Goal: Task Accomplishment & Management: Use online tool/utility

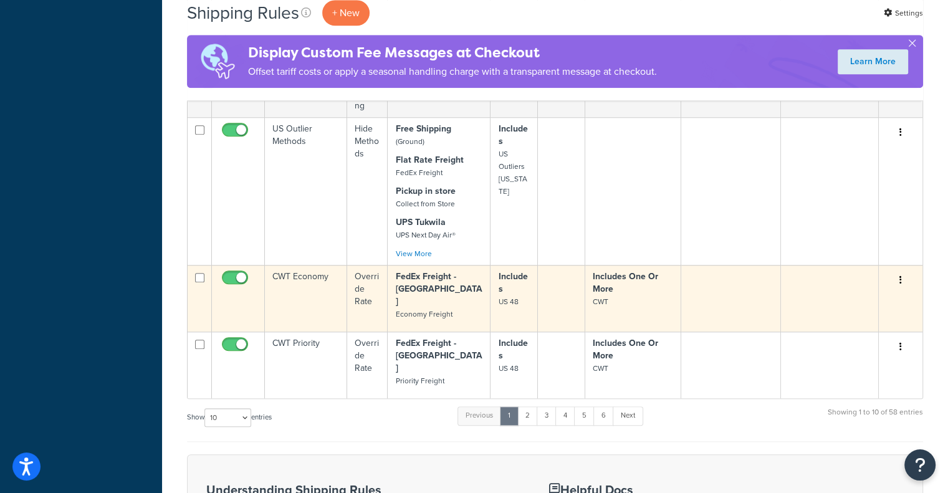
scroll to position [1159, 0]
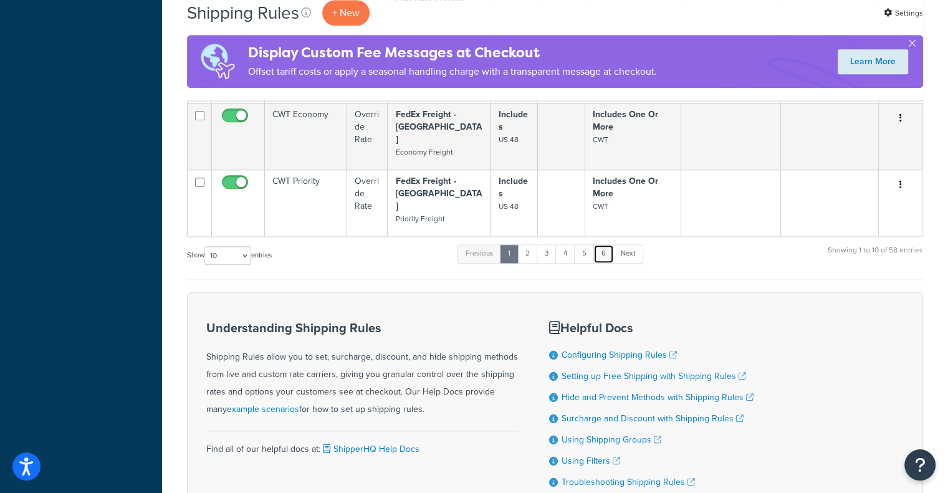
click at [603, 244] on link "6" at bounding box center [603, 253] width 21 height 19
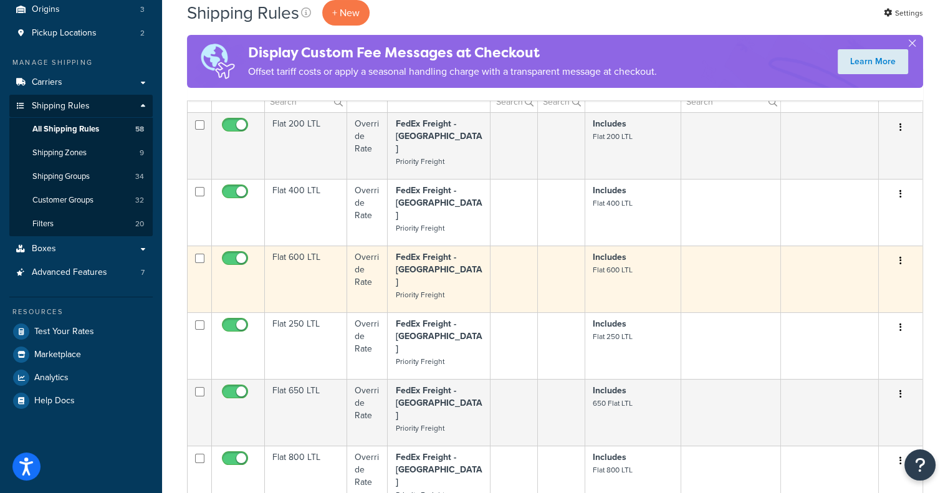
scroll to position [222, 0]
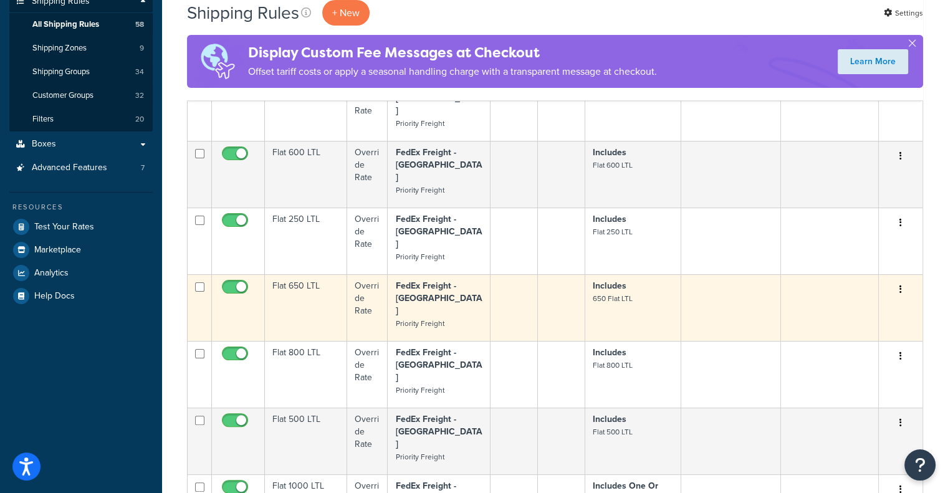
click at [903, 280] on button "button" at bounding box center [900, 290] width 17 height 20
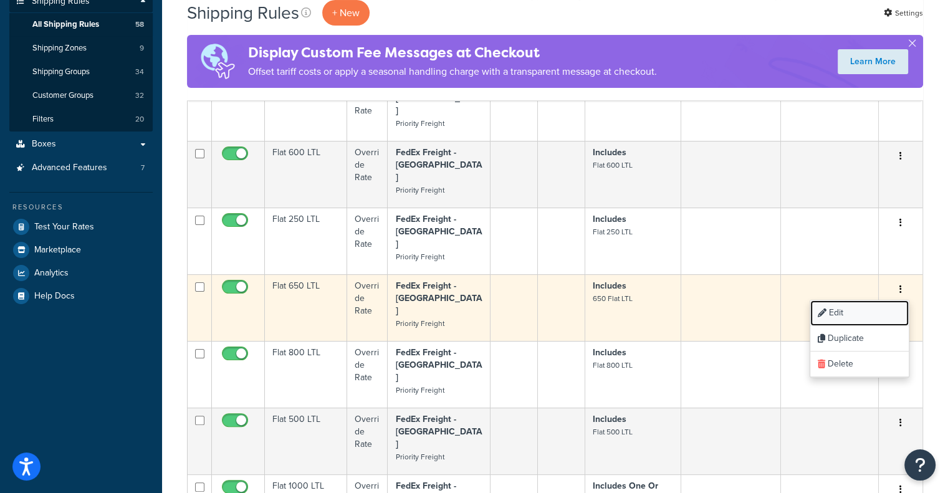
click at [875, 300] on link "Edit" at bounding box center [859, 313] width 98 height 26
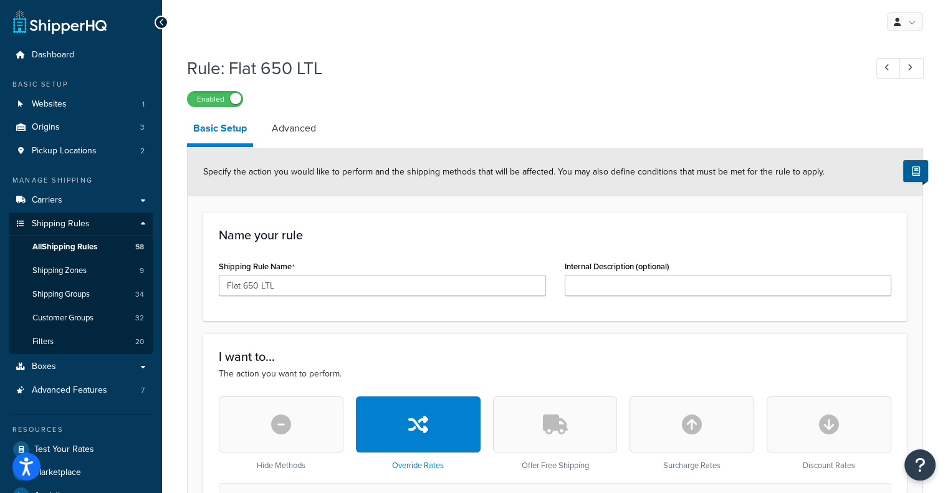
scroll to position [312, 0]
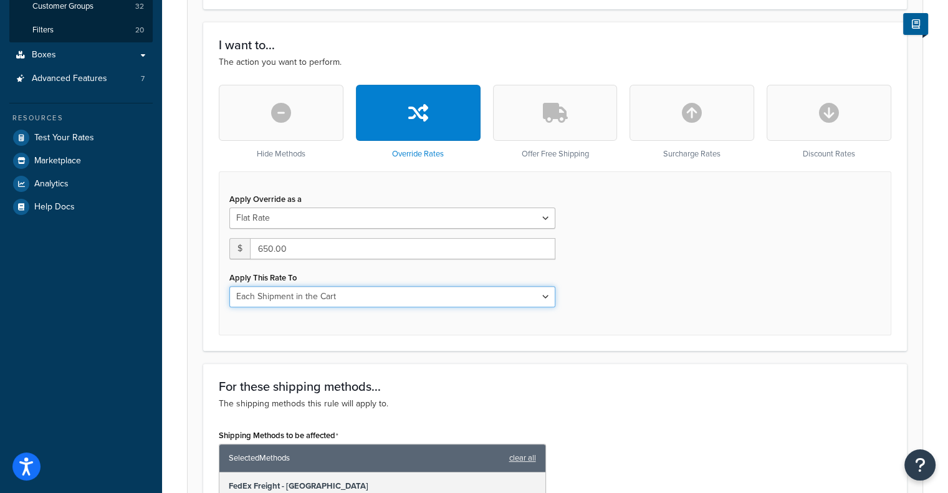
click at [436, 301] on select "Each Shipment in the Cart Each Shipping Group in the Cart Each Item within a Sh…" at bounding box center [392, 296] width 326 height 21
click at [229, 286] on select "Each Shipment in the Cart Each Shipping Group in the Cart Each Item within a Sh…" at bounding box center [392, 296] width 326 height 21
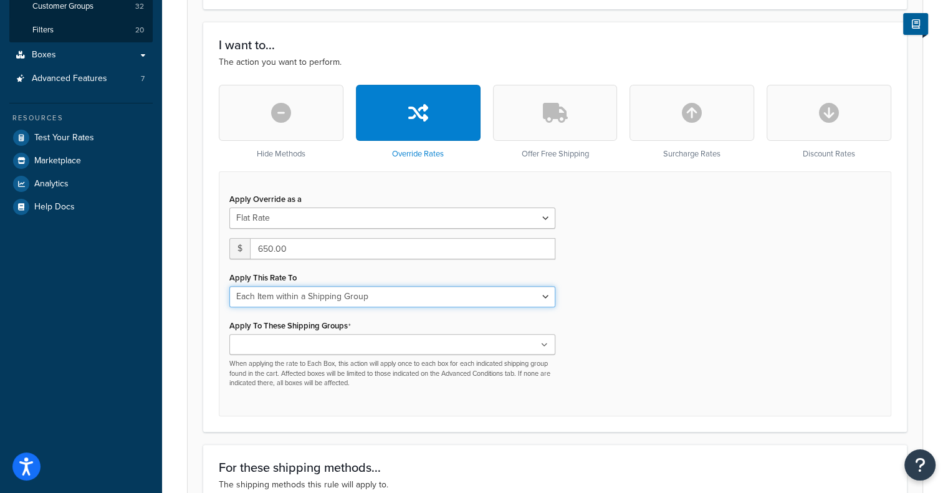
click at [407, 302] on select "Each Shipment in the Cart Each Shipping Group in the Cart Each Item within a Sh…" at bounding box center [392, 296] width 326 height 21
click at [229, 286] on select "Each Shipment in the Cart Each Shipping Group in the Cart Each Item within a Sh…" at bounding box center [392, 296] width 326 height 21
click at [377, 298] on select "Each Shipment in the Cart Each Shipping Group in the Cart Each Item within a Sh…" at bounding box center [392, 296] width 326 height 21
select select "CART"
click at [229, 286] on select "Each Shipment in the Cart Each Shipping Group in the Cart Each Item within a Sh…" at bounding box center [392, 296] width 326 height 21
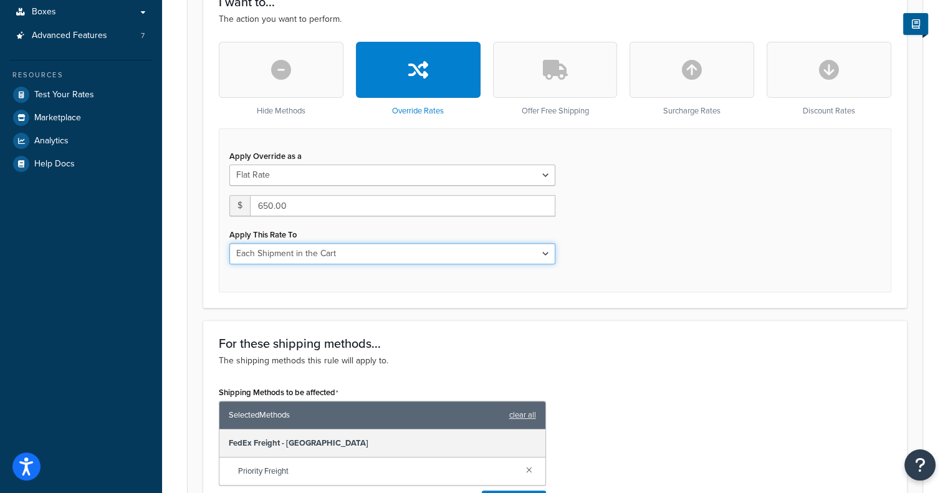
scroll to position [187, 0]
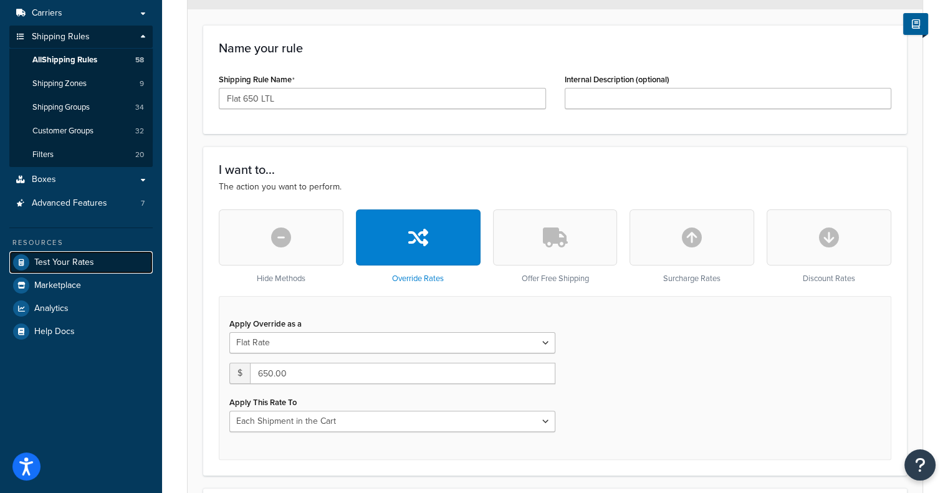
click at [55, 267] on span "Test Your Rates" at bounding box center [64, 262] width 60 height 11
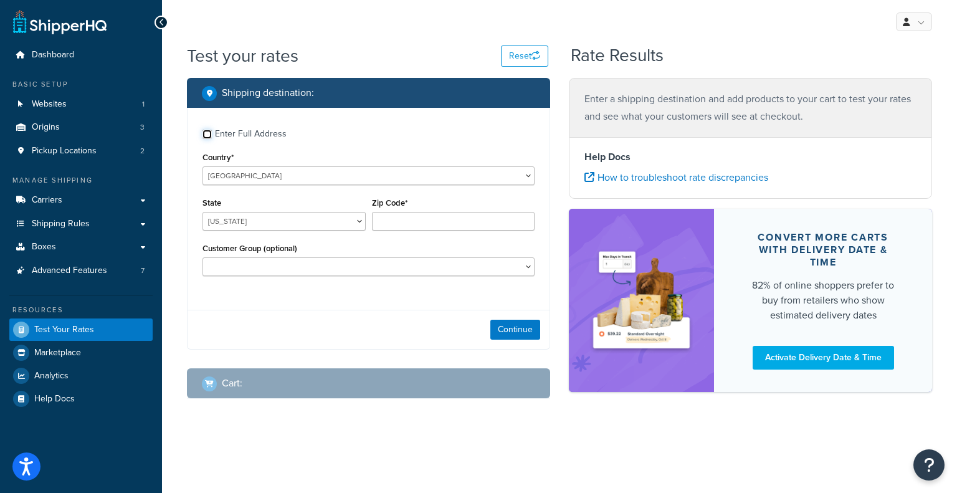
click at [209, 138] on input "Enter Full Address" at bounding box center [206, 134] width 9 height 9
checkbox input "true"
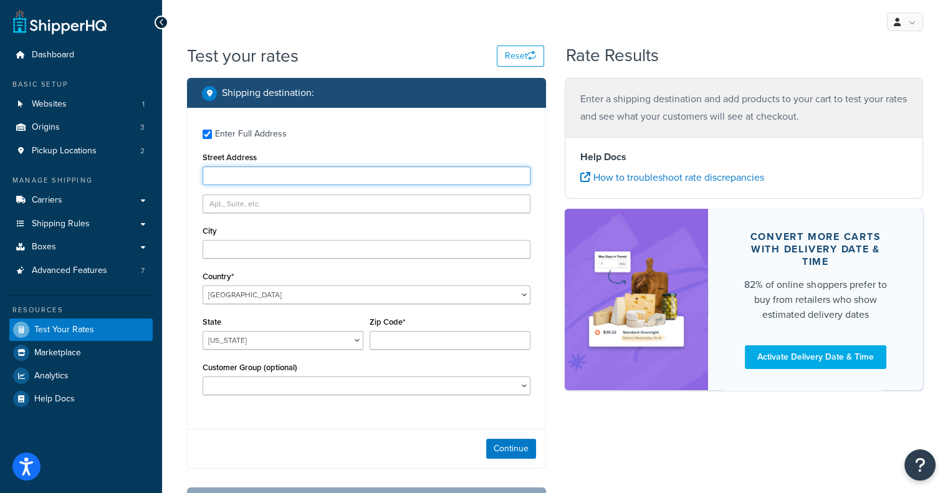
click at [254, 172] on input "Street Address" at bounding box center [366, 175] width 328 height 19
type input "16326 197th Ave NE"
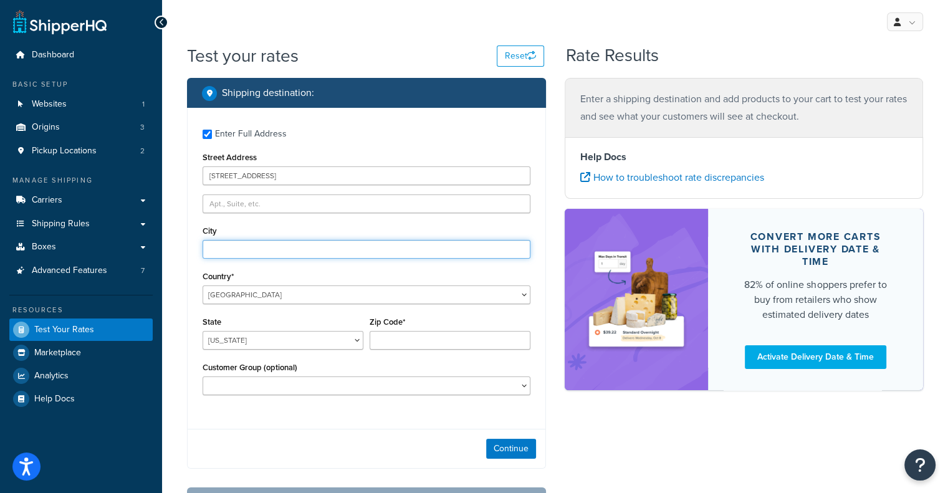
type input "Woodinville"
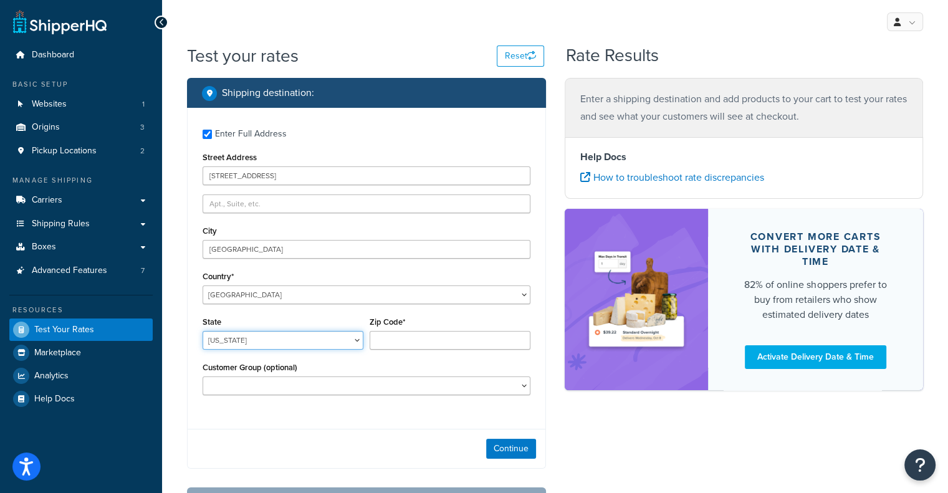
select select "WA"
type input "98077"
click at [509, 455] on button "Continue" at bounding box center [511, 449] width 50 height 20
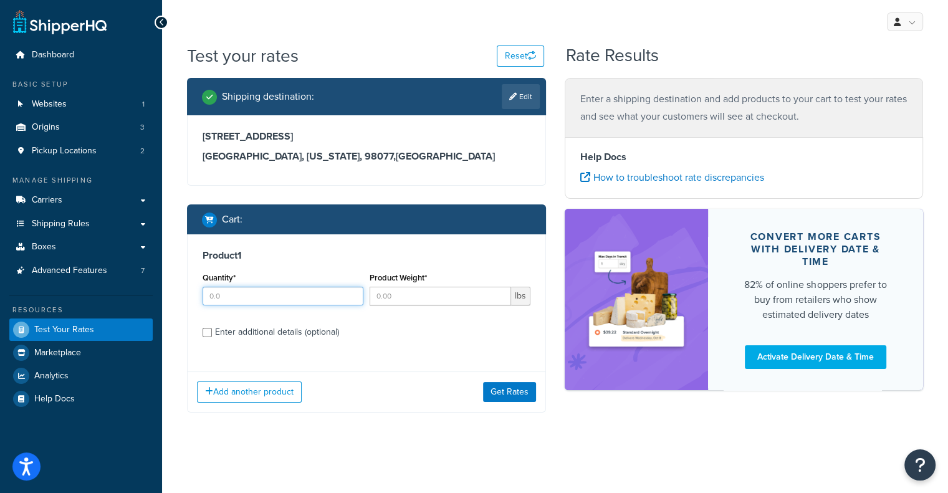
click at [289, 297] on input "Quantity*" at bounding box center [282, 296] width 161 height 19
type input "1"
type input "200"
click at [206, 331] on input "Enter additional details (optional)" at bounding box center [206, 332] width 9 height 9
checkbox input "true"
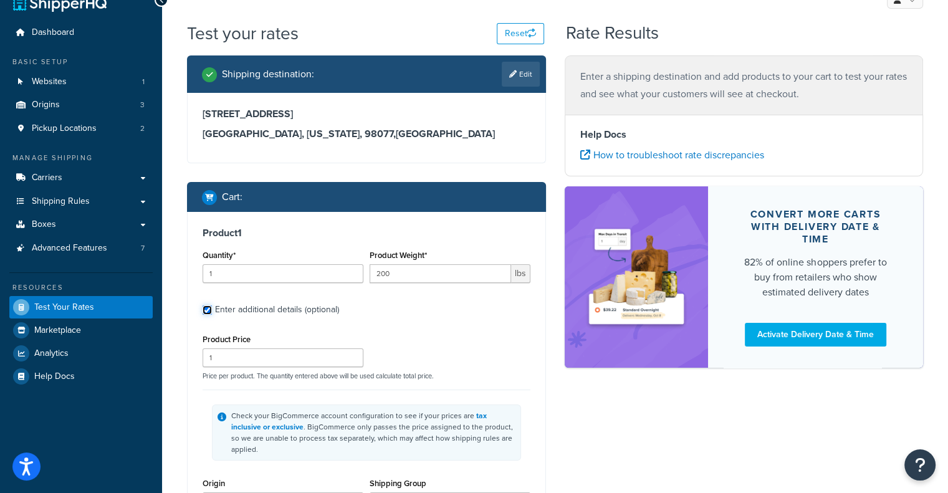
scroll to position [187, 0]
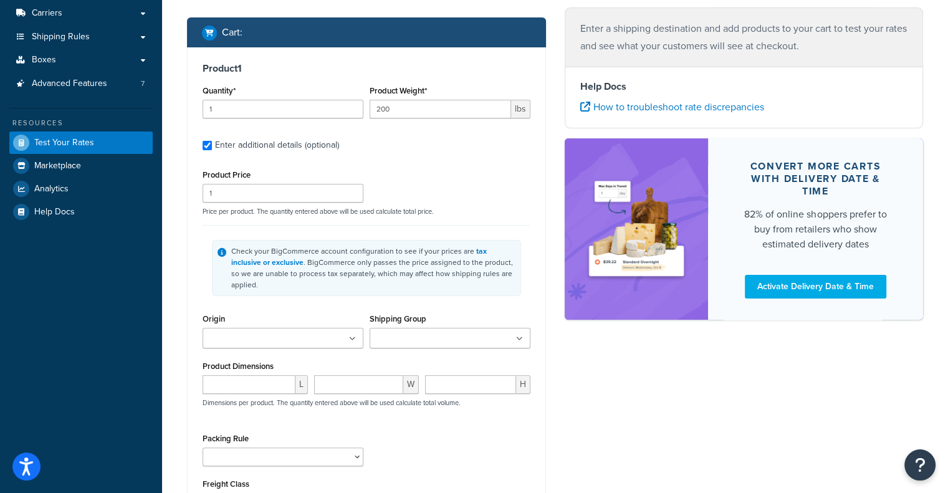
click at [439, 332] on input "Shipping Group" at bounding box center [428, 339] width 110 height 14
type input "6"
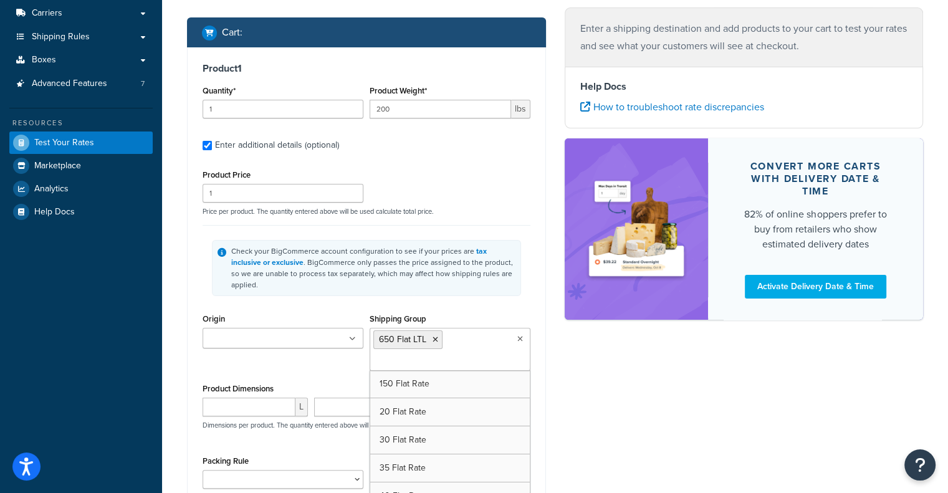
click at [607, 364] on div "Shipping destination : Edit 16326 197th Ave NE Woodinville, Washington, 98077 ,…" at bounding box center [555, 249] width 755 height 717
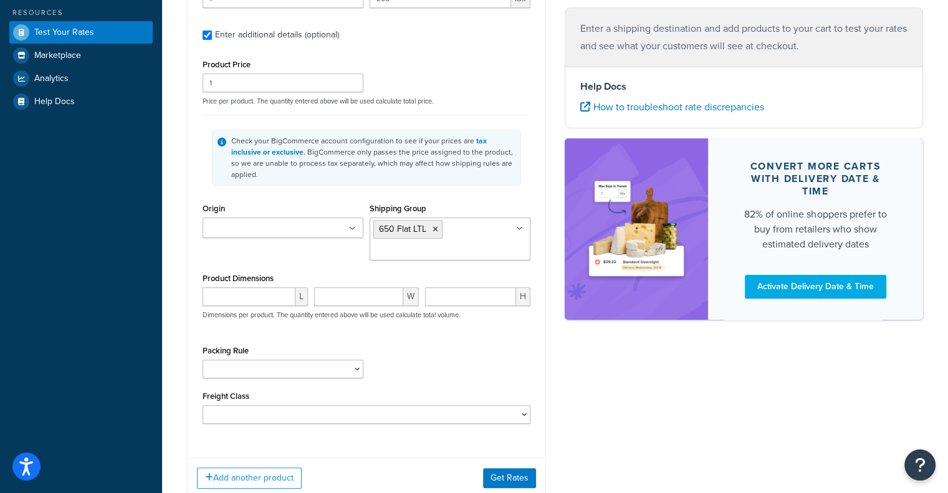
scroll to position [373, 0]
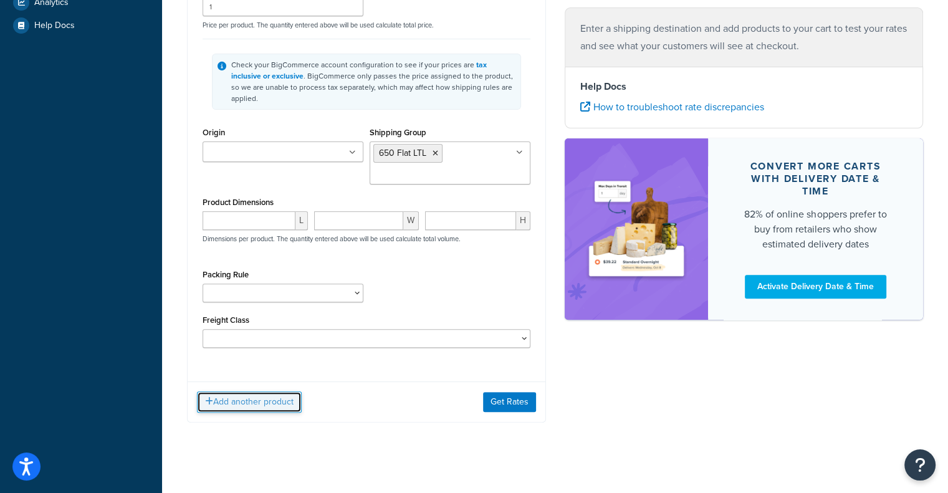
click at [226, 396] on button "Add another product" at bounding box center [249, 401] width 105 height 21
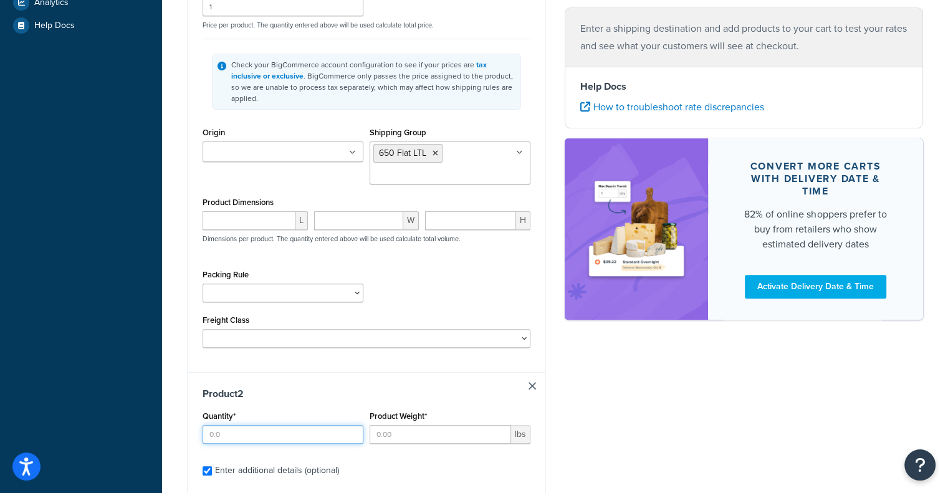
click at [245, 425] on input "Quantity*" at bounding box center [282, 434] width 161 height 19
type input "1"
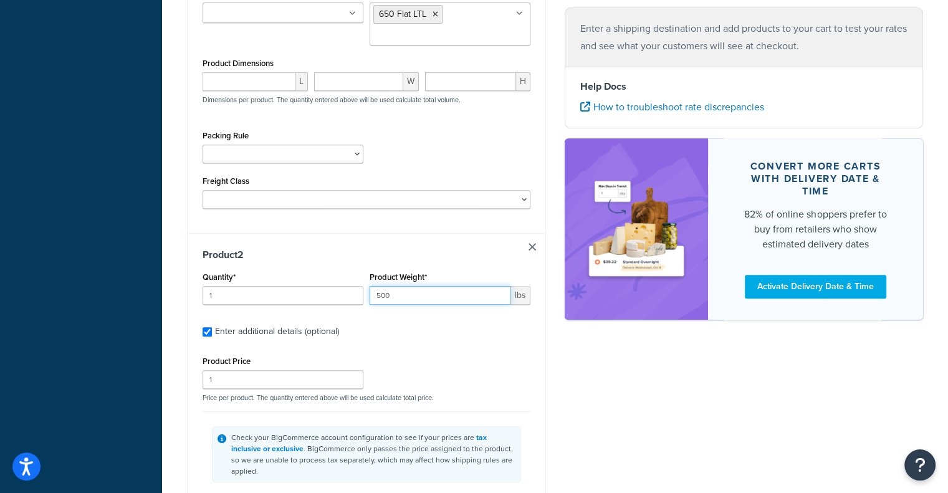
scroll to position [685, 0]
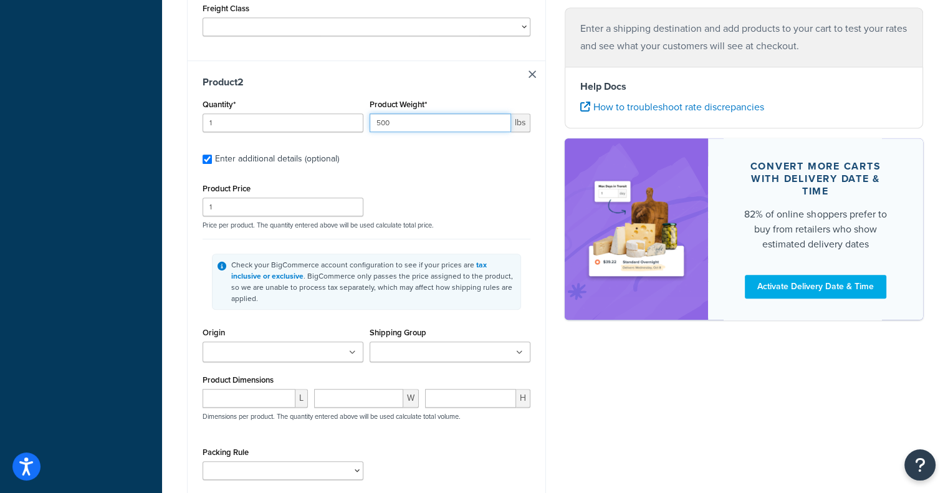
type input "500"
click at [414, 346] on input "Shipping Group" at bounding box center [428, 353] width 110 height 14
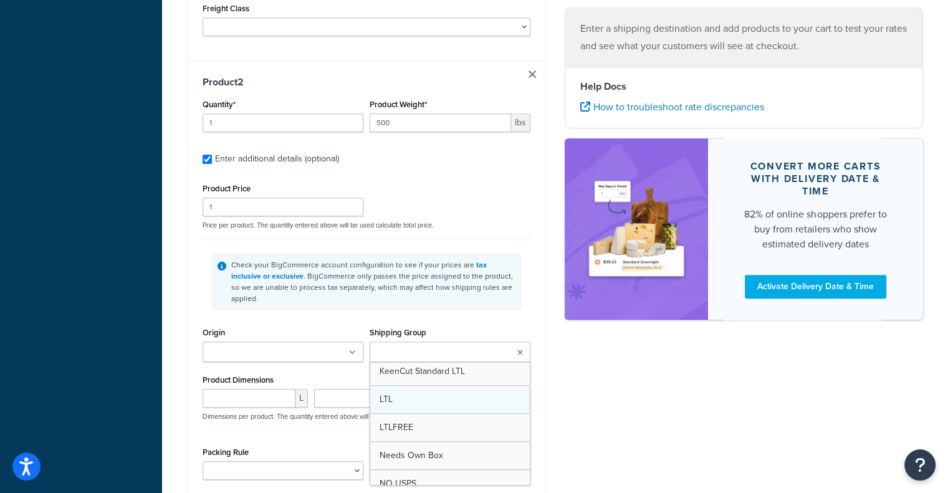
scroll to position [735, 0]
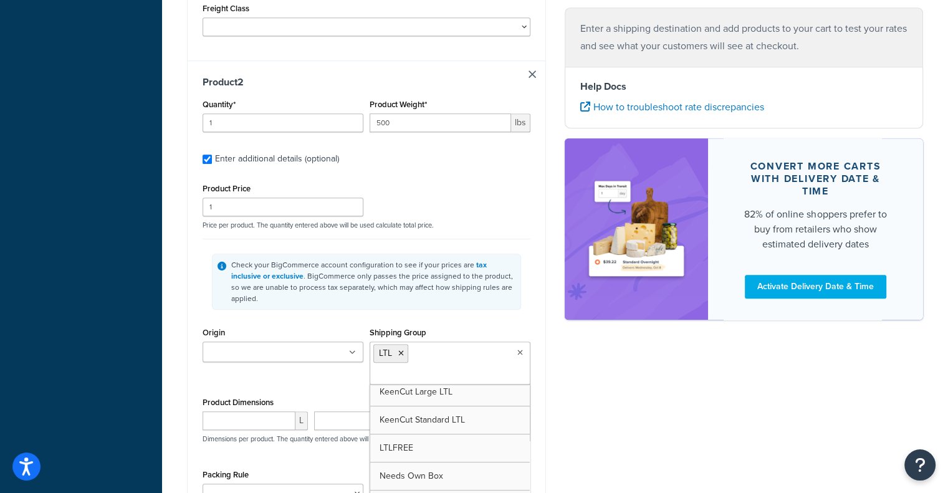
click at [652, 401] on div "Shipping destination : Edit 16326 197th Ave NE Woodinville, Washington, 98077 ,…" at bounding box center [555, 7] width 755 height 1228
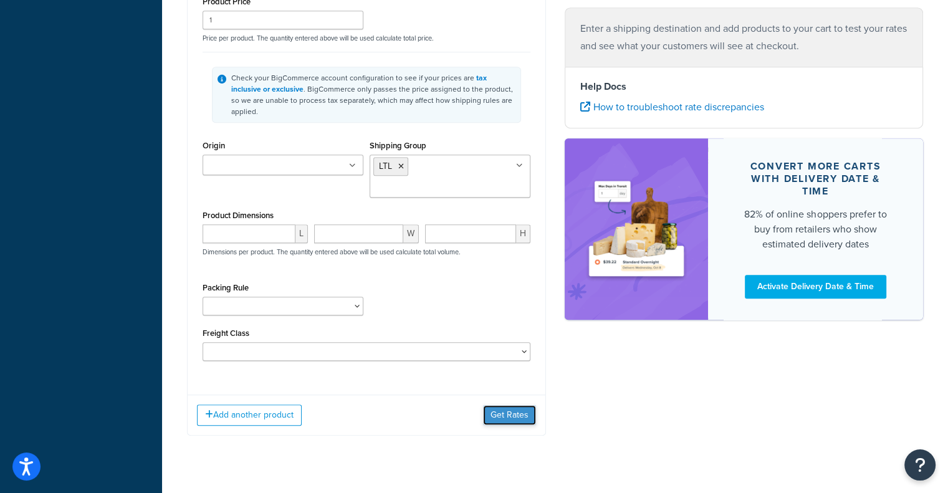
click at [517, 405] on button "Get Rates" at bounding box center [509, 415] width 53 height 20
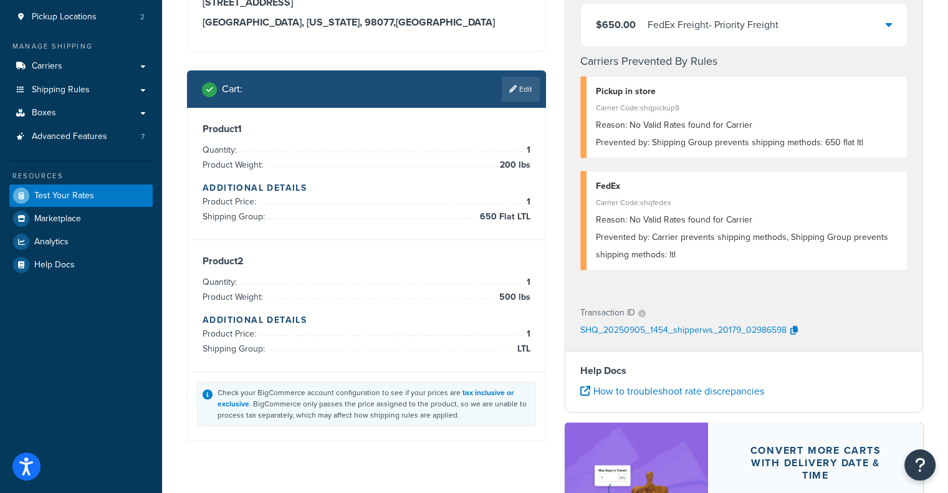
scroll to position [62, 0]
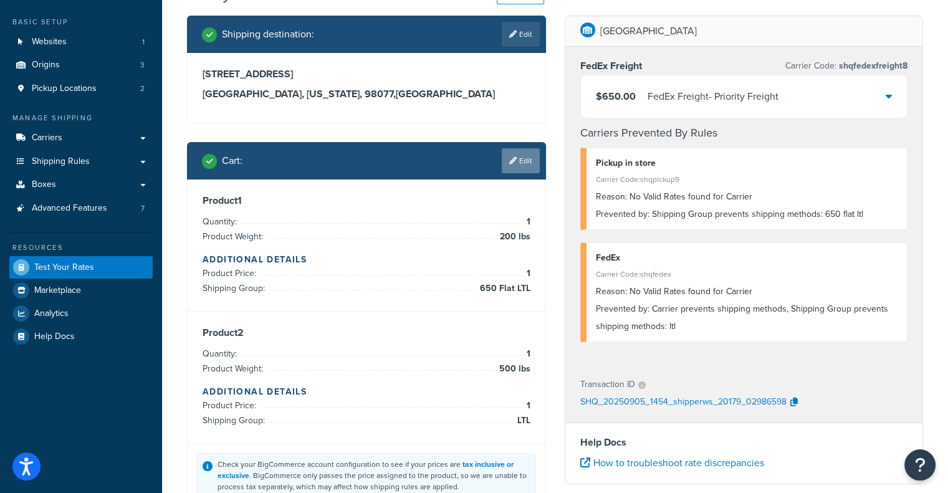
click at [523, 166] on link "Edit" at bounding box center [521, 160] width 38 height 25
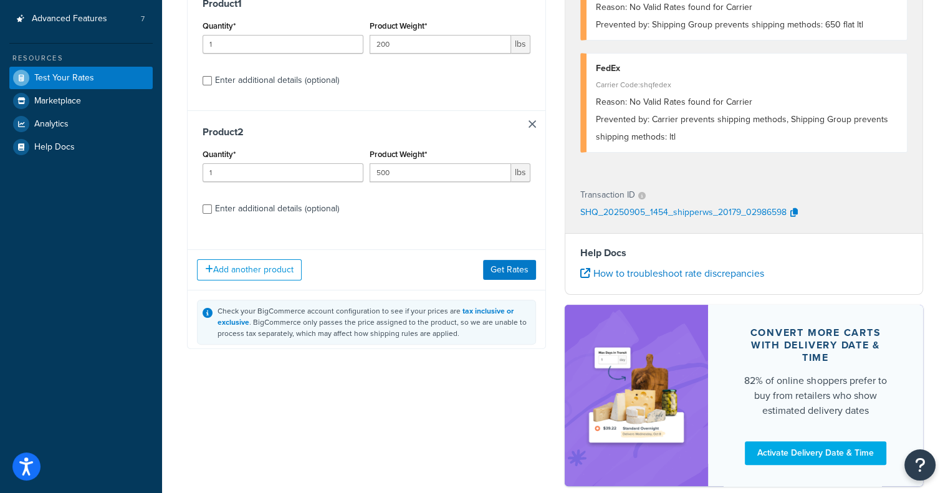
scroll to position [319, 0]
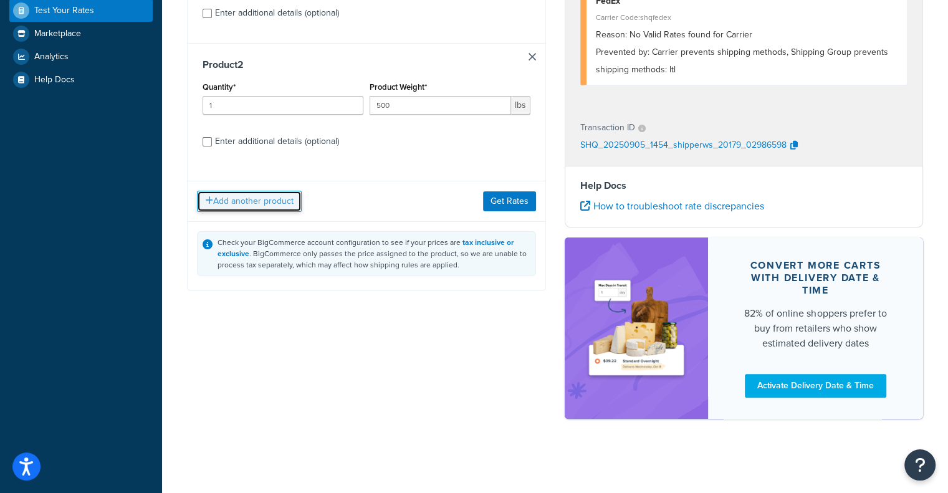
click at [227, 204] on button "Add another product" at bounding box center [249, 201] width 105 height 21
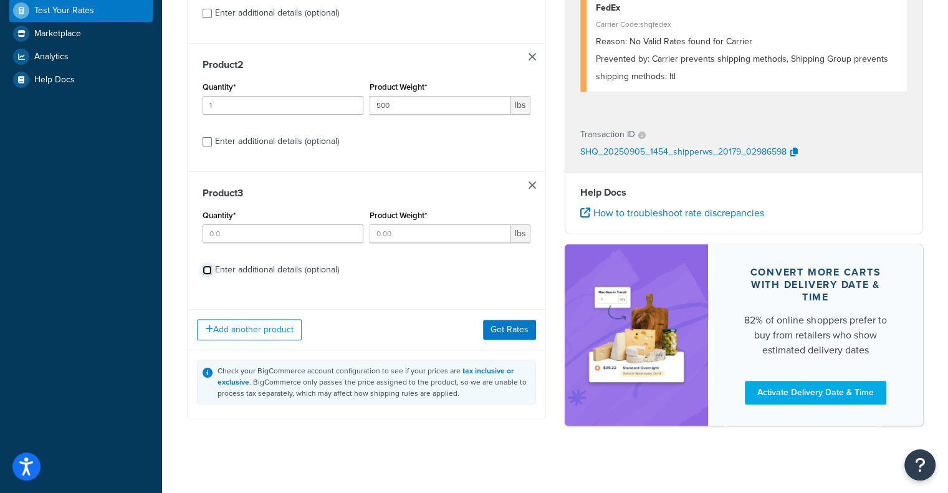
click at [207, 271] on input "Enter additional details (optional)" at bounding box center [206, 269] width 9 height 9
checkbox input "true"
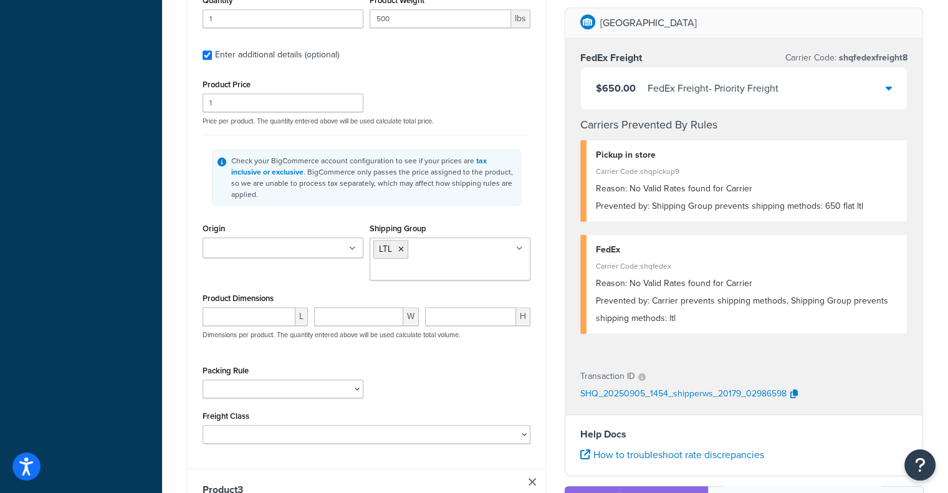
scroll to position [880, 0]
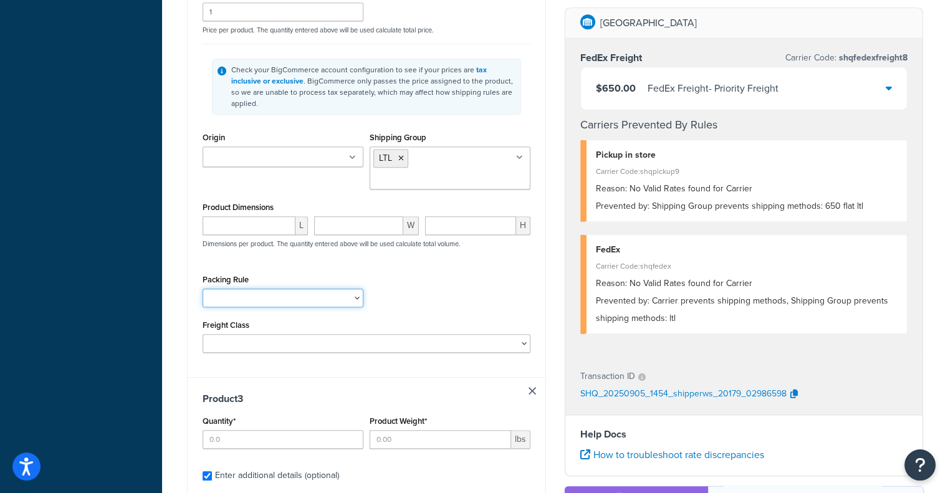
click at [263, 288] on select "Needs Own Box" at bounding box center [282, 297] width 161 height 19
select select "60054"
click at [202, 288] on select "Needs Own Box" at bounding box center [282, 297] width 161 height 19
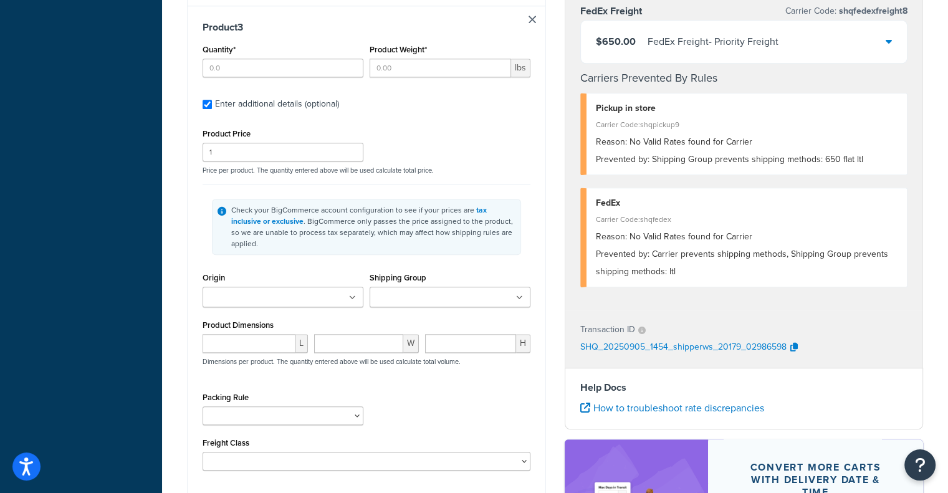
scroll to position [1316, 0]
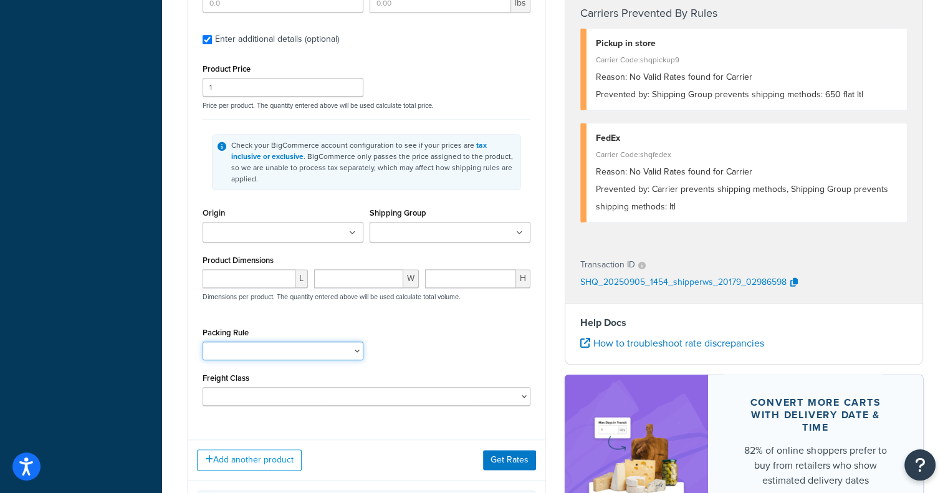
click at [319, 341] on select "Needs Own Box" at bounding box center [282, 350] width 161 height 19
select select "60054"
click at [202, 341] on select "Needs Own Box" at bounding box center [282, 350] width 161 height 19
click at [526, 450] on button "Get Rates" at bounding box center [509, 460] width 53 height 20
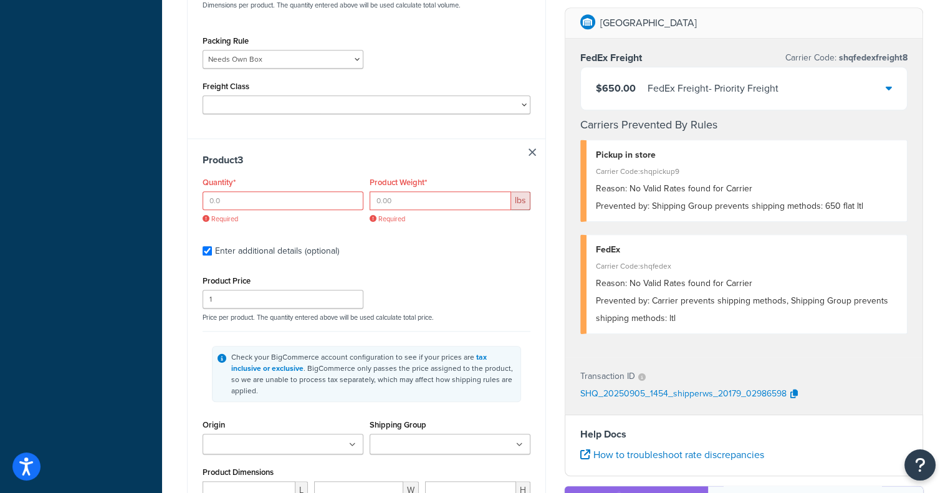
scroll to position [1004, 0]
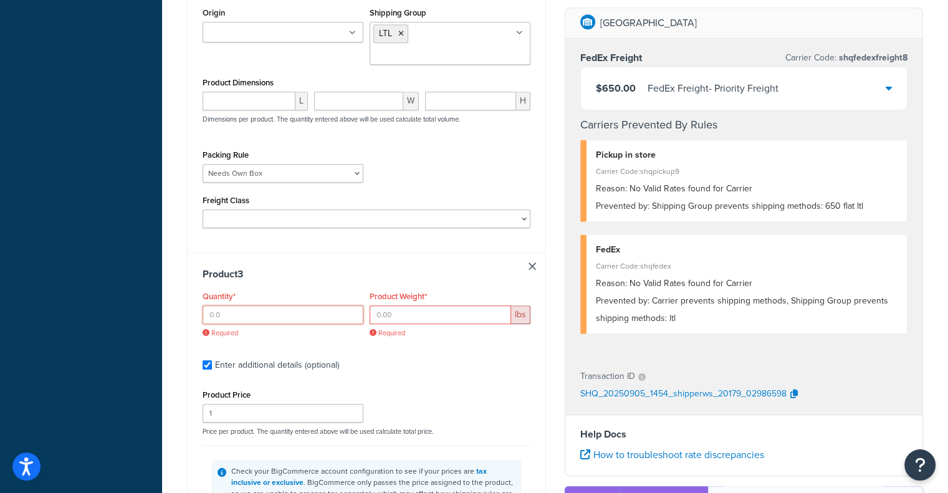
click at [239, 305] on input "Quantity*" at bounding box center [282, 314] width 161 height 19
click at [530, 262] on link at bounding box center [531, 265] width 7 height 7
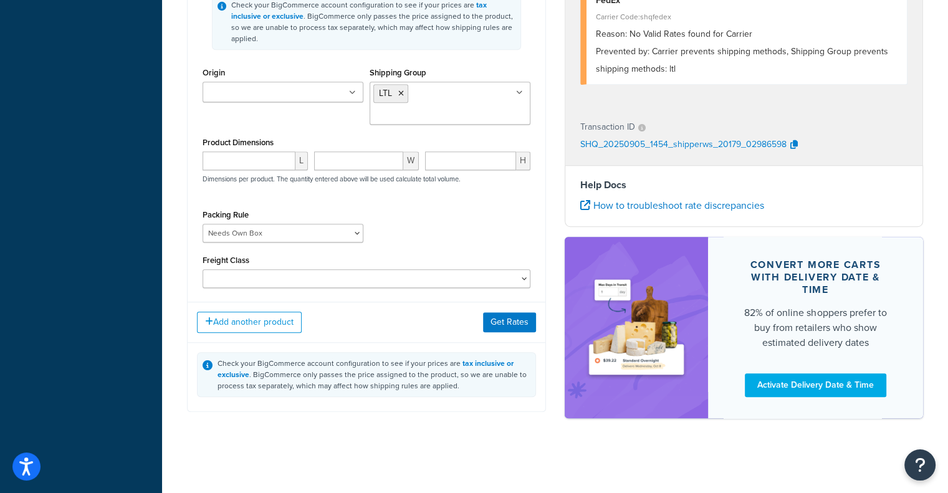
checkbox input "false"
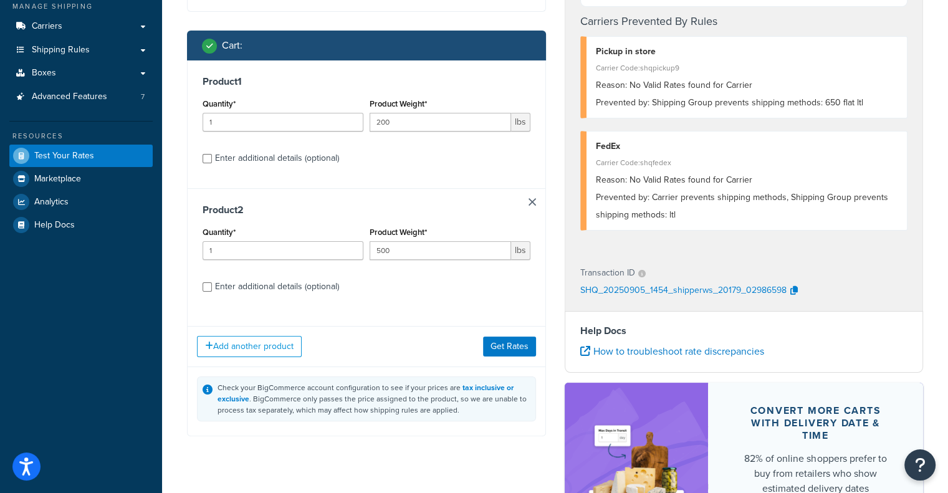
scroll to position [132, 0]
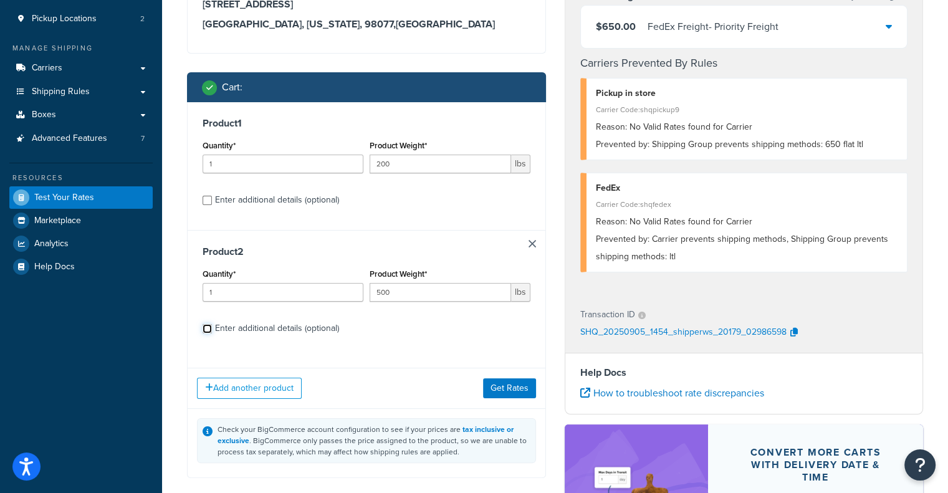
click at [211, 331] on input "Enter additional details (optional)" at bounding box center [206, 328] width 9 height 9
checkbox input "true"
select select "60054"
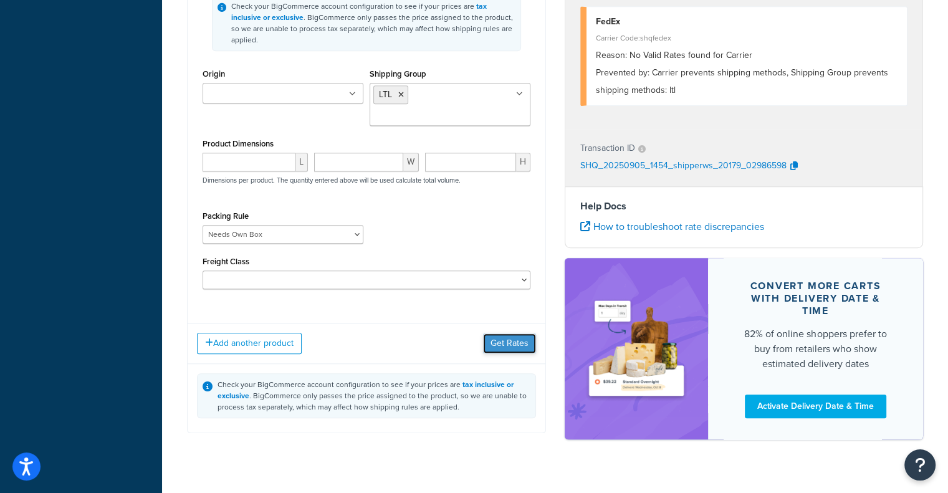
click at [494, 333] on button "Get Rates" at bounding box center [509, 343] width 53 height 20
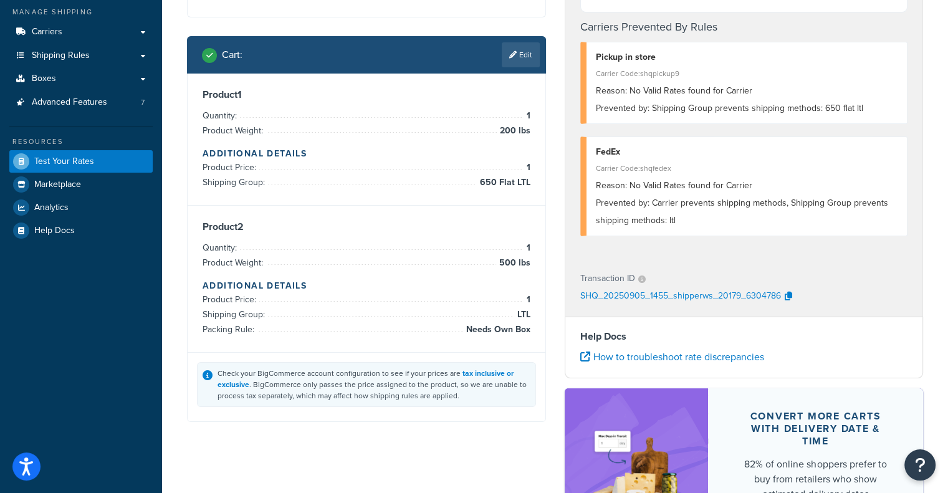
scroll to position [0, 0]
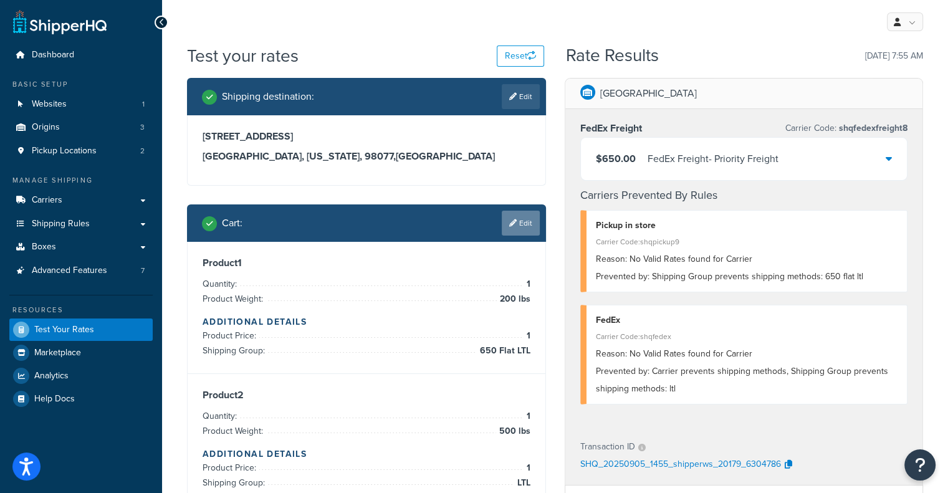
click at [526, 226] on link "Edit" at bounding box center [521, 223] width 38 height 25
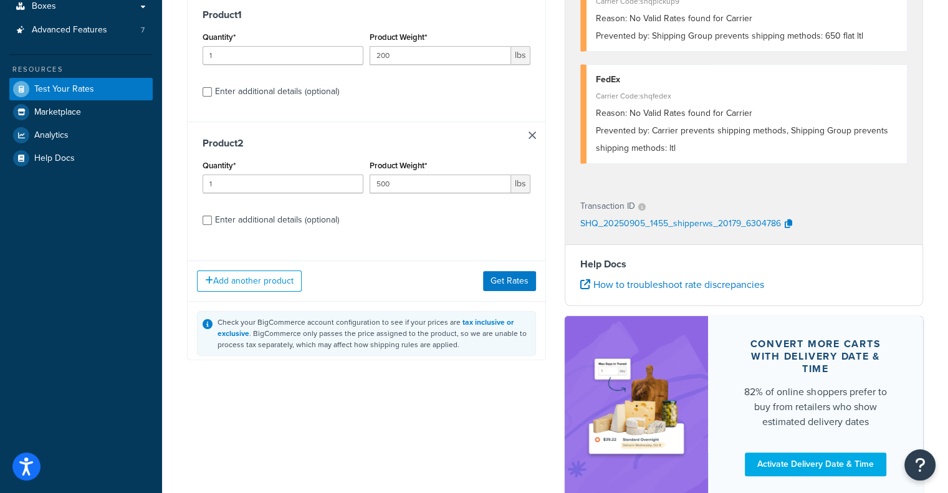
scroll to position [249, 0]
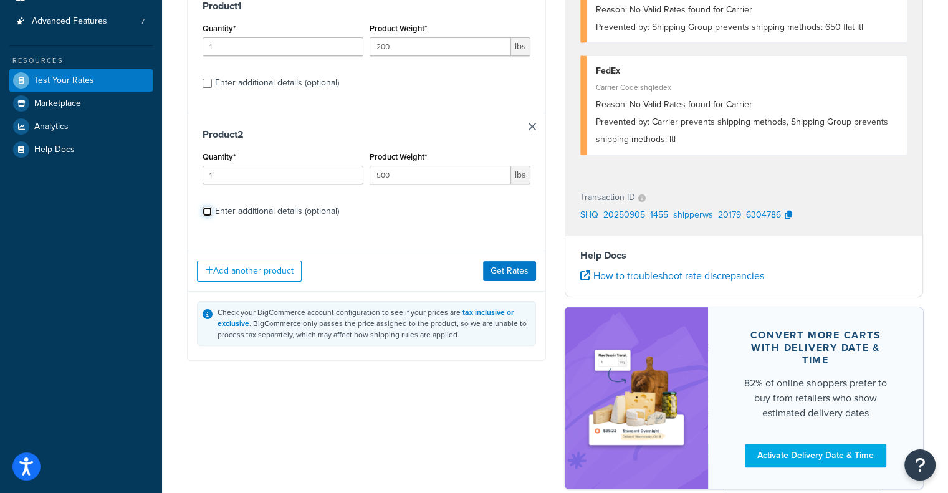
click at [211, 211] on input "Enter additional details (optional)" at bounding box center [206, 211] width 9 height 9
checkbox input "true"
select select "60054"
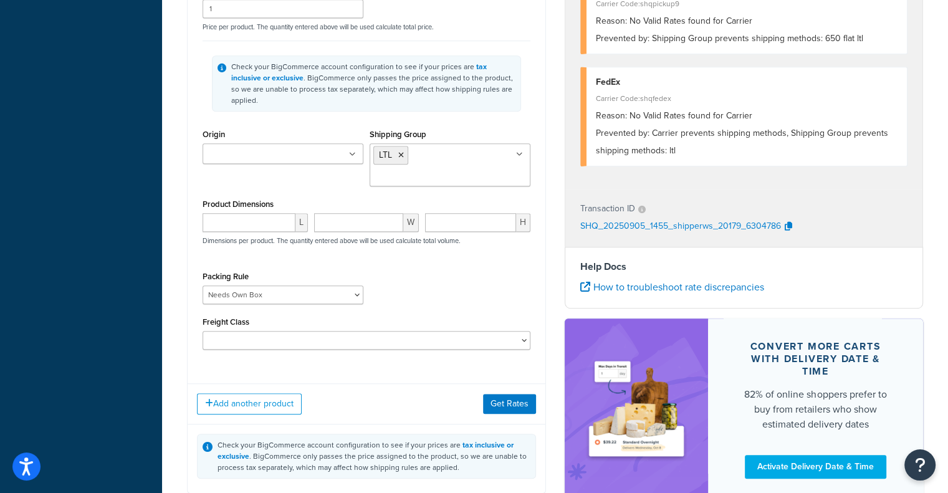
scroll to position [943, 0]
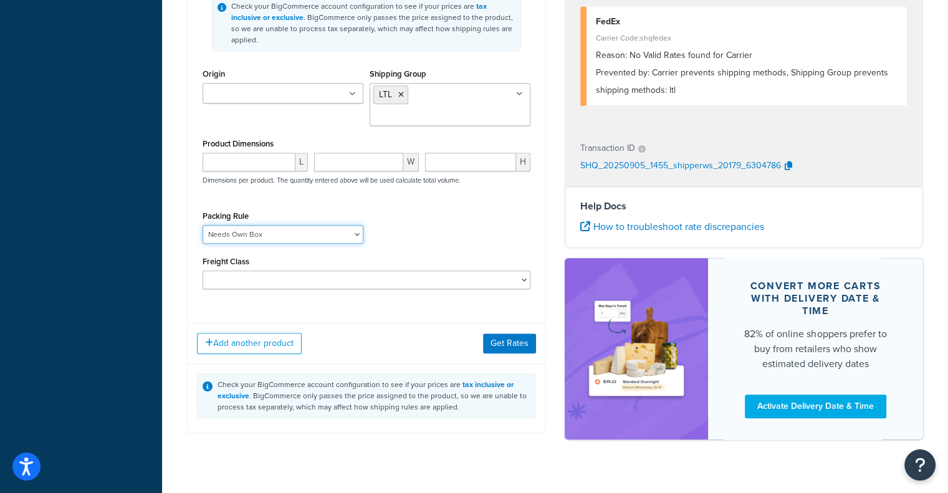
click at [294, 225] on select "Needs Own Box" at bounding box center [282, 234] width 161 height 19
select select
click at [202, 225] on select "Needs Own Box" at bounding box center [282, 234] width 161 height 19
click at [493, 333] on button "Get Rates" at bounding box center [509, 343] width 53 height 20
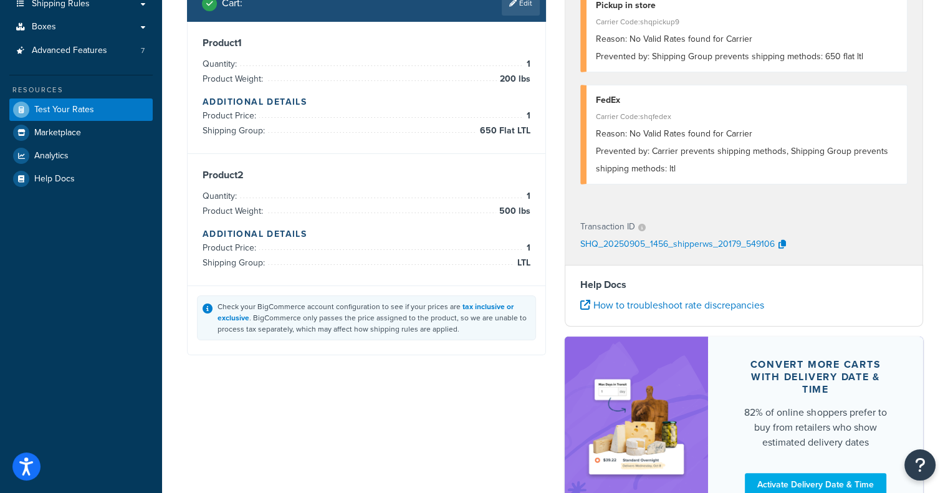
scroll to position [7, 0]
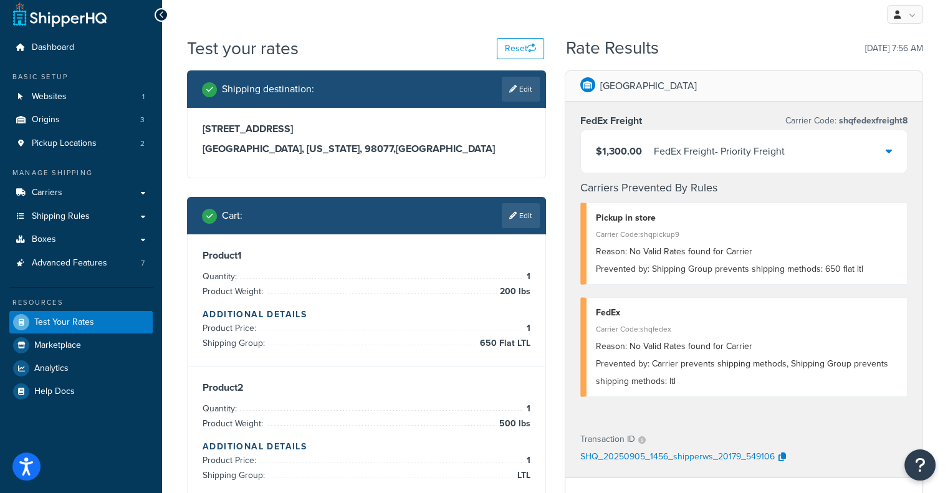
click at [887, 155] on icon at bounding box center [888, 151] width 6 height 10
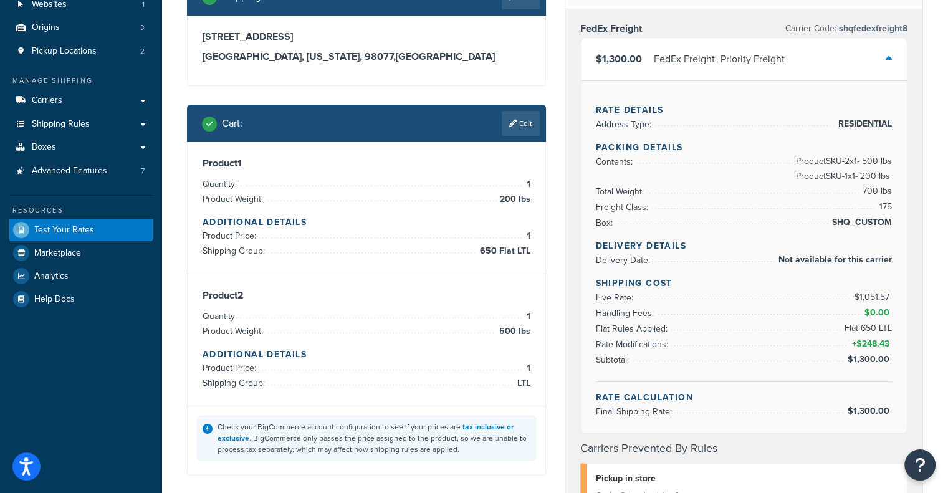
scroll to position [70, 0]
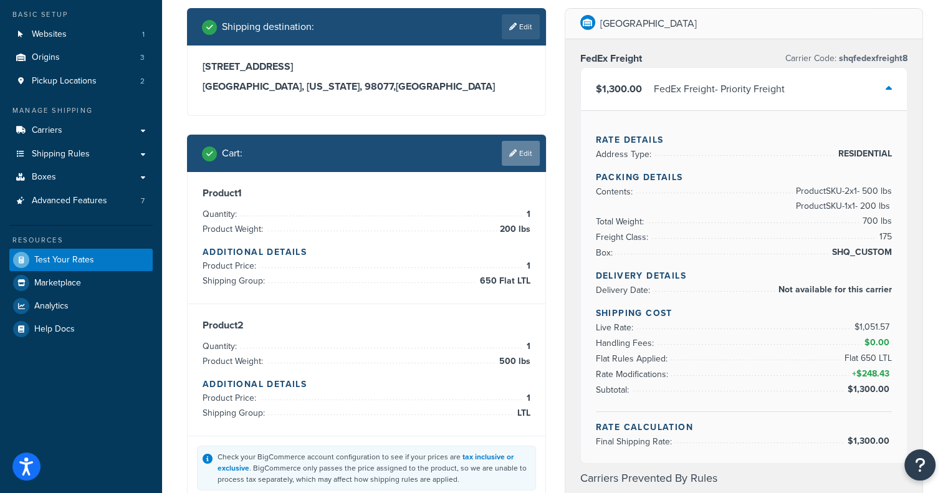
click at [511, 157] on link "Edit" at bounding box center [521, 153] width 38 height 25
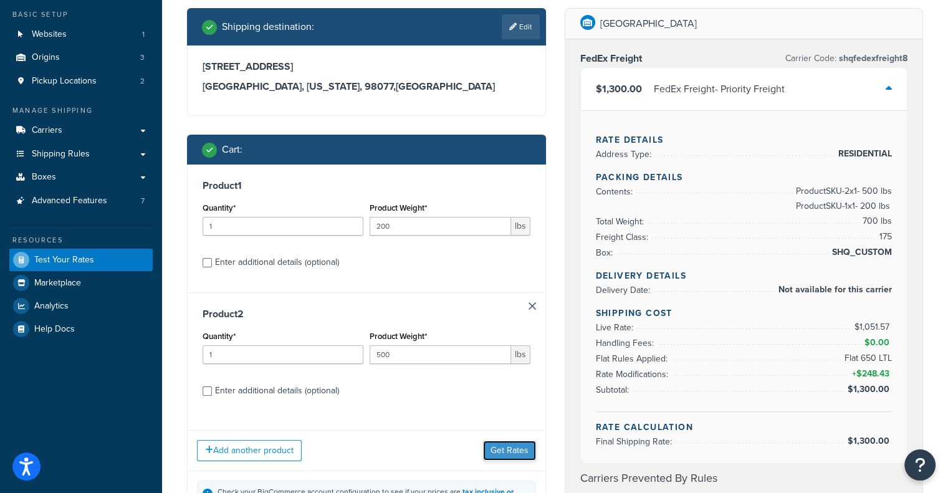
click at [523, 456] on button "Get Rates" at bounding box center [509, 451] width 53 height 20
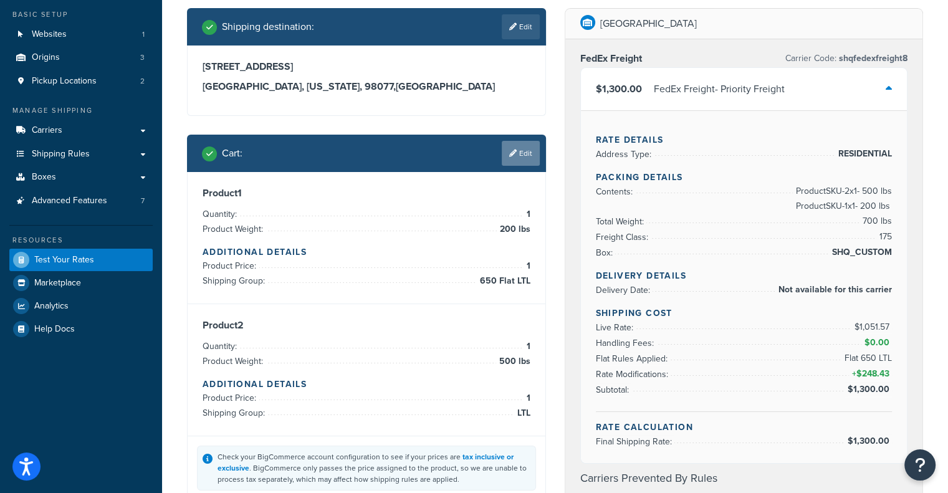
click at [509, 155] on icon at bounding box center [512, 153] width 7 height 7
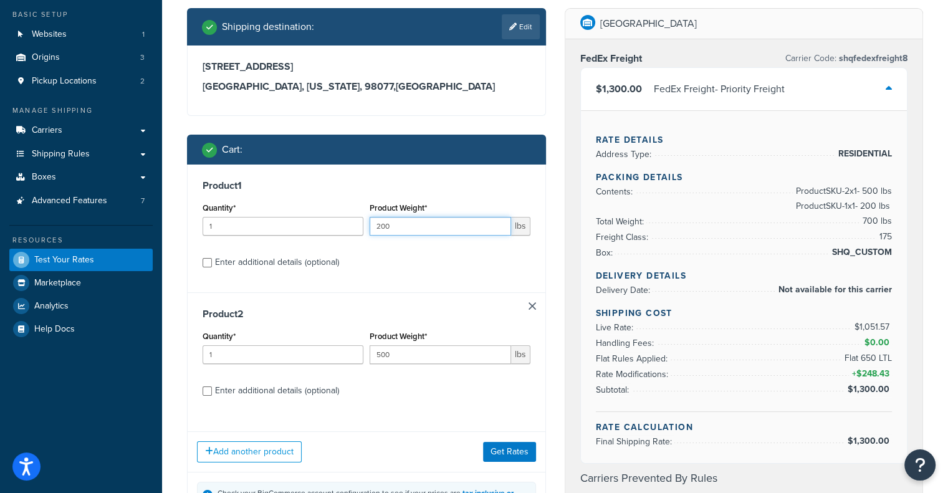
click at [429, 221] on input "200" at bounding box center [439, 226] width 141 height 19
type input "201"
click at [518, 449] on button "Get Rates" at bounding box center [509, 451] width 53 height 20
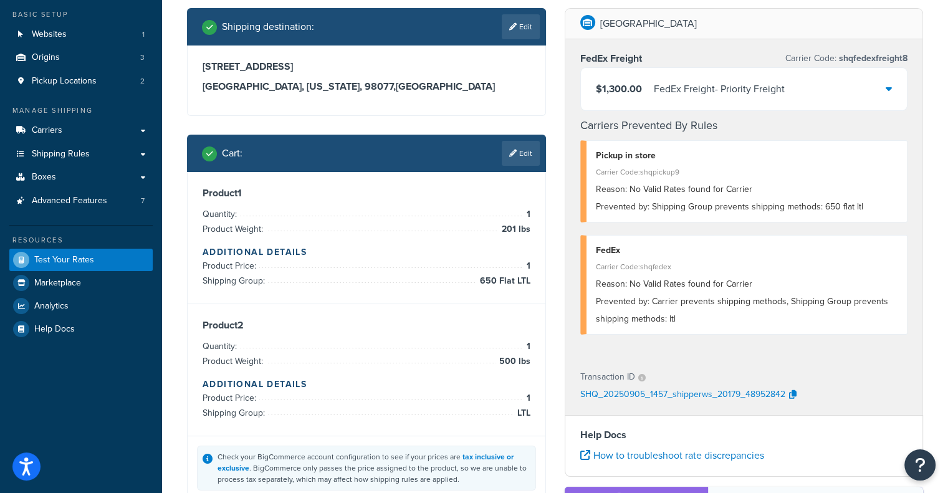
click at [875, 85] on div "$1,300.00 FedEx Freight - Priority Freight" at bounding box center [744, 89] width 326 height 42
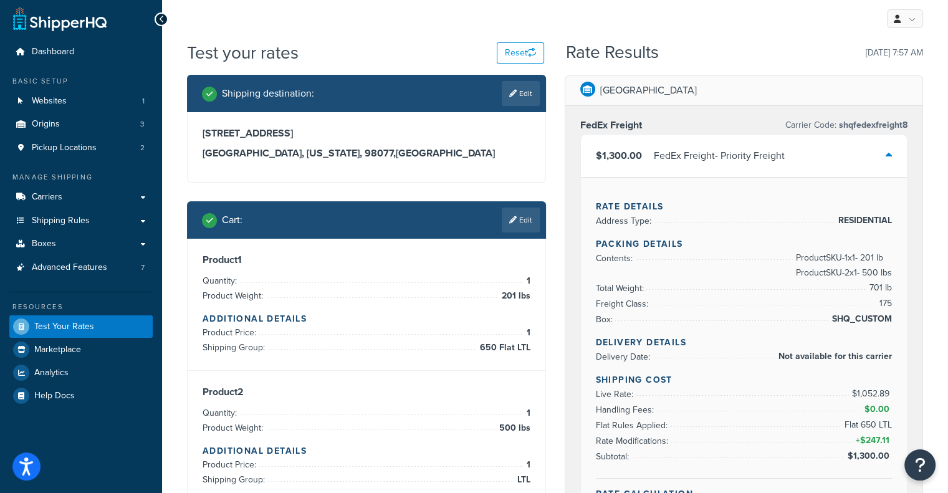
scroll to position [0, 0]
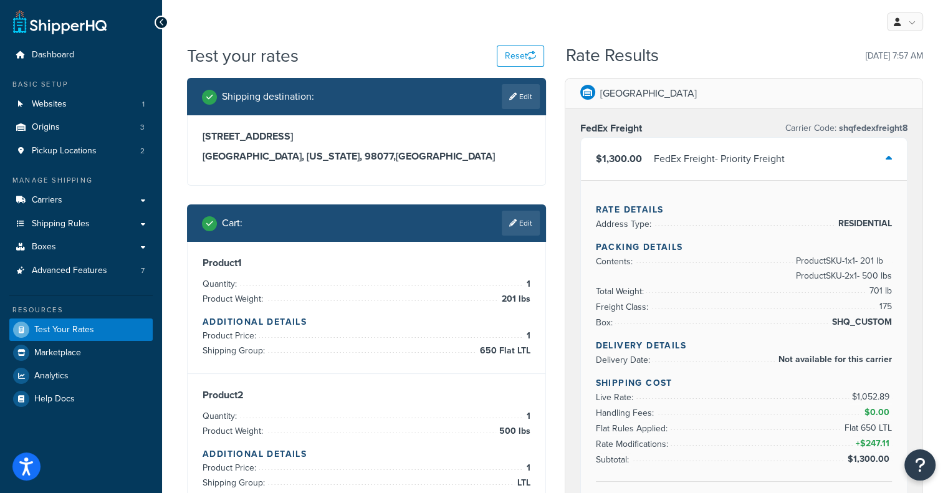
click at [513, 98] on icon at bounding box center [512, 96] width 7 height 7
select select "WA"
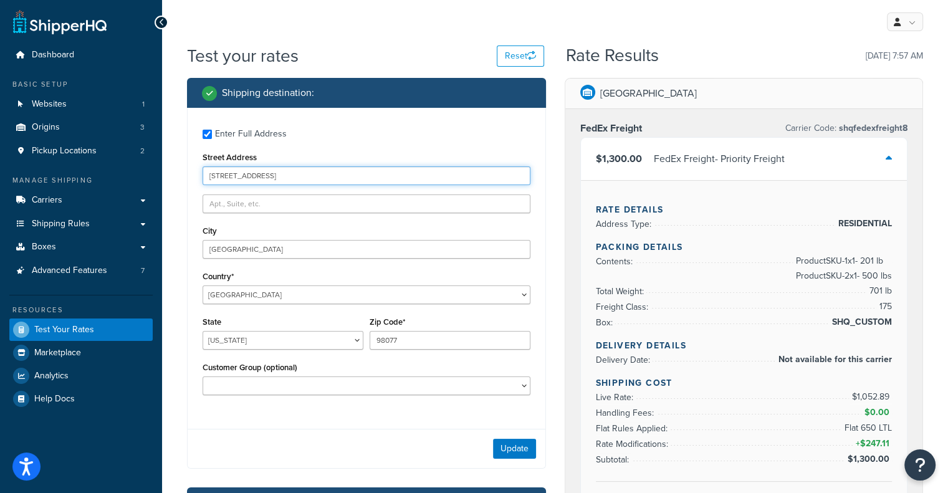
drag, startPoint x: 261, startPoint y: 174, endPoint x: 154, endPoint y: 169, distance: 107.3
paste input "38 Rte-9"
type input "38 Rte-9"
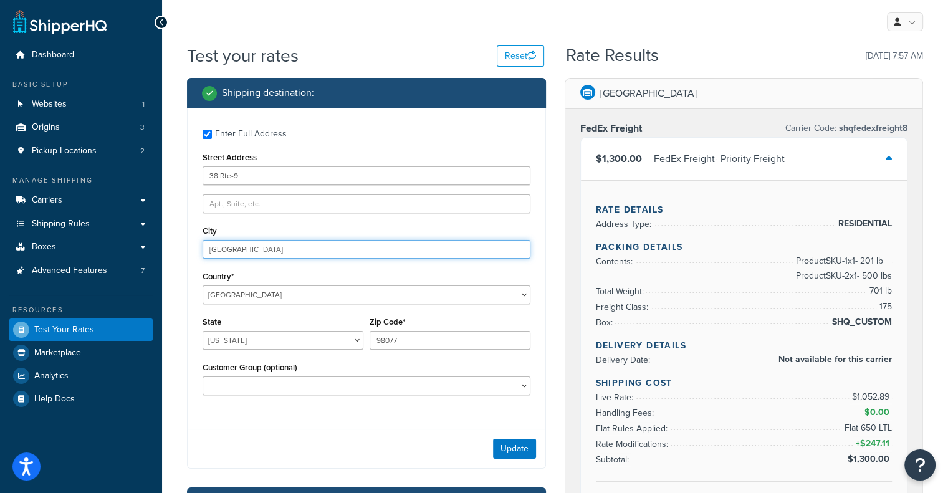
click at [247, 247] on input "Woodinville" at bounding box center [366, 249] width 328 height 19
paste input "Fishkill"
type input "Fishkill"
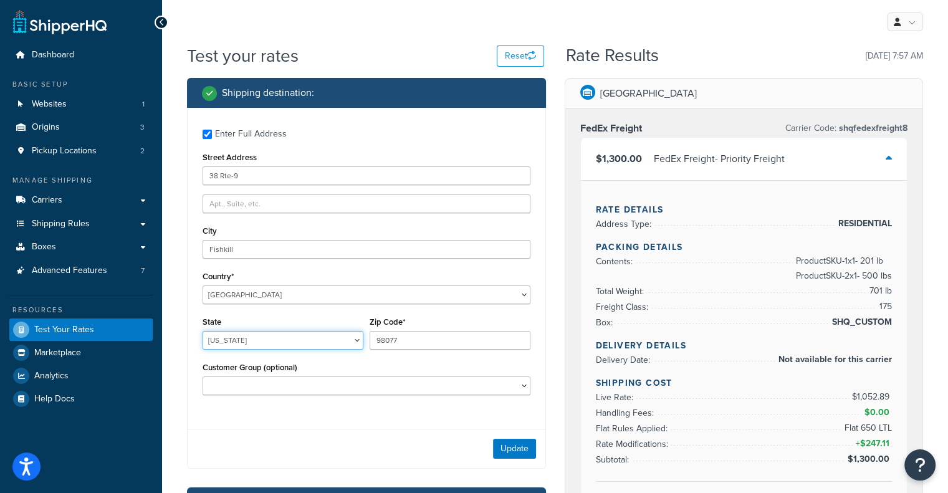
click at [269, 338] on select "Alabama Alaska American Samoa Arizona Arkansas Armed Forces Americas Armed Forc…" at bounding box center [282, 340] width 161 height 19
select select "NY"
click at [202, 331] on select "Alabama Alaska American Samoa Arizona Arkansas Armed Forces Americas Armed Forc…" at bounding box center [282, 340] width 161 height 19
click at [417, 343] on input "98077" at bounding box center [449, 340] width 161 height 19
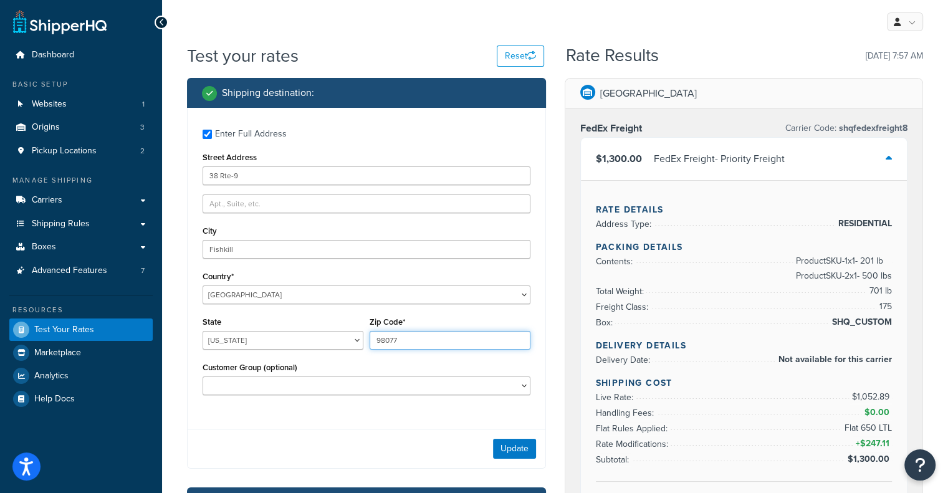
paste input "12524"
type input "12524"
click at [524, 455] on button "Update" at bounding box center [514, 449] width 43 height 20
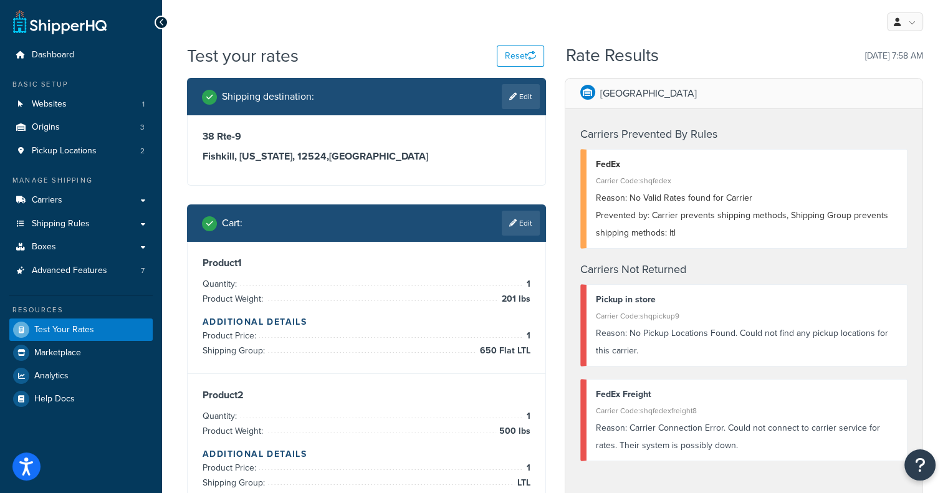
click at [514, 226] on icon at bounding box center [512, 222] width 7 height 7
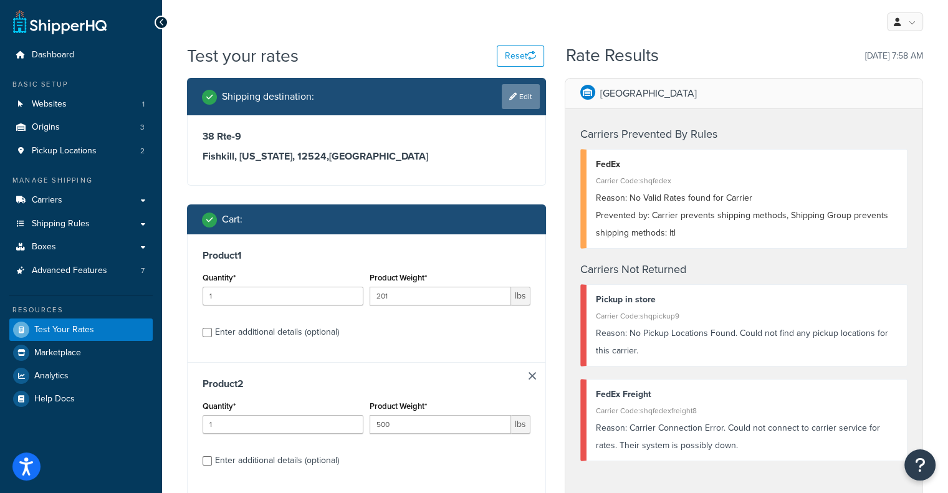
click at [513, 102] on link "Edit" at bounding box center [521, 96] width 38 height 25
select select "NY"
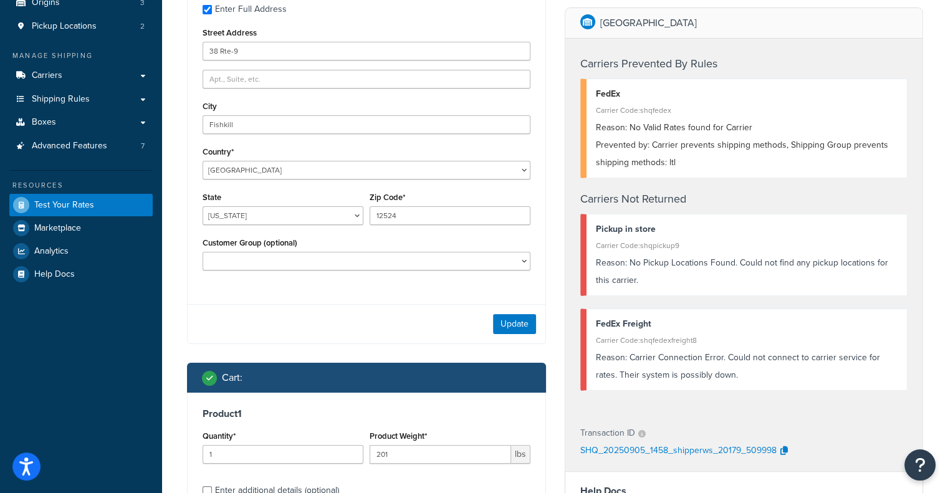
scroll to position [125, 0]
click at [289, 74] on input "text" at bounding box center [366, 79] width 328 height 19
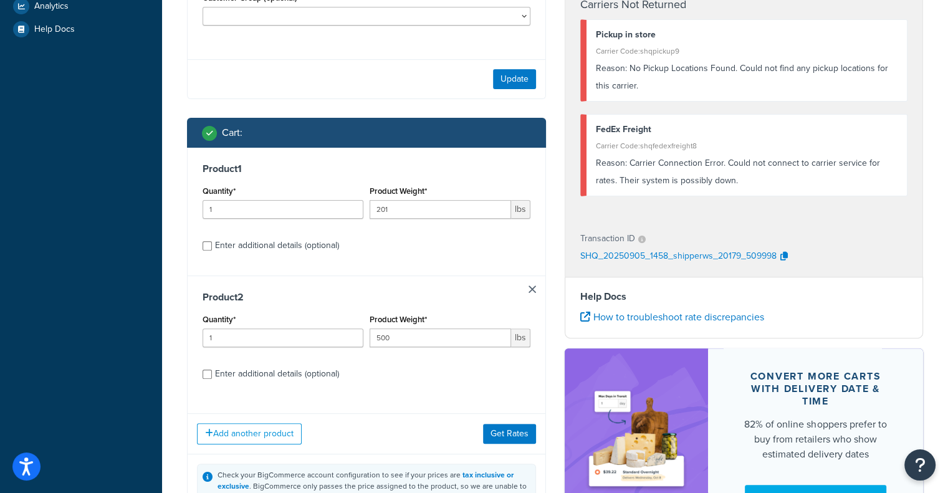
scroll to position [436, 0]
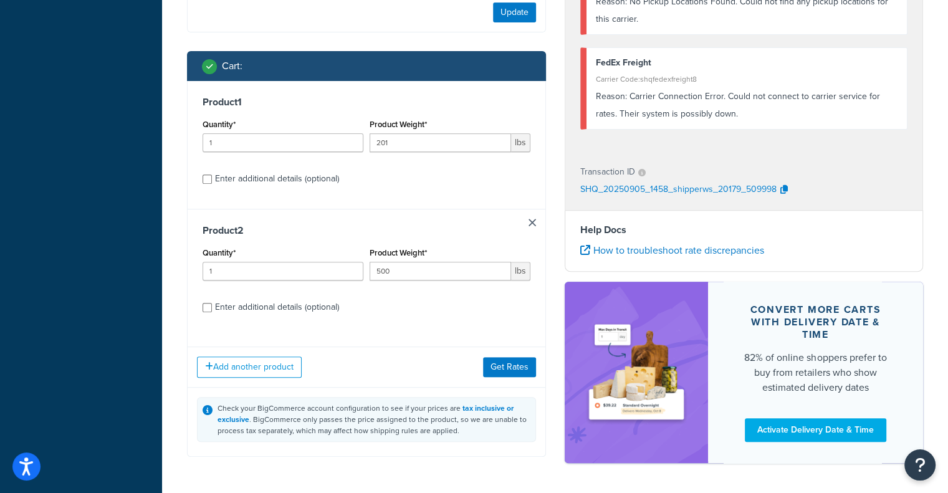
type input "bldg 4"
click at [205, 312] on input "Enter additional details (optional)" at bounding box center [206, 307] width 9 height 9
checkbox input "true"
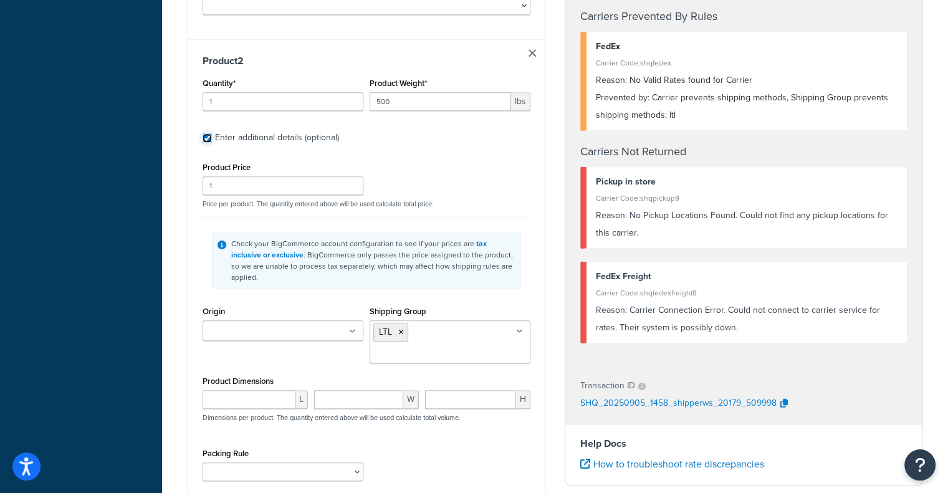
scroll to position [997, 0]
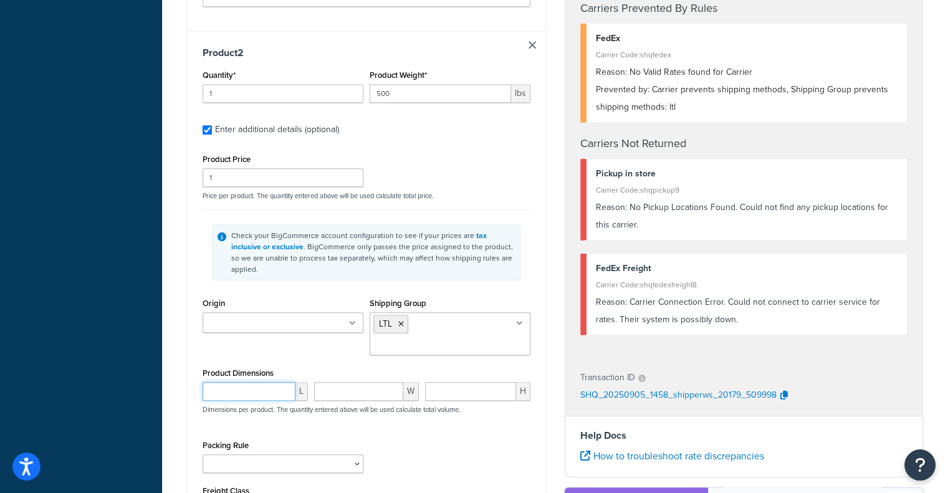
click at [264, 382] on input "number" at bounding box center [248, 391] width 93 height 19
type input "27"
click at [354, 382] on input "number" at bounding box center [359, 391] width 90 height 19
type input "32"
click at [462, 382] on input "number" at bounding box center [470, 391] width 91 height 19
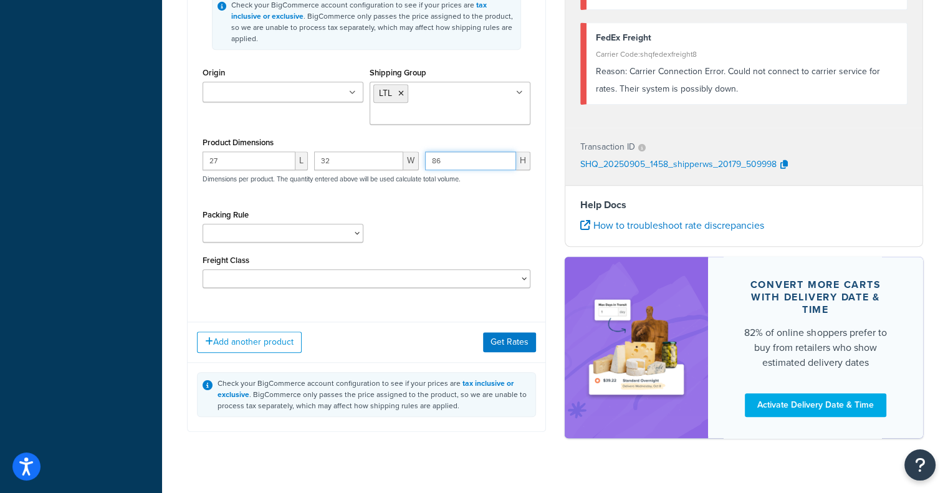
type input "86"
click at [508, 332] on button "Get Rates" at bounding box center [509, 342] width 53 height 20
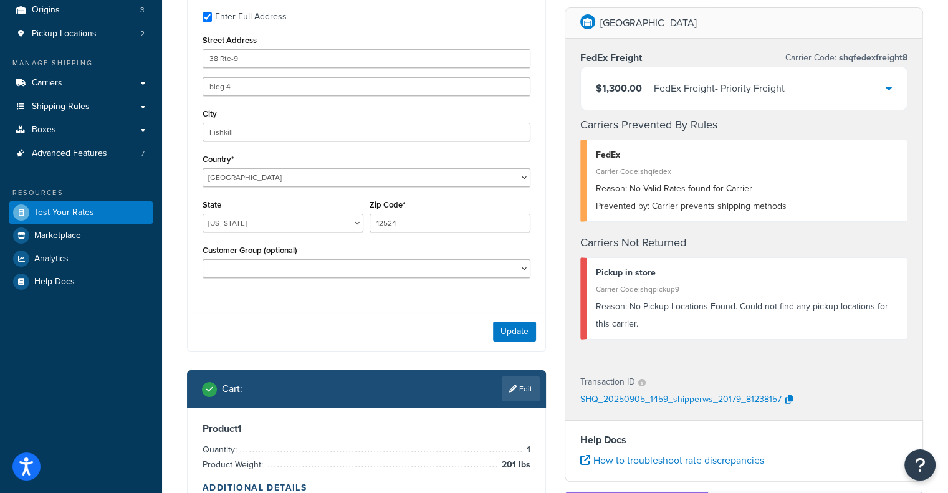
scroll to position [25, 0]
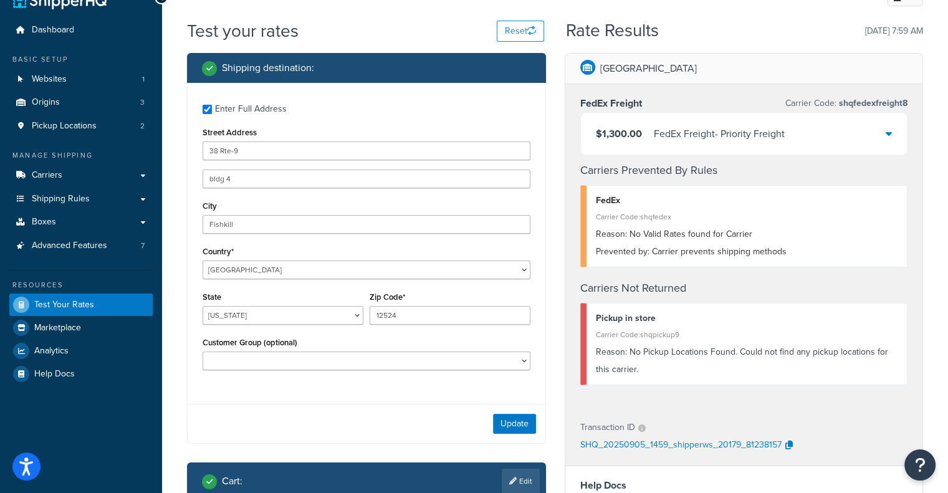
click at [883, 136] on div "$1,300.00 FedEx Freight - Priority Freight" at bounding box center [744, 134] width 326 height 42
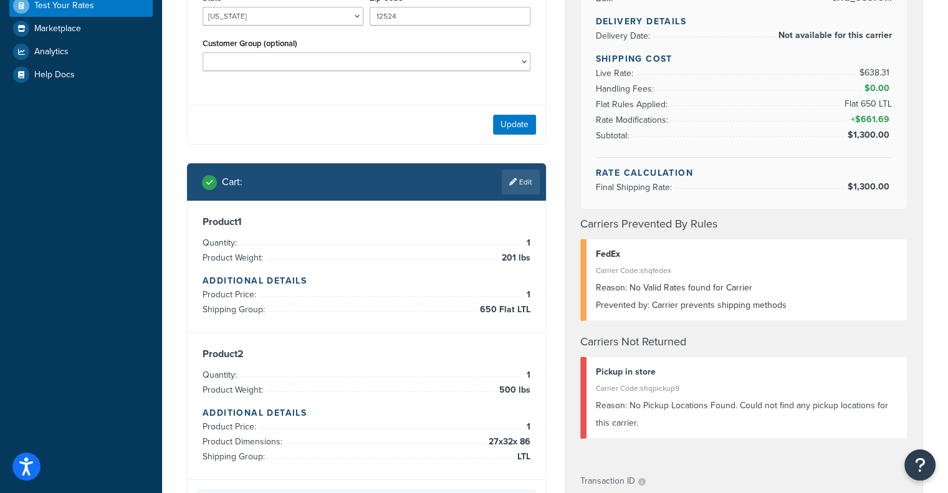
scroll to position [461, 0]
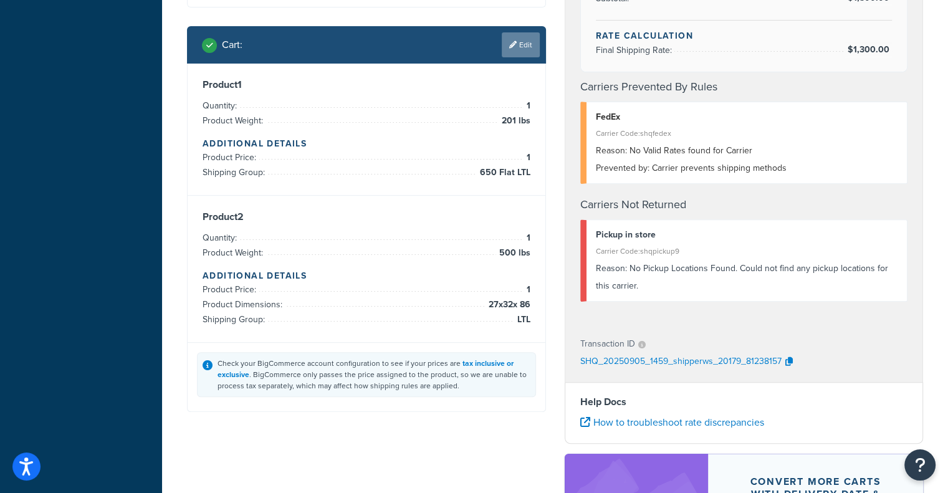
click at [533, 44] on link "Edit" at bounding box center [521, 44] width 38 height 25
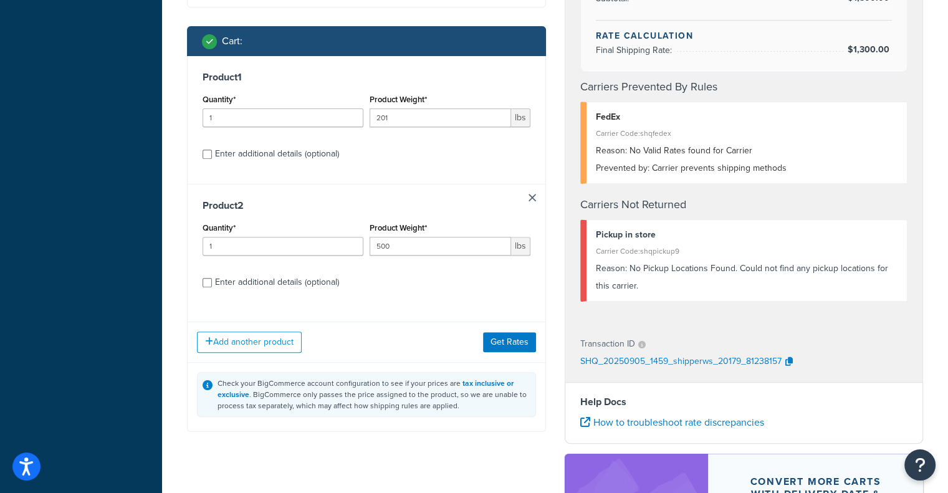
click at [529, 200] on link at bounding box center [531, 197] width 7 height 7
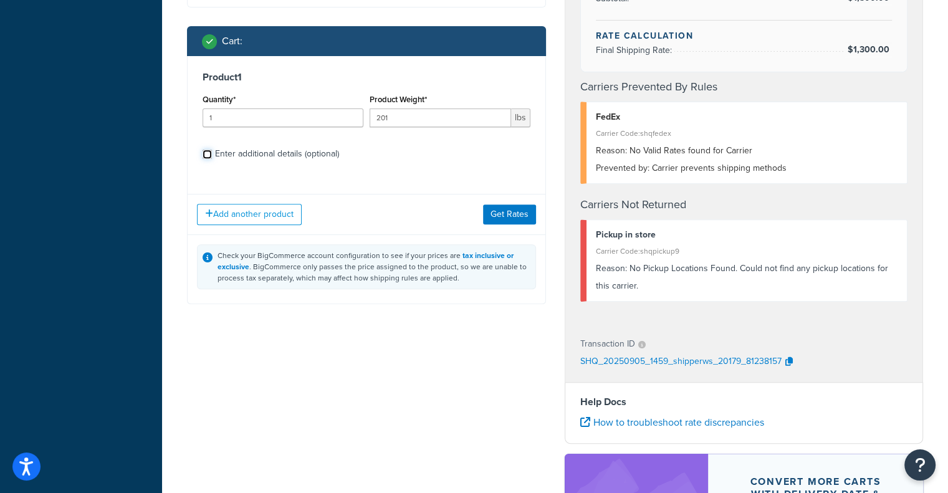
click at [209, 155] on input "Enter additional details (optional)" at bounding box center [206, 154] width 9 height 9
checkbox input "true"
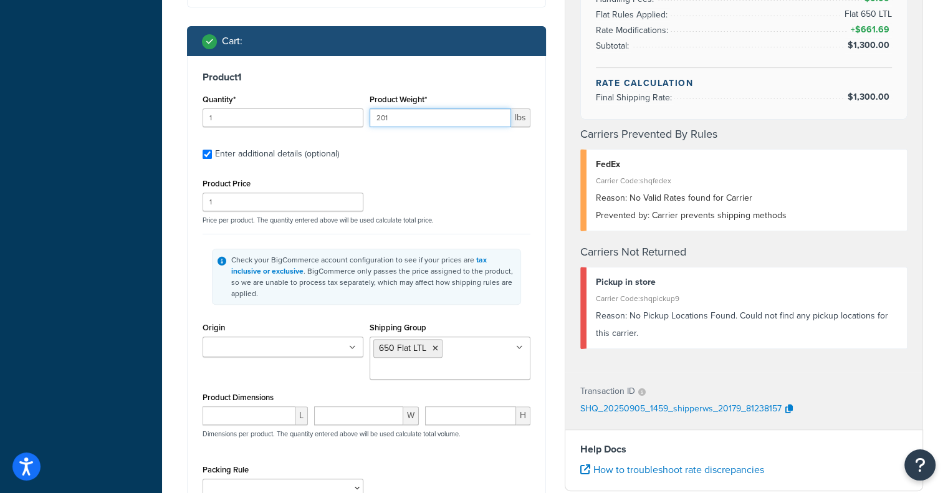
drag, startPoint x: 346, startPoint y: 121, endPoint x: 334, endPoint y: 121, distance: 12.5
click at [334, 121] on div "Quantity* 1 Product Weight* 201 lbs" at bounding box center [366, 113] width 334 height 45
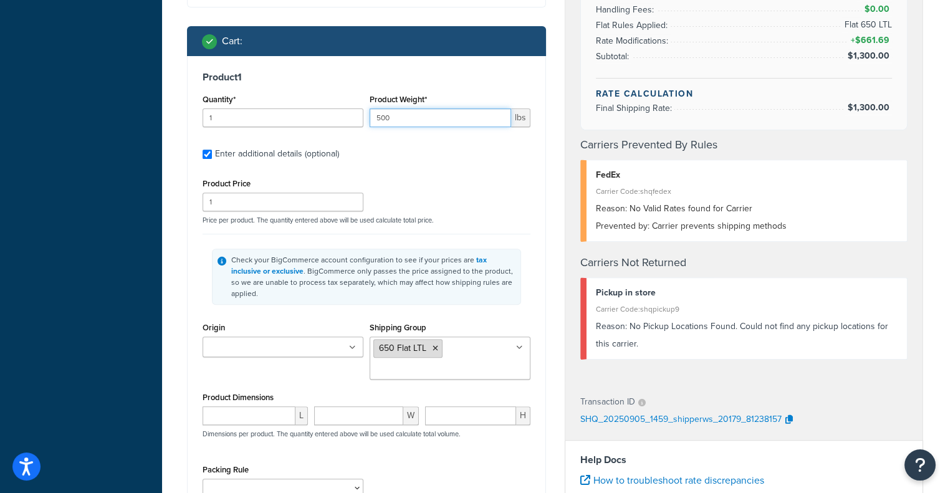
type input "500"
click at [436, 345] on icon at bounding box center [435, 348] width 6 height 7
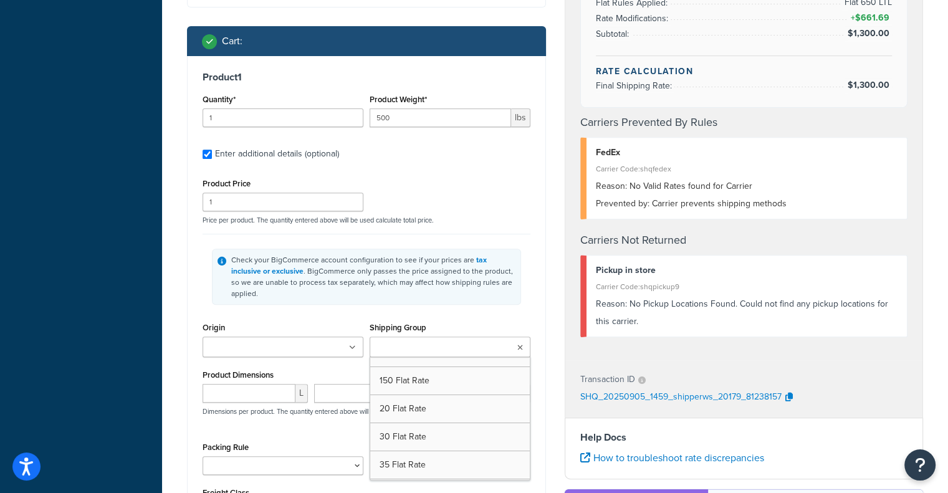
click at [438, 341] on input "Shipping Group" at bounding box center [428, 348] width 110 height 14
type input "ltl"
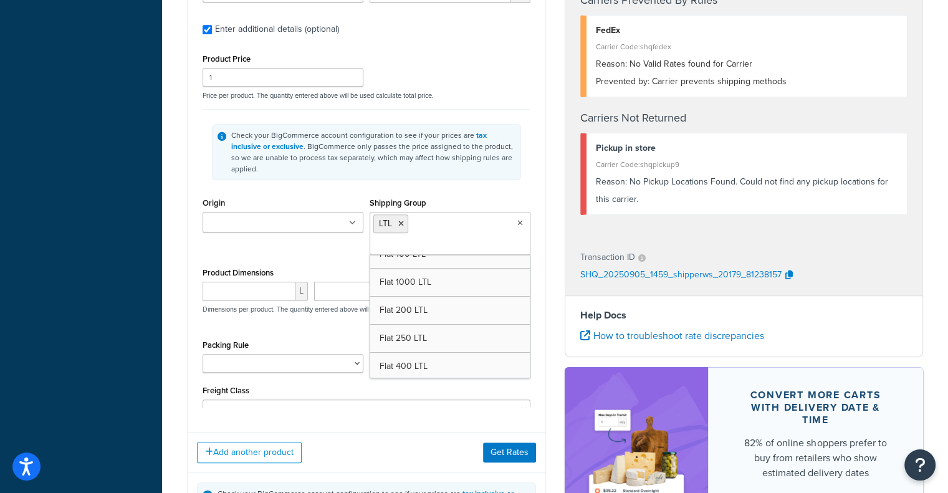
scroll to position [685, 0]
click at [426, 445] on div "Add another product Get Rates" at bounding box center [367, 452] width 358 height 40
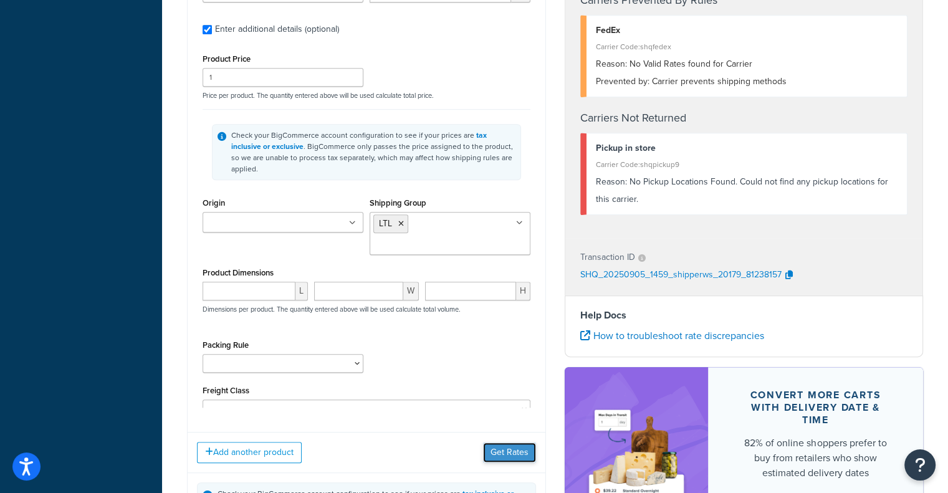
click at [488, 454] on button "Get Rates" at bounding box center [509, 452] width 53 height 20
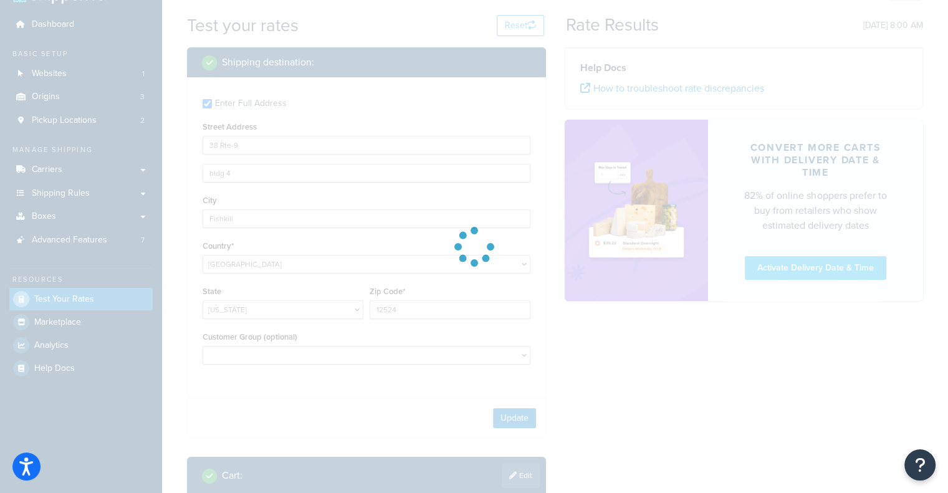
scroll to position [0, 0]
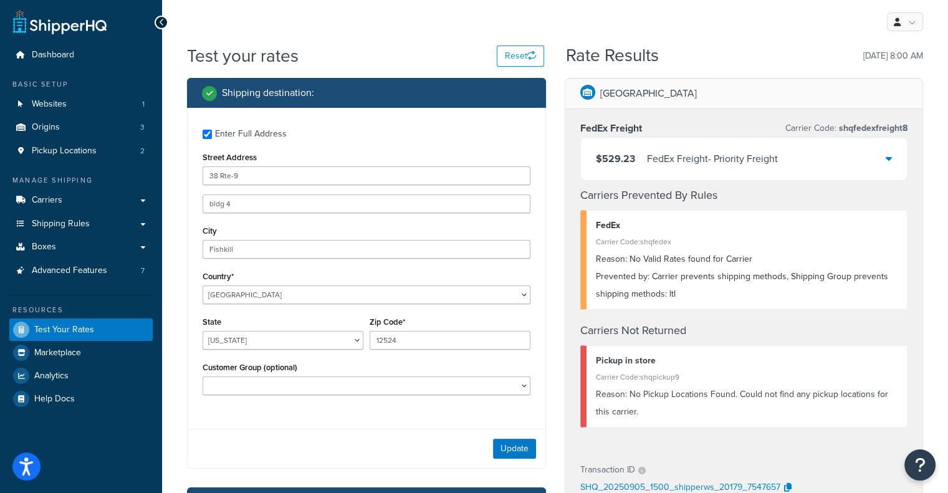
click at [780, 153] on div "$529.23 FedEx Freight - Priority Freight" at bounding box center [744, 159] width 326 height 42
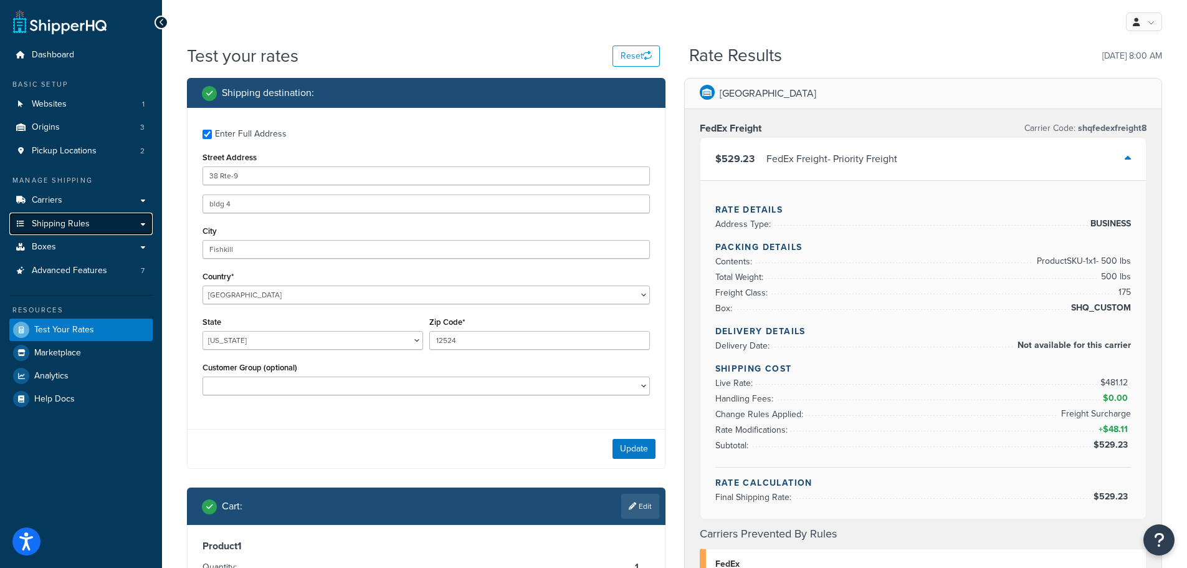
click at [71, 229] on span "Shipping Rules" at bounding box center [61, 224] width 58 height 11
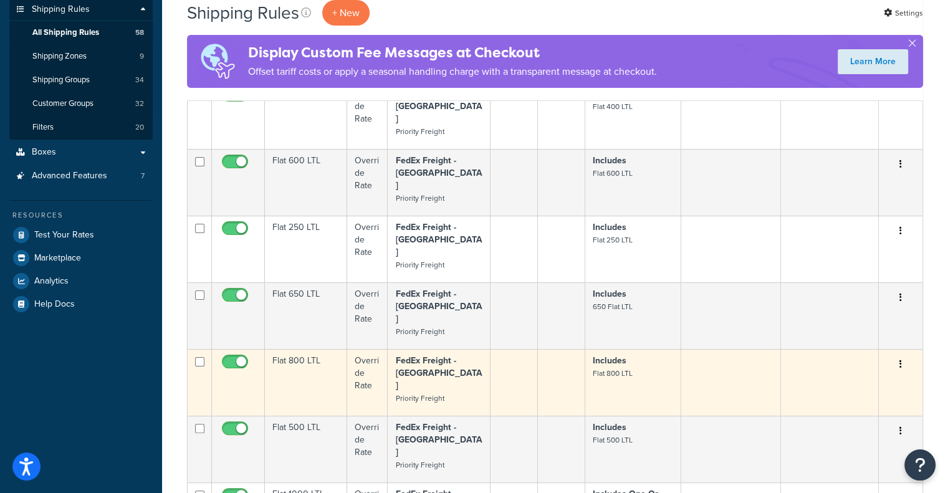
scroll to position [249, 0]
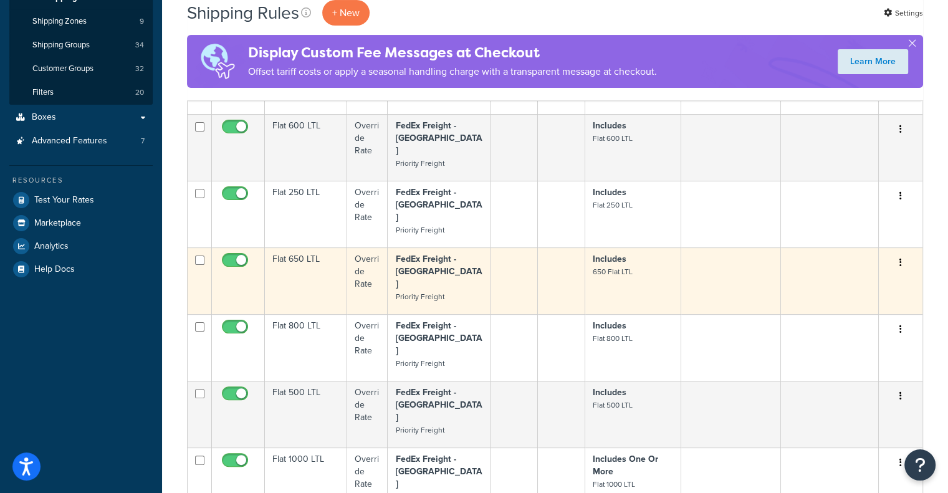
click at [897, 253] on button "button" at bounding box center [900, 263] width 17 height 20
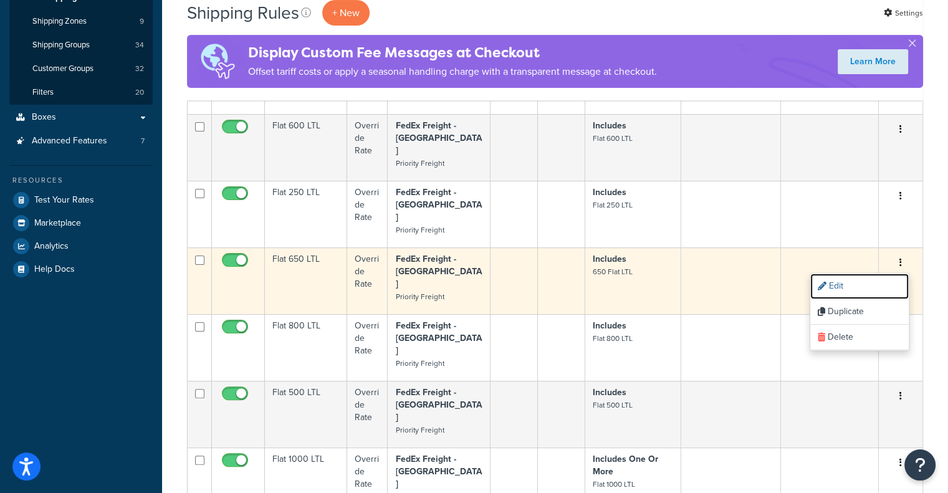
drag, startPoint x: 858, startPoint y: 241, endPoint x: 674, endPoint y: 234, distance: 184.6
click at [858, 274] on link "Edit" at bounding box center [859, 287] width 98 height 26
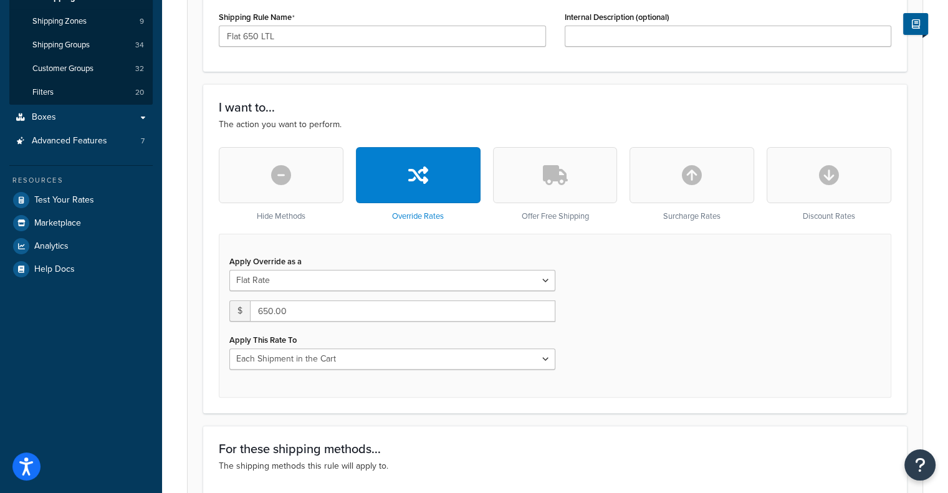
scroll to position [498, 0]
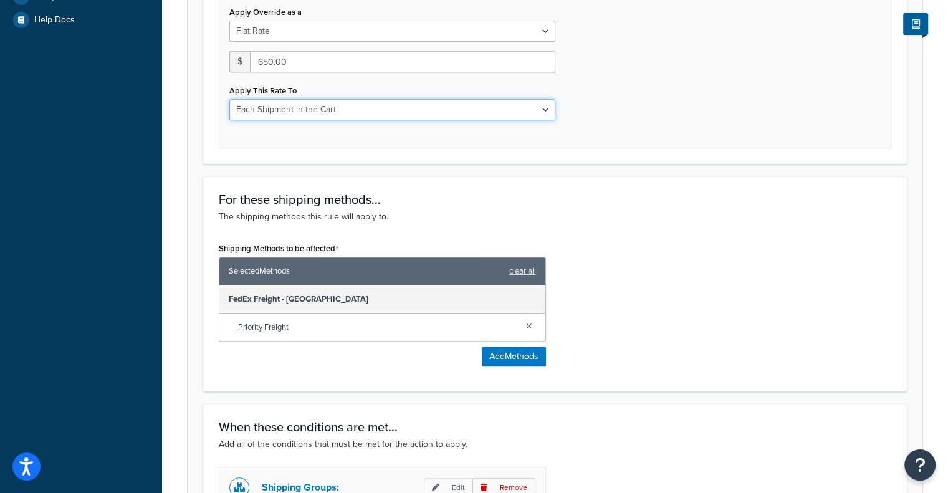
click at [306, 111] on select "Each Shipment in the Cart Each Shipping Group in the Cart Each Item within a Sh…" at bounding box center [392, 109] width 326 height 21
select select "SHIPPING_GROUP"
click at [229, 99] on select "Each Shipment in the Cart Each Shipping Group in the Cart Each Item within a Sh…" at bounding box center [392, 109] width 326 height 21
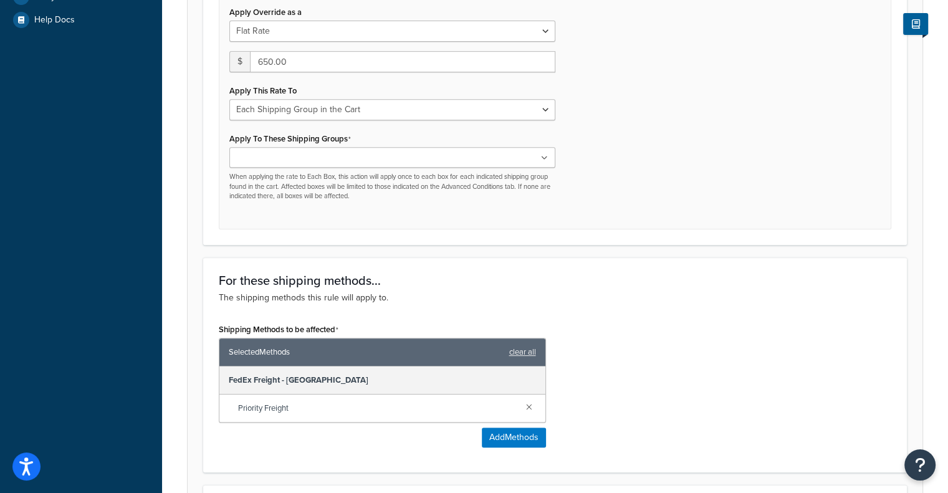
click at [342, 159] on ul at bounding box center [392, 157] width 326 height 21
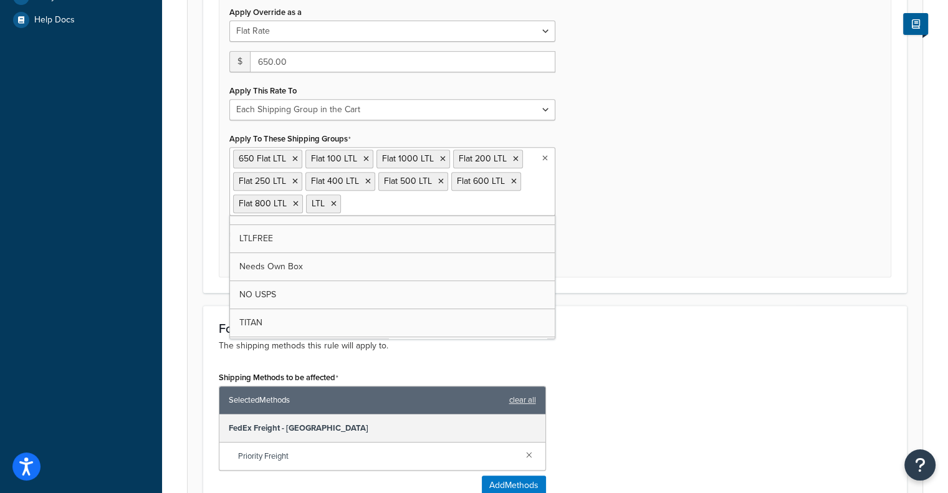
scroll to position [546, 0]
click at [702, 368] on div "Shipping Methods to be affected Selected Methods clear all FedEx Freight - Memp…" at bounding box center [554, 436] width 691 height 136
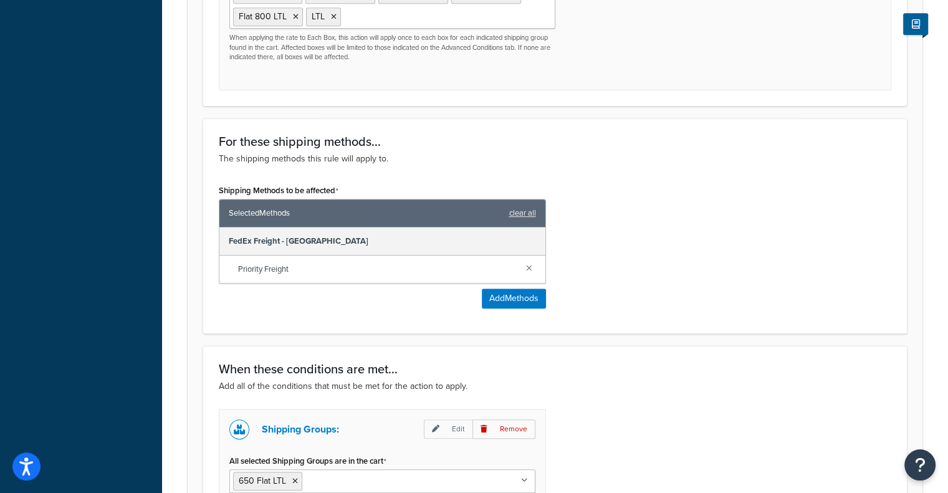
scroll to position [860, 0]
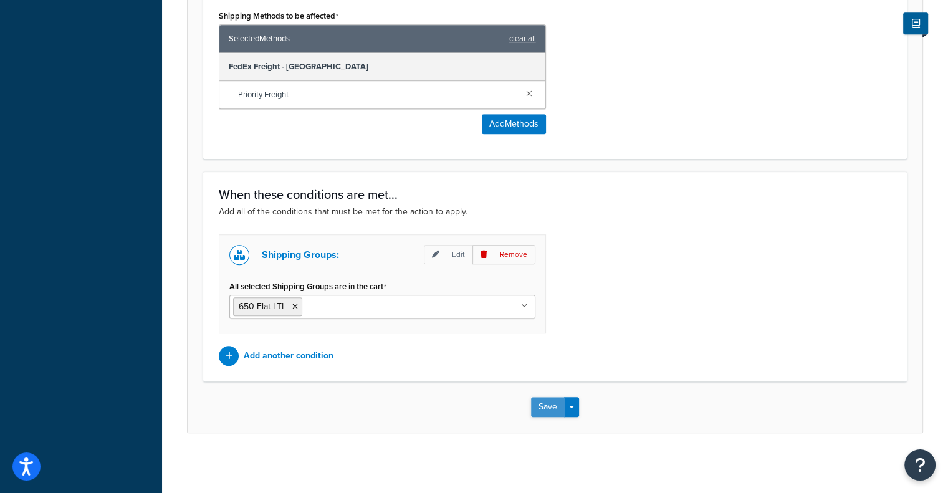
click at [531, 408] on button "Save" at bounding box center [548, 407] width 34 height 20
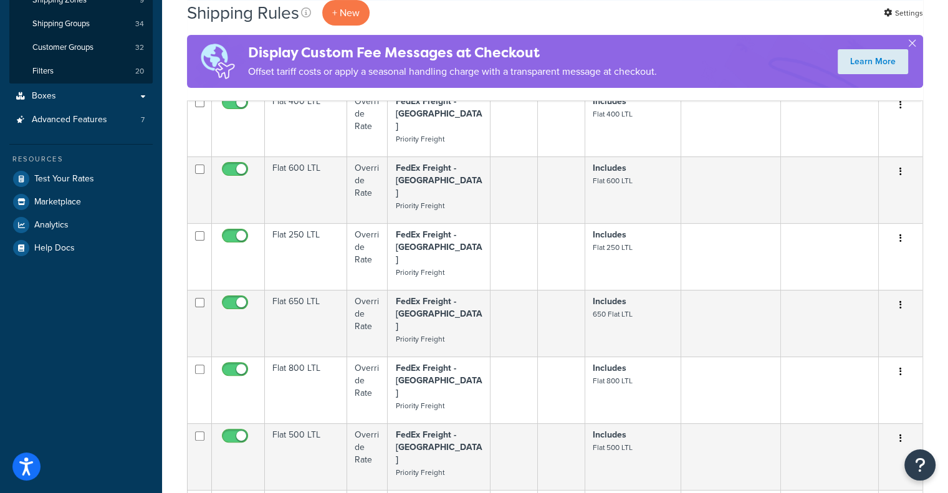
scroll to position [249, 0]
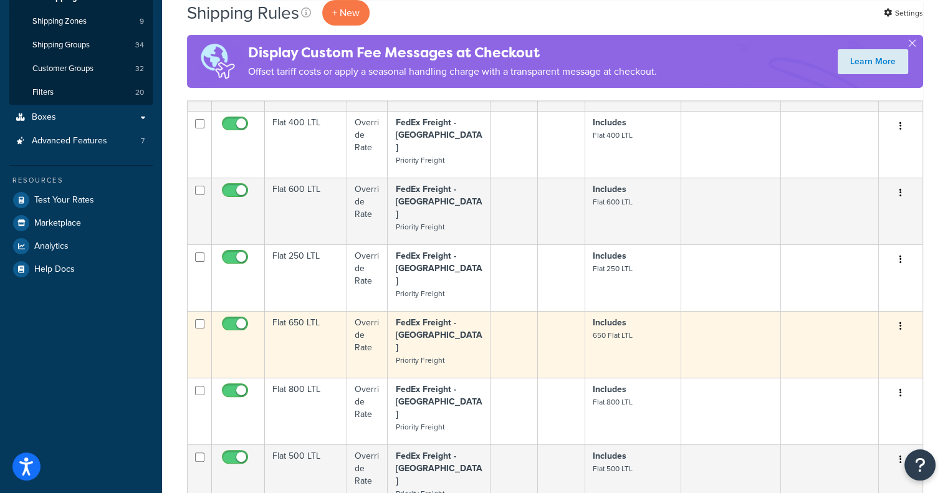
click at [902, 317] on button "button" at bounding box center [900, 327] width 17 height 20
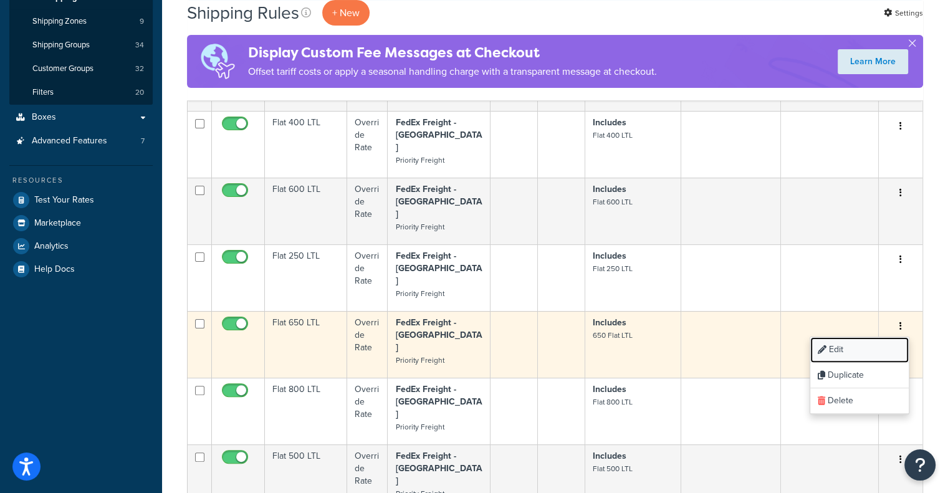
click at [862, 337] on link "Edit" at bounding box center [859, 350] width 98 height 26
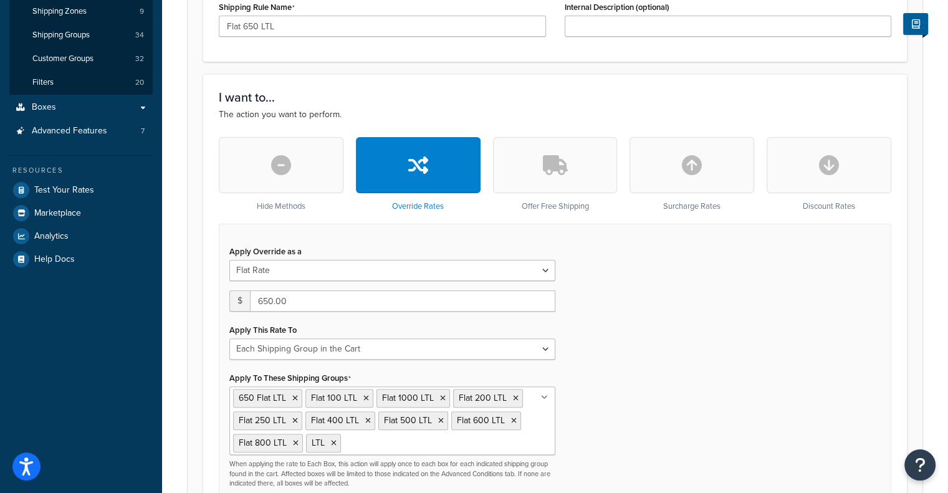
scroll to position [312, 0]
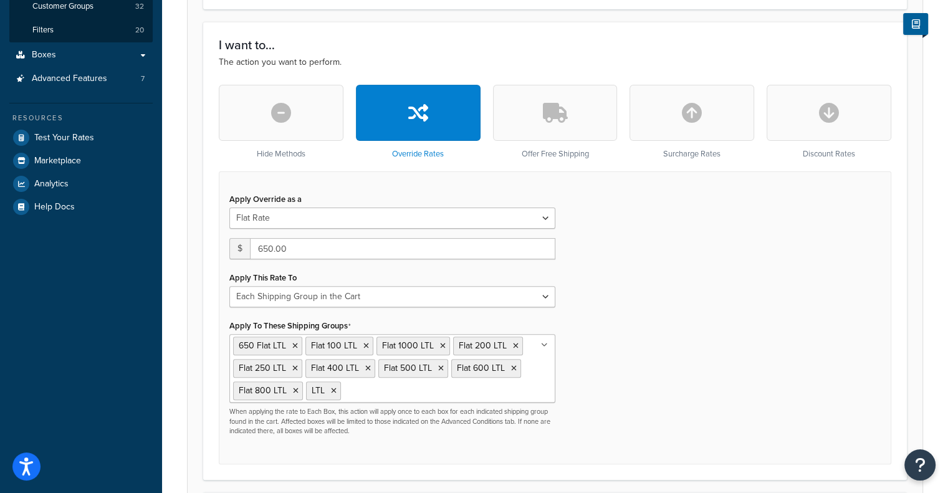
click at [388, 396] on input "Apply To These Shipping Groups" at bounding box center [399, 390] width 110 height 14
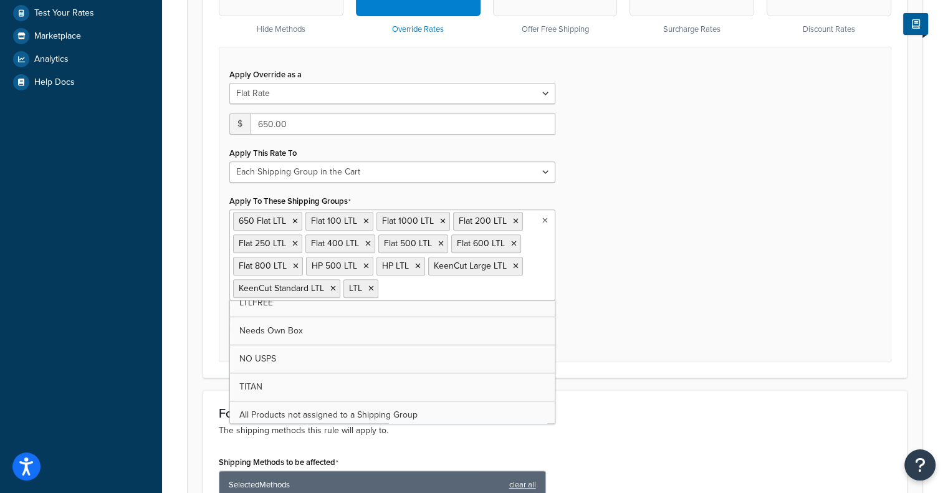
scroll to position [434, 0]
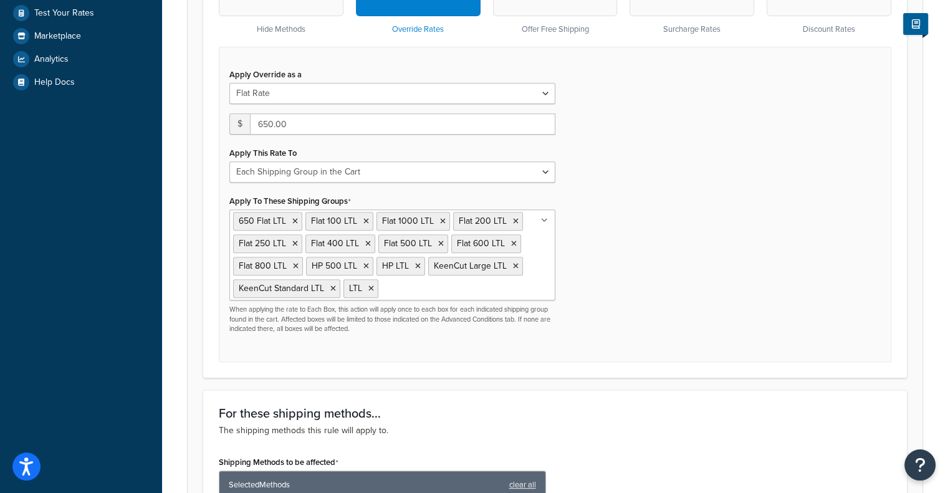
click at [636, 330] on div "Apply Override as a Flat Rate Percentage Flat Rate & Percentage $ 650.00 Apply …" at bounding box center [555, 204] width 672 height 315
click at [433, 174] on select "Each Shipment in the Cart Each Shipping Group in the Cart Each Item within a Sh…" at bounding box center [392, 171] width 326 height 21
select select "ITEM"
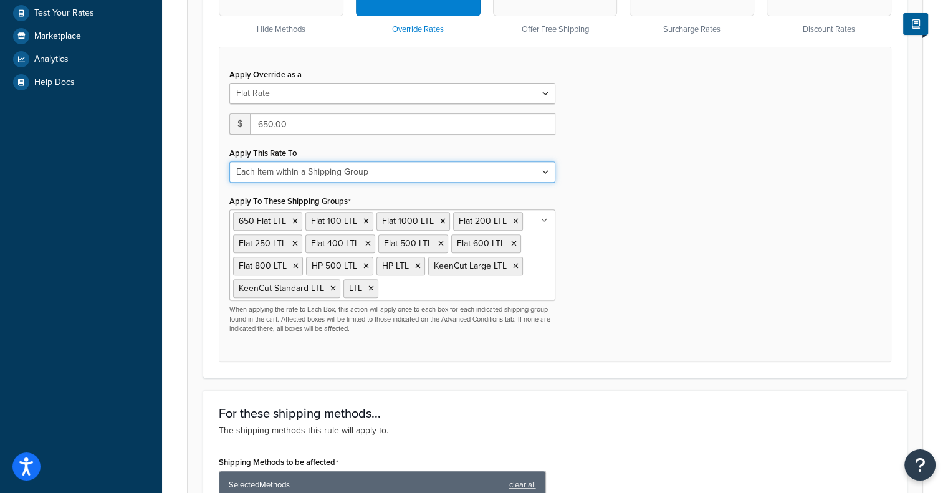
click at [229, 161] on select "Each Shipment in the Cart Each Shipping Group in the Cart Each Item within a Sh…" at bounding box center [392, 171] width 326 height 21
click at [351, 162] on select "Each Shipment in the Cart Each Shipping Group in the Cart Each Item within a Sh…" at bounding box center [392, 171] width 326 height 21
click at [229, 161] on select "Each Shipment in the Cart Each Shipping Group in the Cart Each Item within a Sh…" at bounding box center [392, 171] width 326 height 21
click at [718, 231] on div "Apply Override as a Flat Rate Percentage Flat Rate & Percentage $ 650.00 Apply …" at bounding box center [555, 204] width 672 height 315
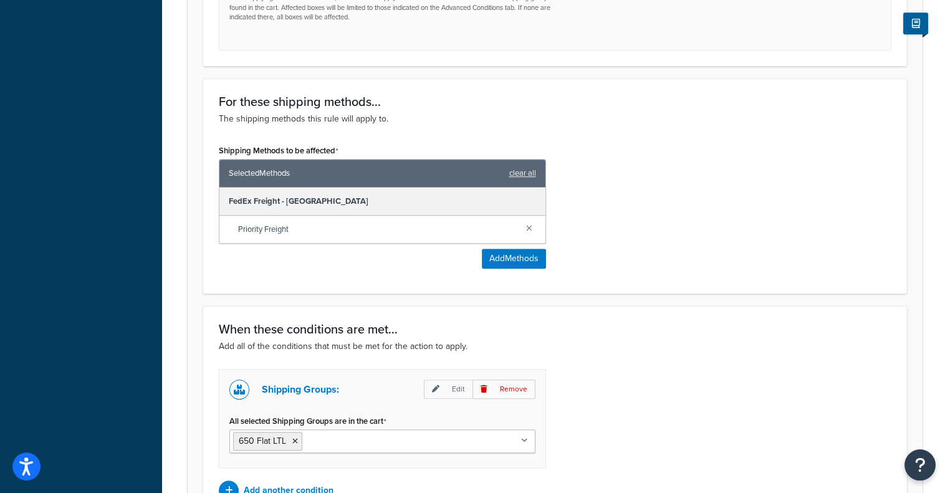
scroll to position [882, 0]
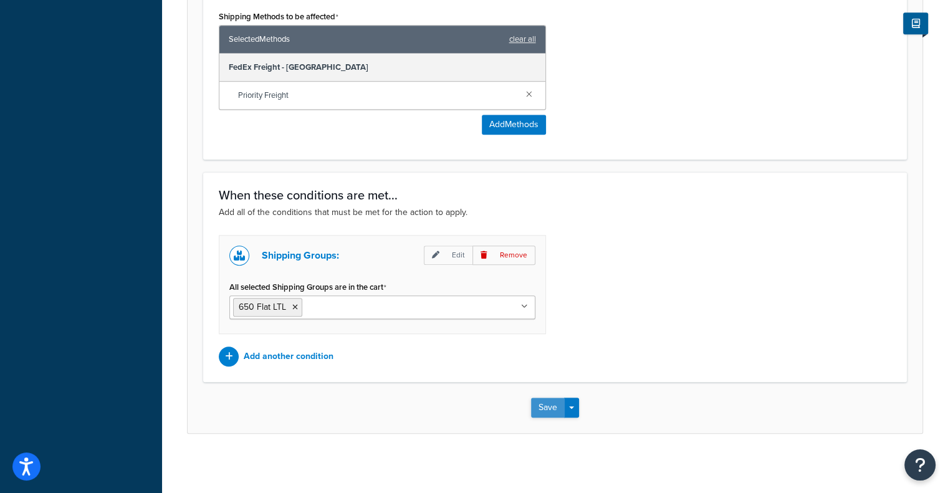
click at [553, 408] on button "Save" at bounding box center [548, 408] width 34 height 20
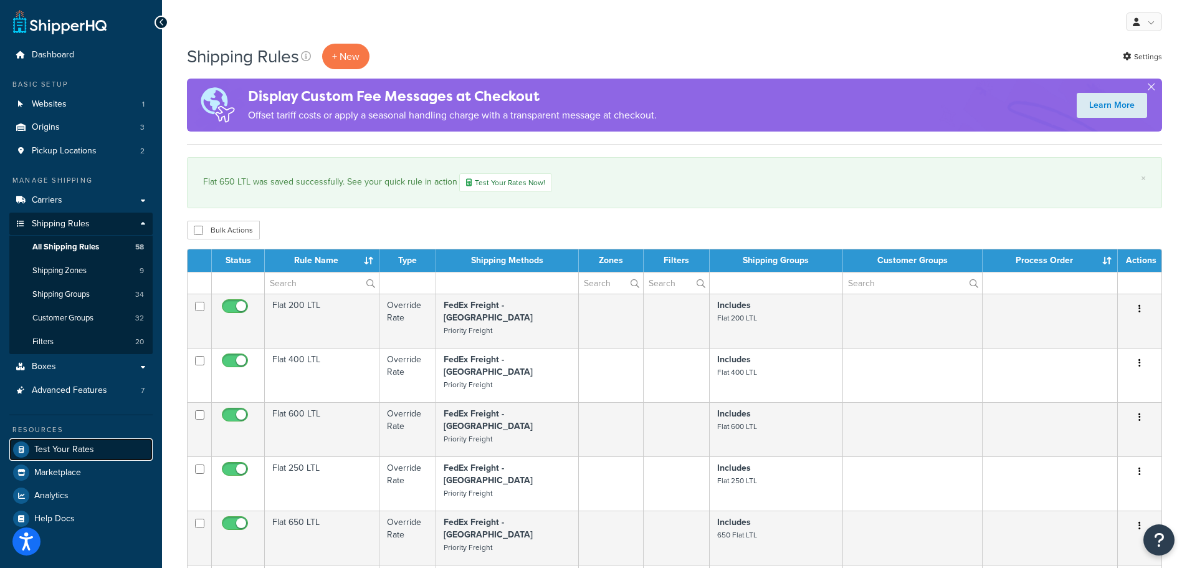
click at [87, 451] on span "Test Your Rates" at bounding box center [64, 449] width 60 height 11
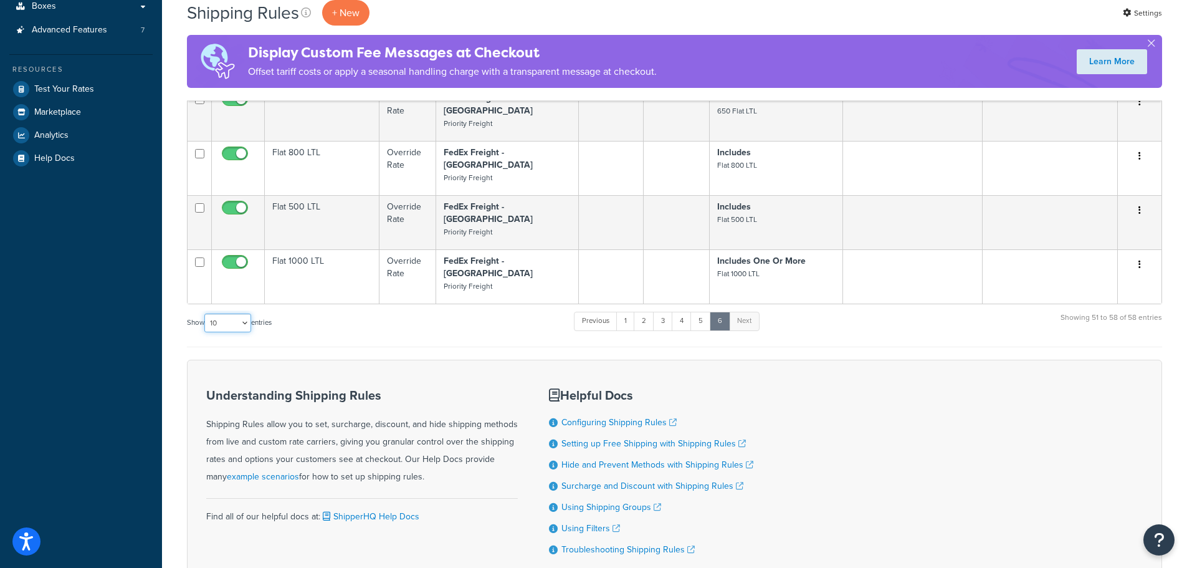
click at [224, 313] on select "10 15 25 50 100 1000" at bounding box center [227, 322] width 47 height 19
select select "1000"
click at [206, 313] on select "10 15 25 50 100 1000" at bounding box center [227, 322] width 47 height 19
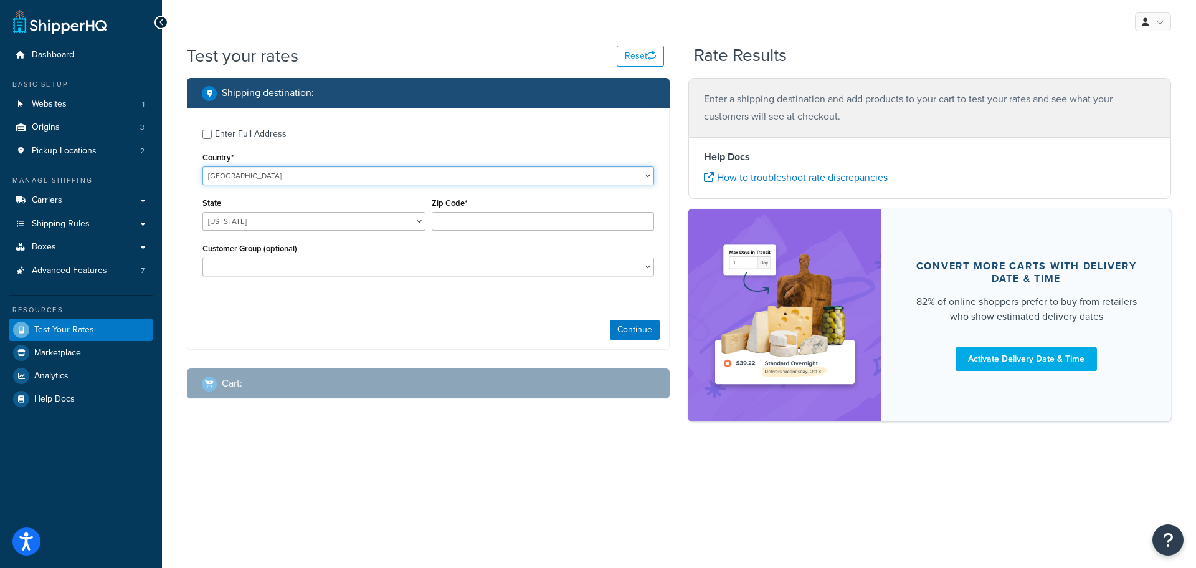
click at [288, 177] on select "United States United Kingdom Afghanistan Åland Islands Albania Algeria American…" at bounding box center [428, 175] width 452 height 19
click at [202, 166] on select "United States United Kingdom Afghanistan Åland Islands Albania Algeria American…" at bounding box center [428, 175] width 452 height 19
click at [315, 227] on select "Alabama Alaska American Samoa Arizona Arkansas Armed Forces Americas Armed Forc…" at bounding box center [313, 221] width 223 height 19
select select "WA"
click at [202, 212] on select "Alabama Alaska American Samoa Arizona Arkansas Armed Forces Americas Armed Forc…" at bounding box center [313, 221] width 223 height 19
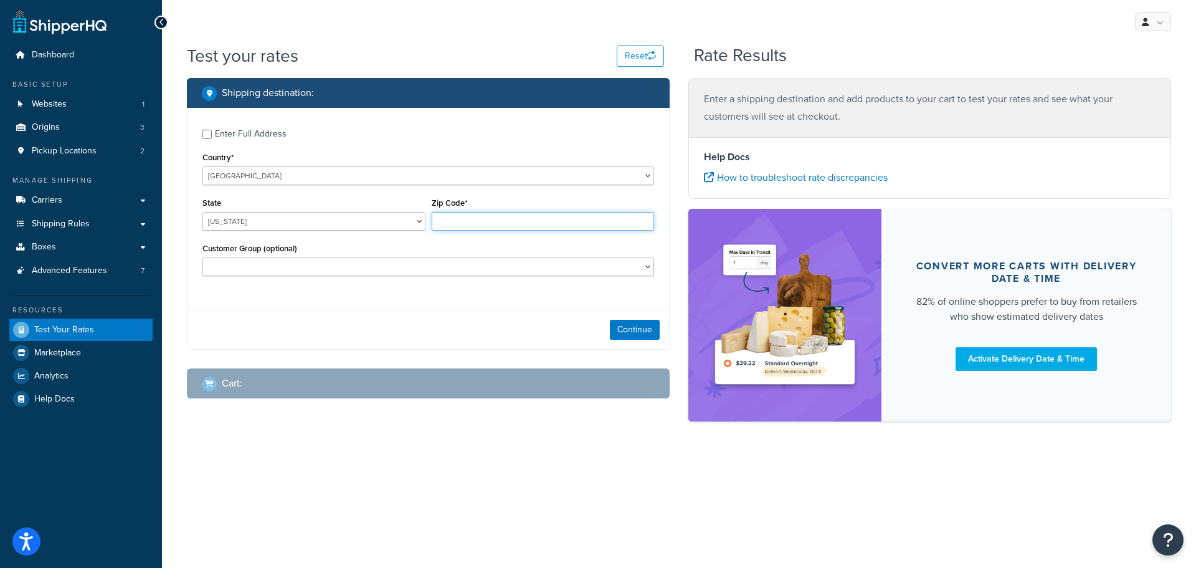
click at [497, 227] on input "Zip Code*" at bounding box center [543, 221] width 223 height 19
type input "98077"
click at [207, 133] on input "Enter Full Address" at bounding box center [206, 134] width 9 height 9
checkbox input "true"
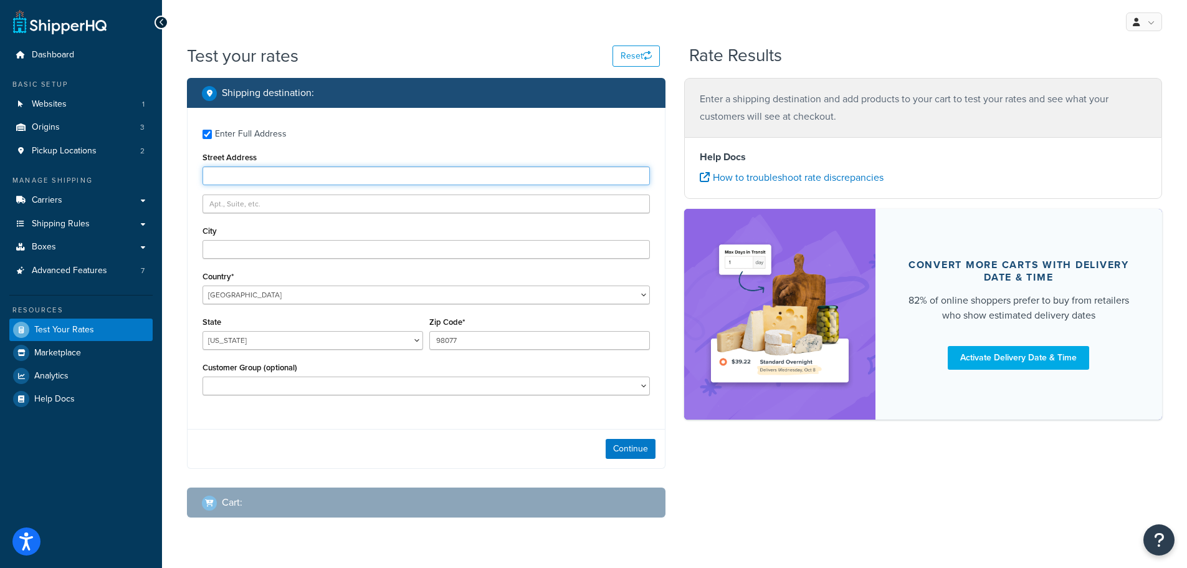
click at [275, 174] on input "Street Address" at bounding box center [425, 175] width 447 height 19
type input "16326 197th Ave NE"
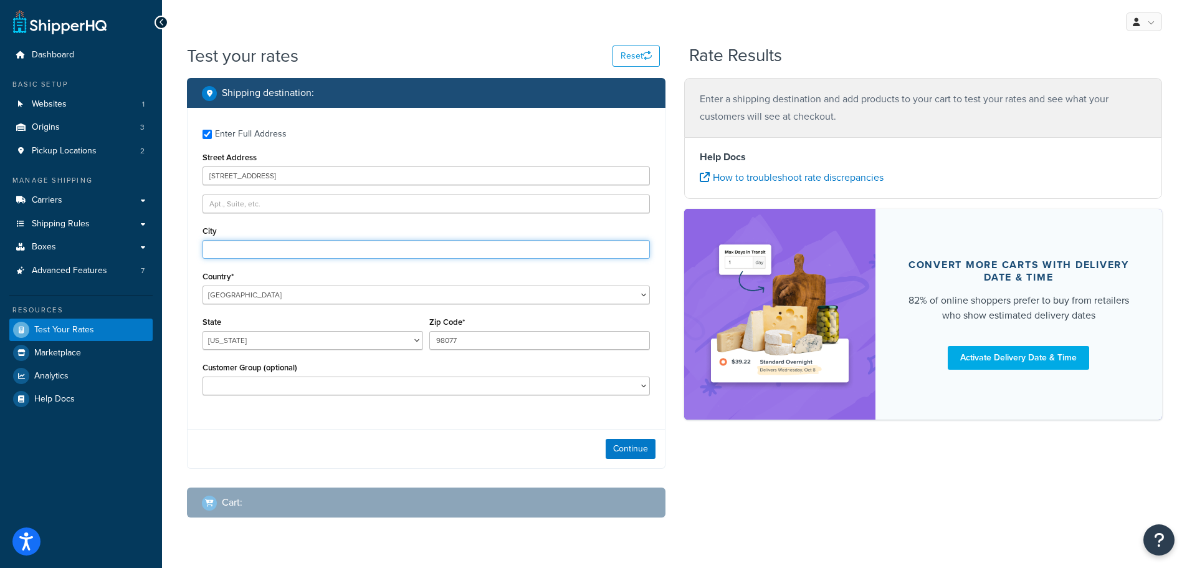
type input "Woodinville"
click at [629, 452] on button "Continue" at bounding box center [631, 449] width 50 height 20
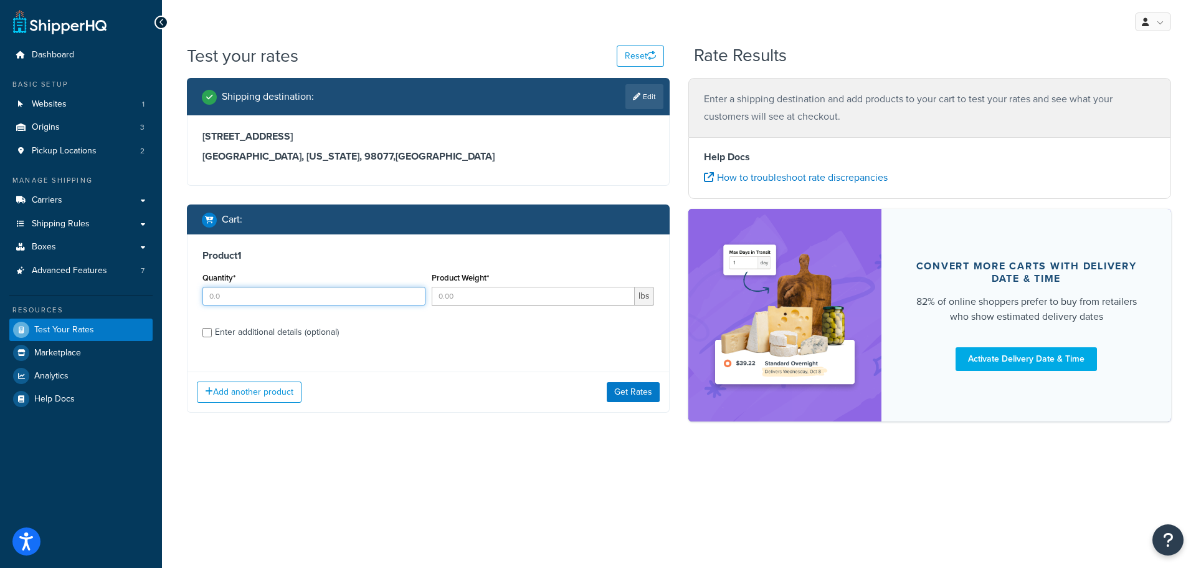
click at [299, 292] on input "Quantity*" at bounding box center [313, 296] width 223 height 19
type input "1"
type input "200"
click at [205, 337] on input "Enter additional details (optional)" at bounding box center [206, 332] width 9 height 9
checkbox input "true"
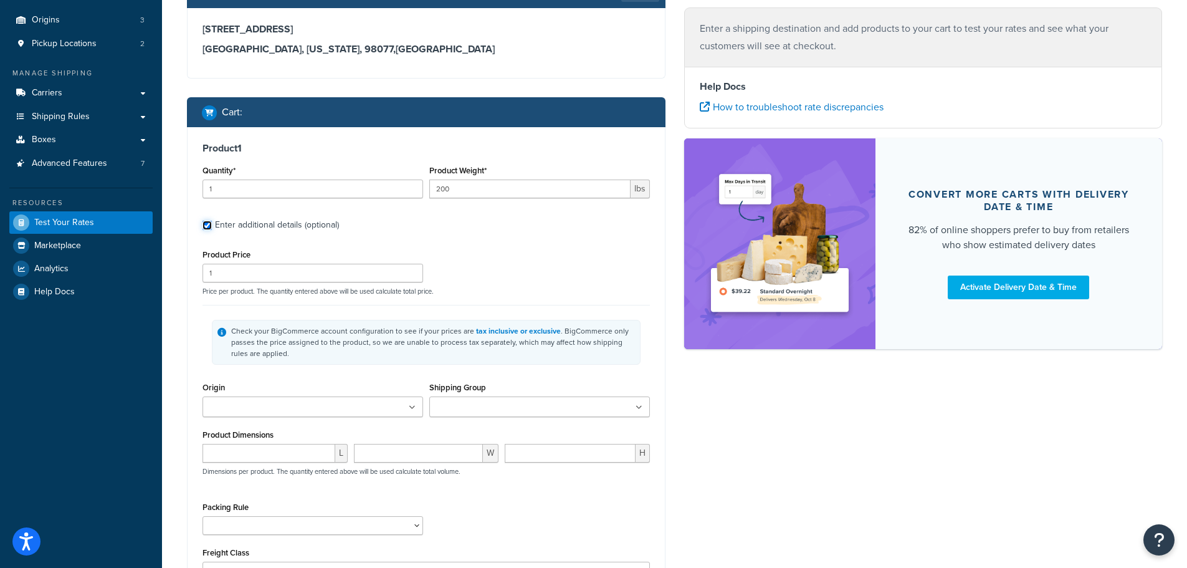
scroll to position [187, 0]
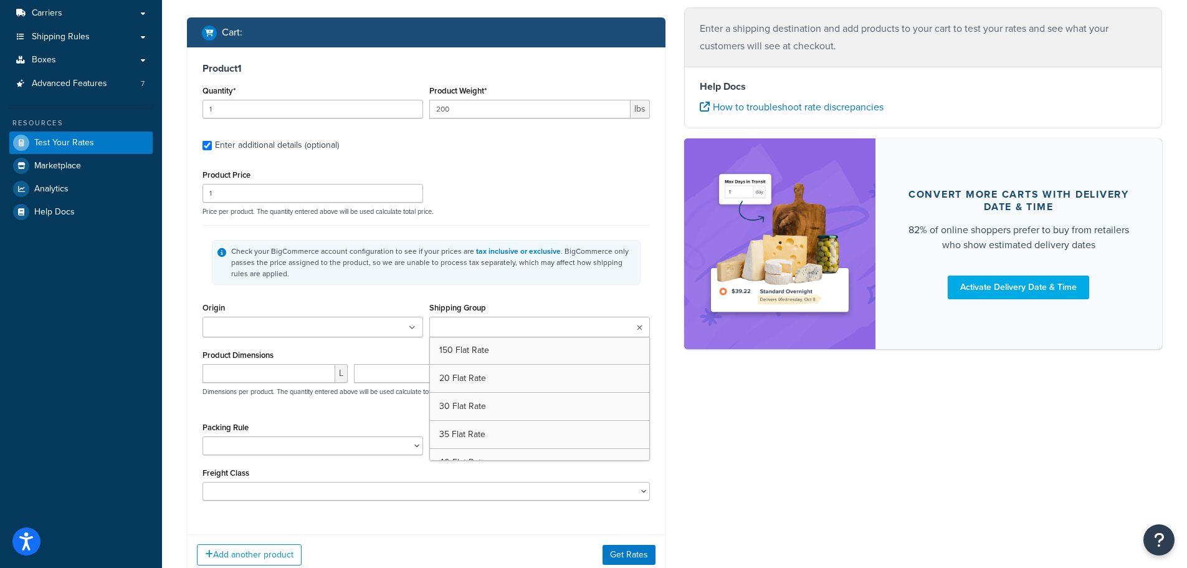
click at [545, 334] on ul at bounding box center [539, 327] width 221 height 21
drag, startPoint x: 745, startPoint y: 538, endPoint x: 708, endPoint y: 532, distance: 37.9
click at [743, 532] on div "Shipping destination : Edit 16326 197th Ave NE Woodinville, Washington, 98077 ,…" at bounding box center [675, 244] width 994 height 706
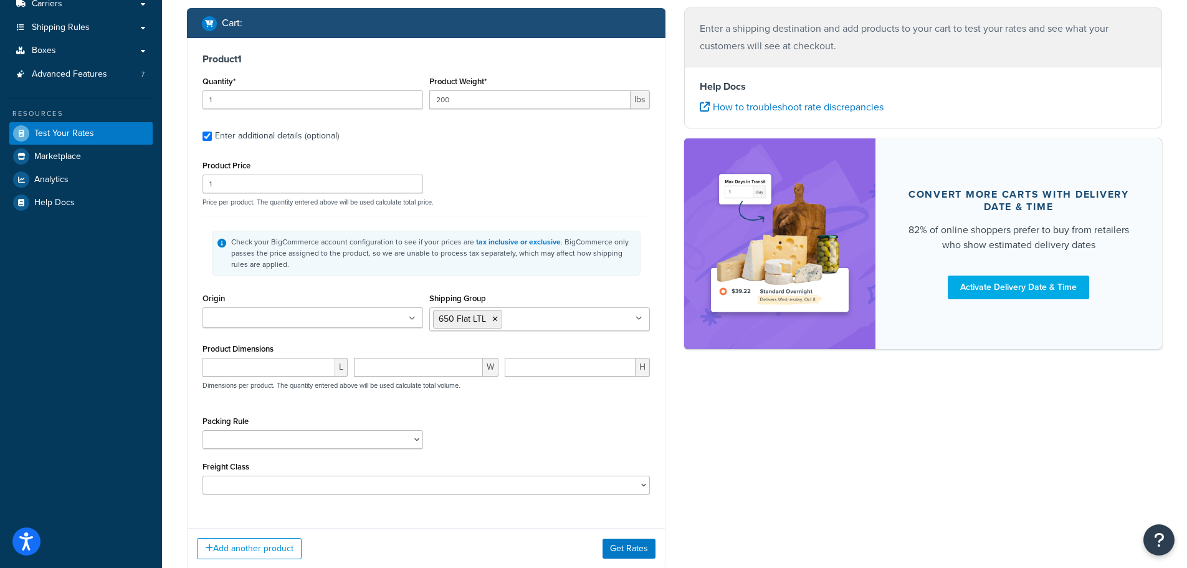
scroll to position [280, 0]
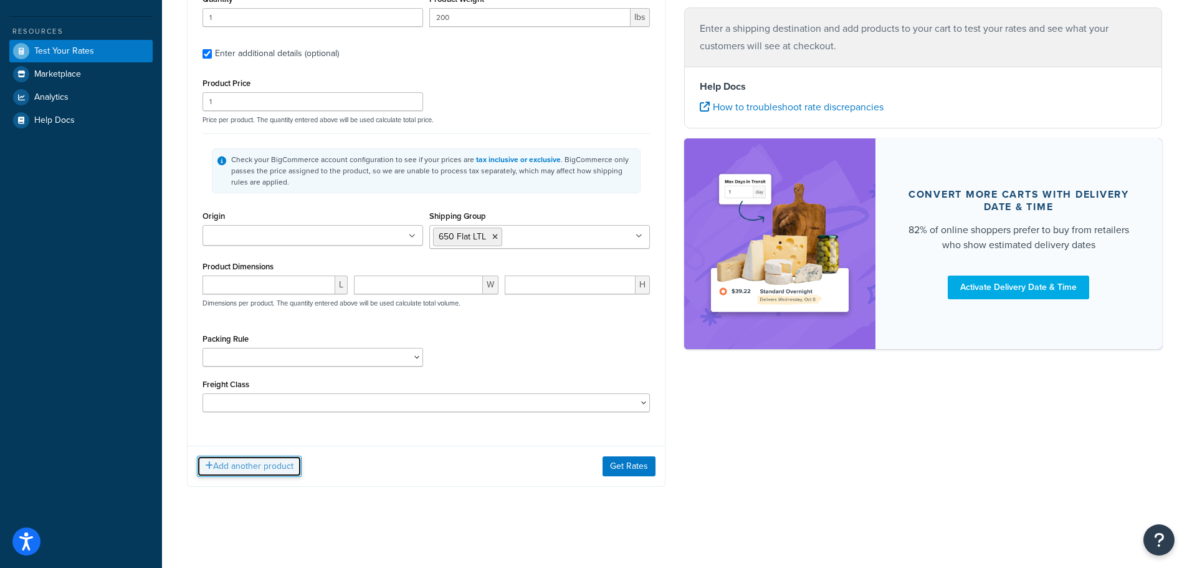
click at [219, 468] on button "Add another product" at bounding box center [249, 465] width 105 height 21
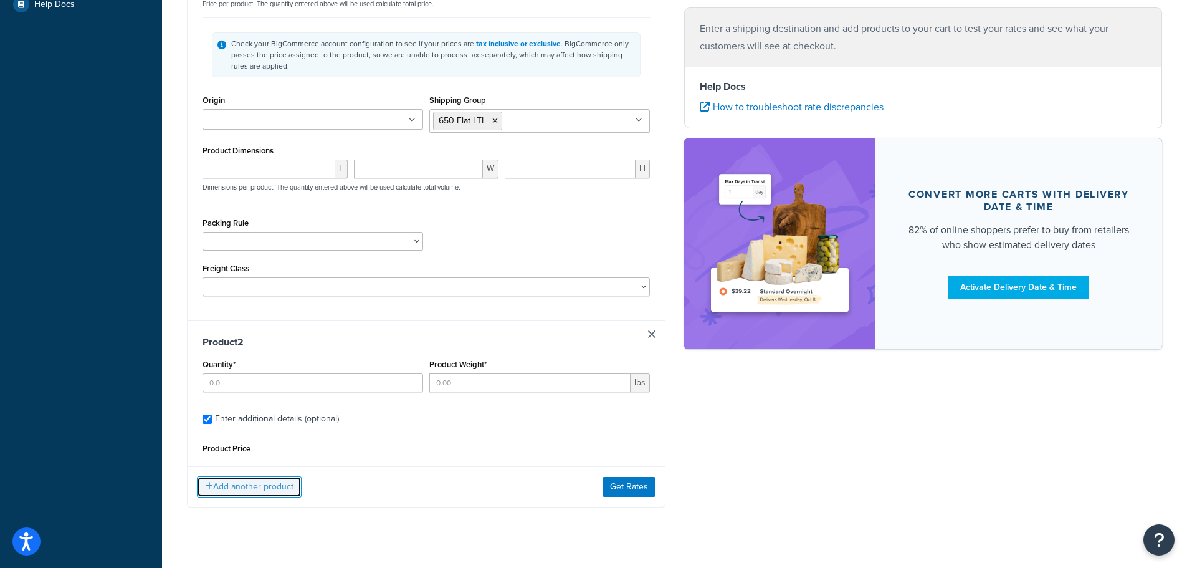
scroll to position [395, 0]
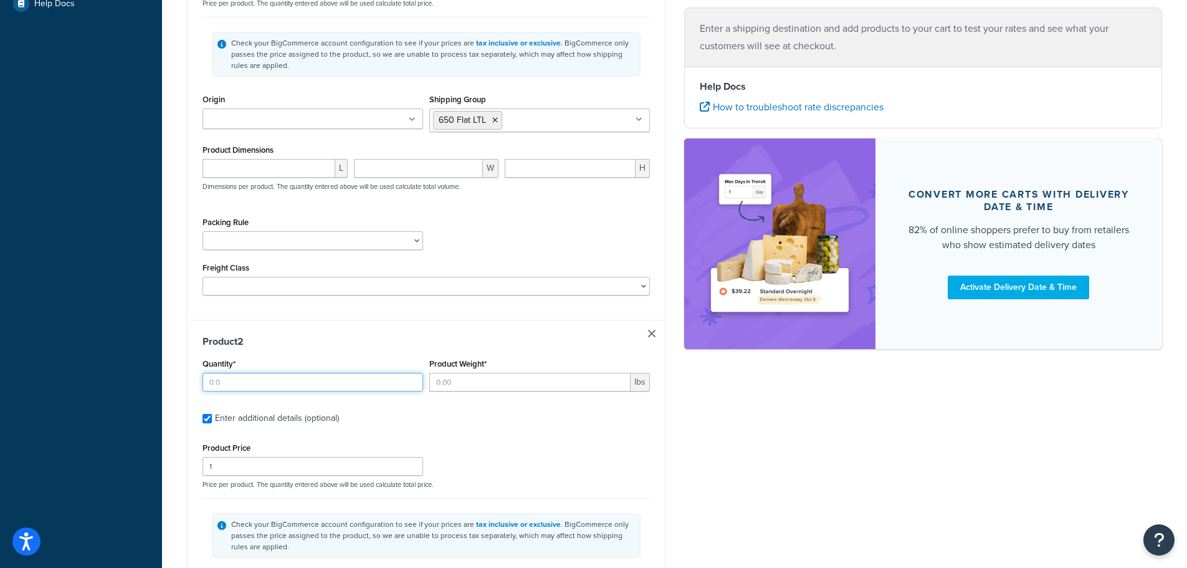
click at [251, 389] on input "Quantity*" at bounding box center [312, 382] width 221 height 19
type input "1"
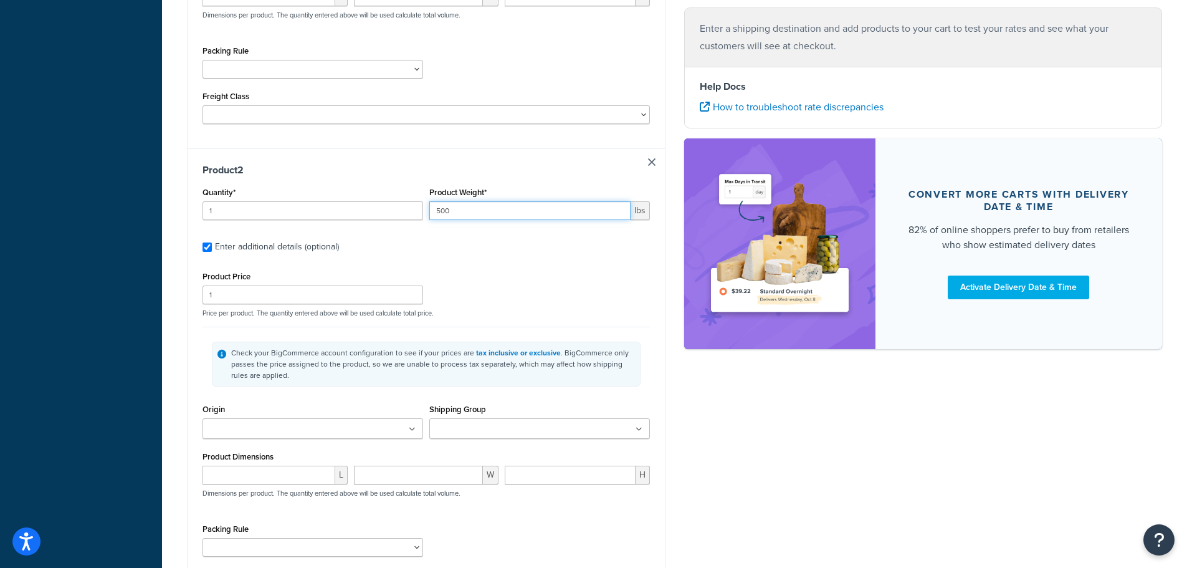
scroll to position [644, 0]
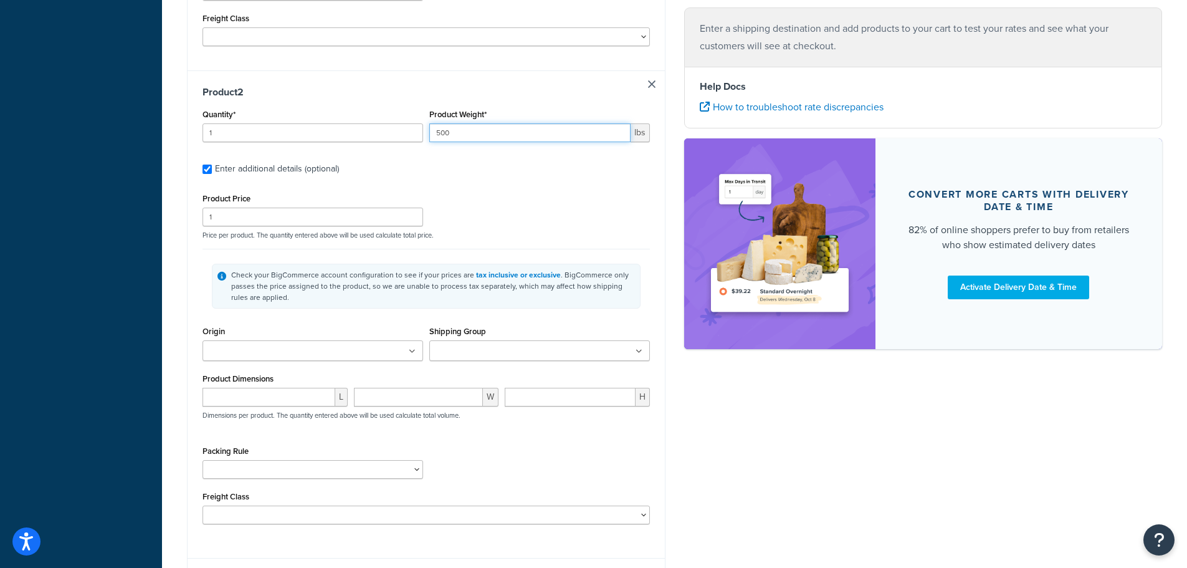
type input "500"
click at [517, 351] on input "Shipping Group" at bounding box center [488, 352] width 110 height 14
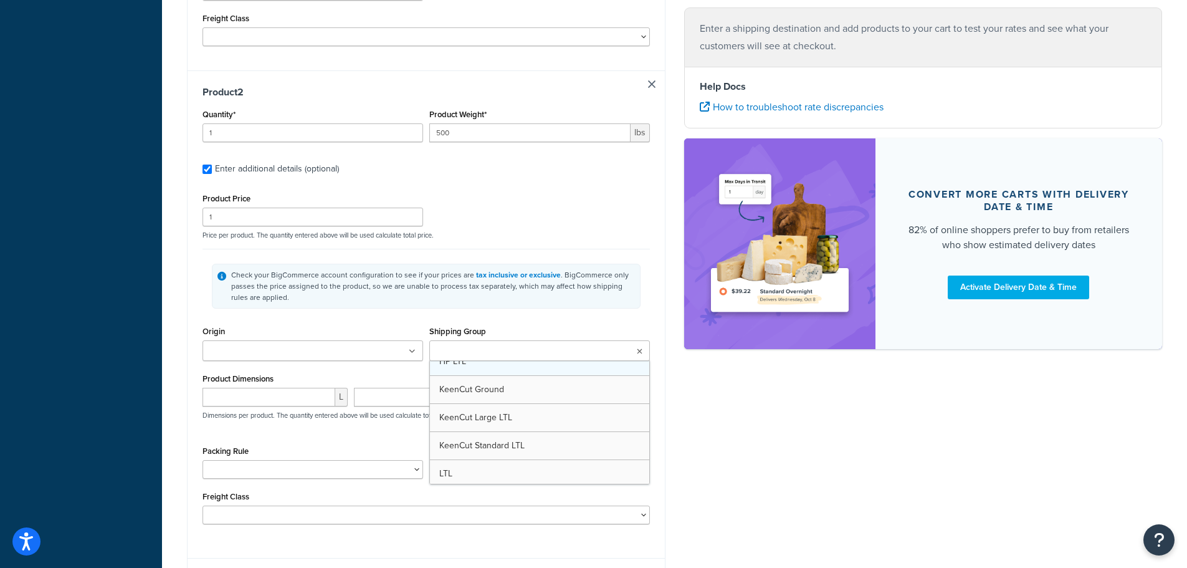
scroll to position [748, 0]
click at [826, 470] on div "Shipping destination : Edit 16326 197th Ave NE Woodinville, Washington, 98077 ,…" at bounding box center [675, 23] width 994 height 1179
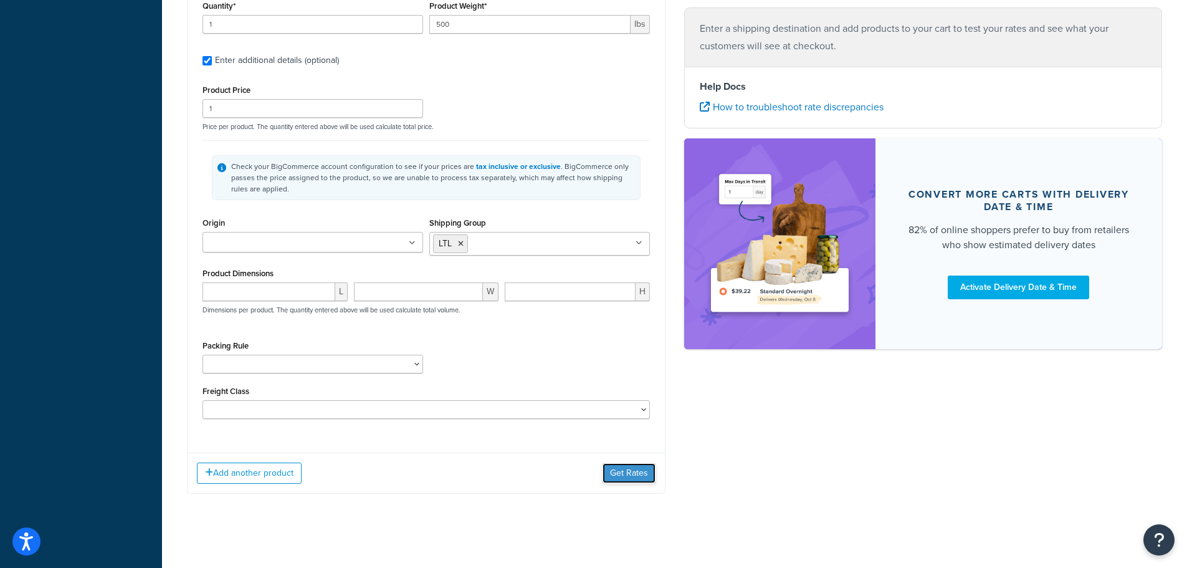
click at [631, 473] on button "Get Rates" at bounding box center [629, 473] width 53 height 20
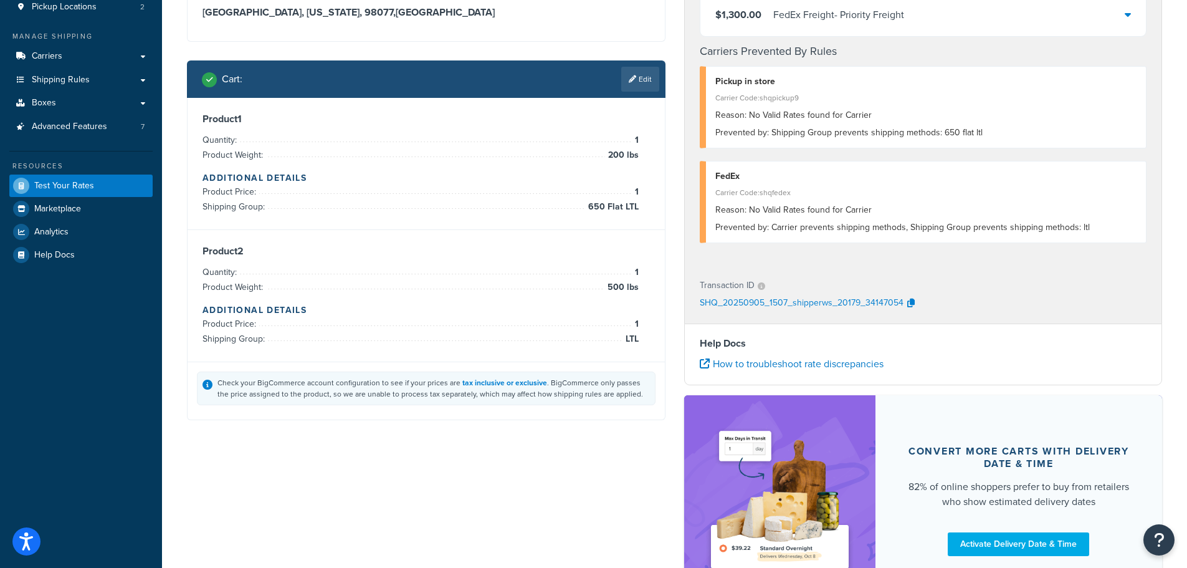
scroll to position [0, 0]
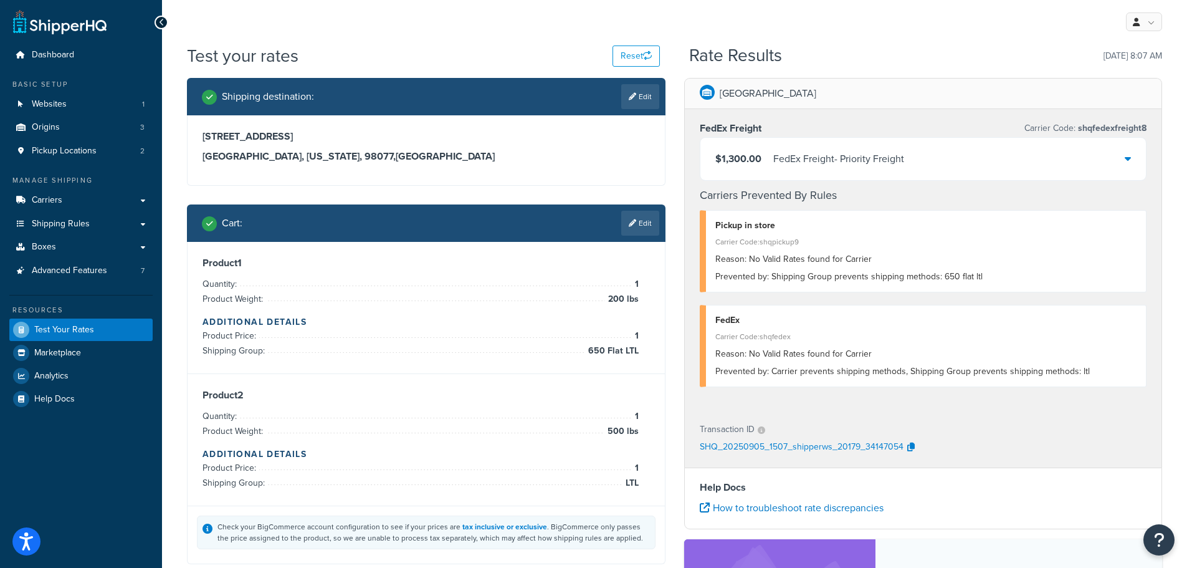
click at [1127, 158] on icon at bounding box center [1128, 158] width 6 height 10
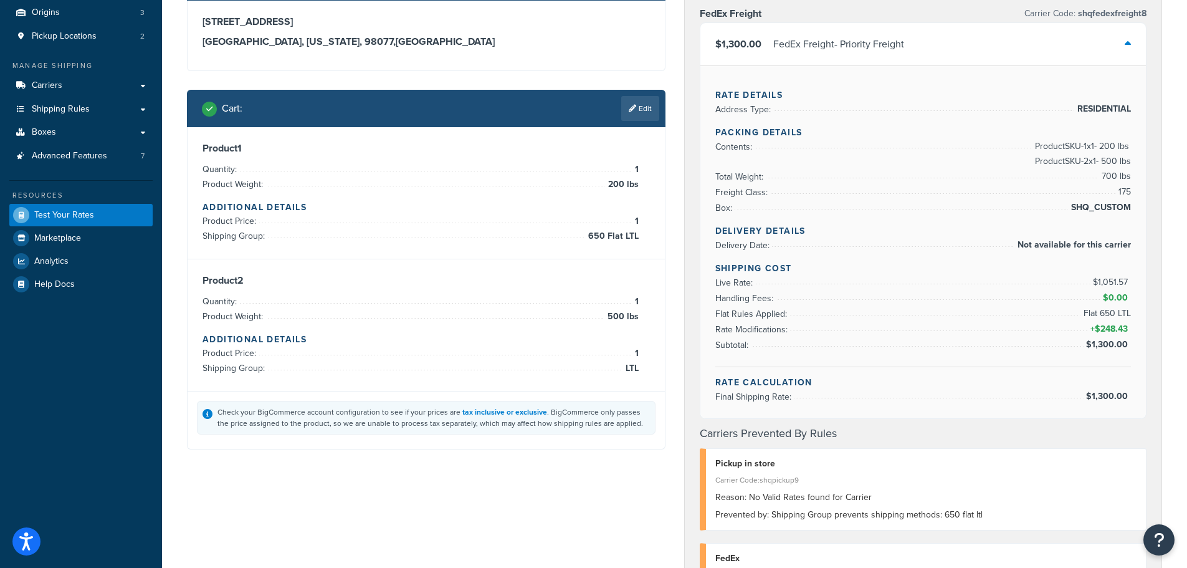
scroll to position [125, 0]
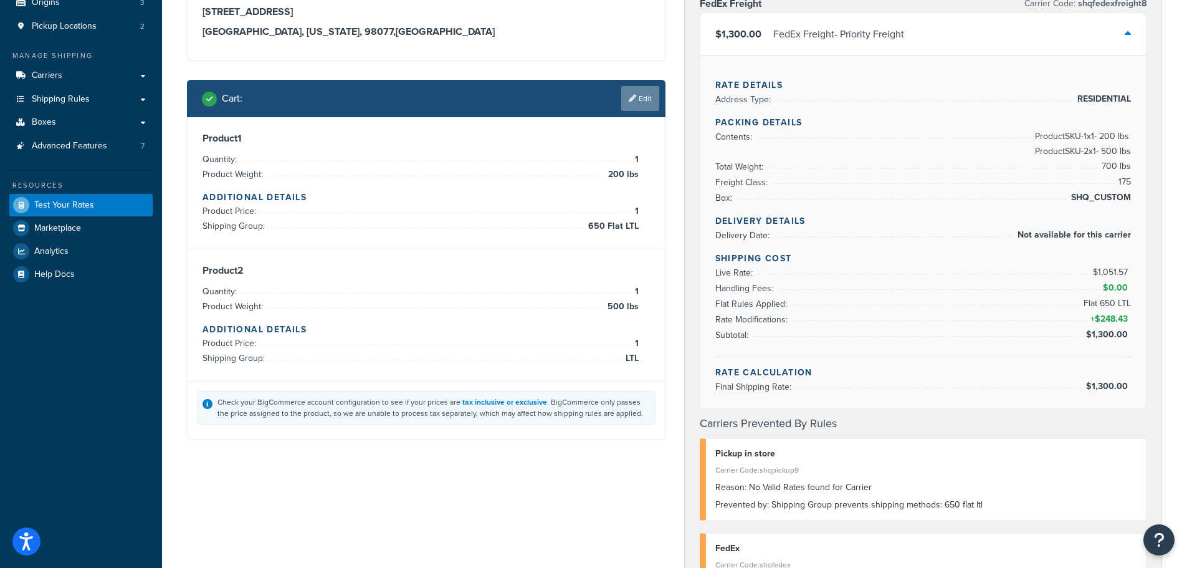
click at [653, 98] on link "Edit" at bounding box center [640, 98] width 38 height 25
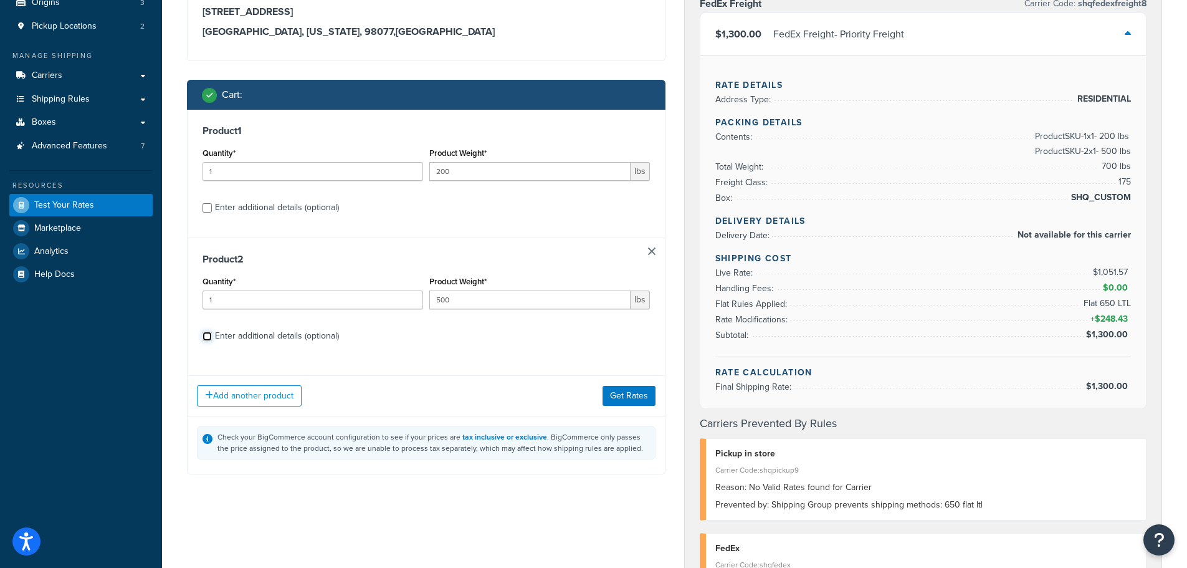
click at [209, 336] on input "Enter additional details (optional)" at bounding box center [206, 335] width 9 height 9
checkbox input "true"
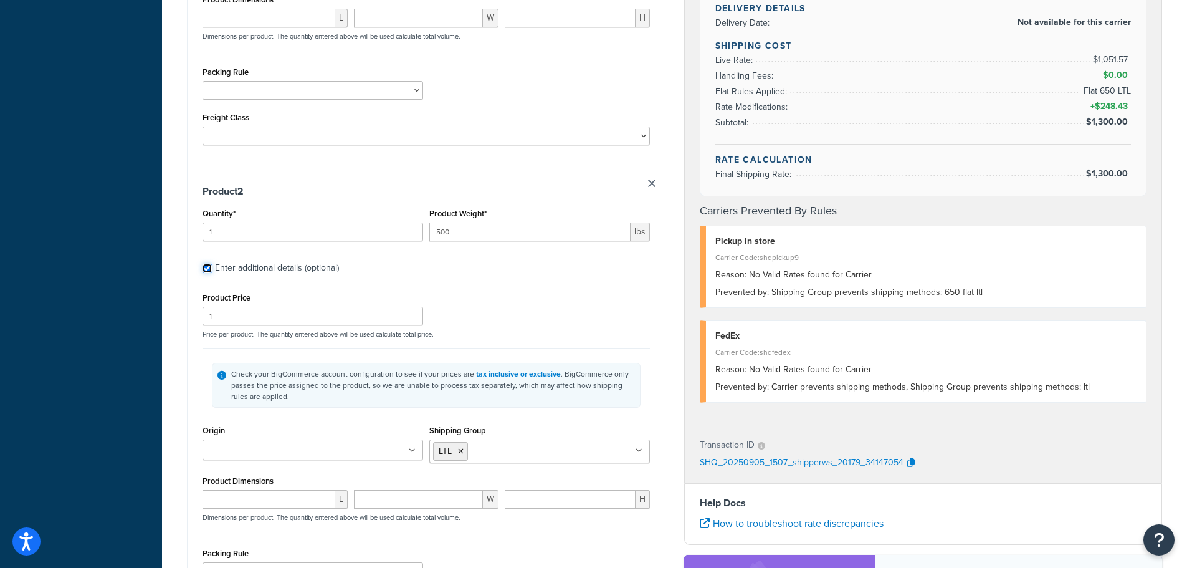
scroll to position [685, 0]
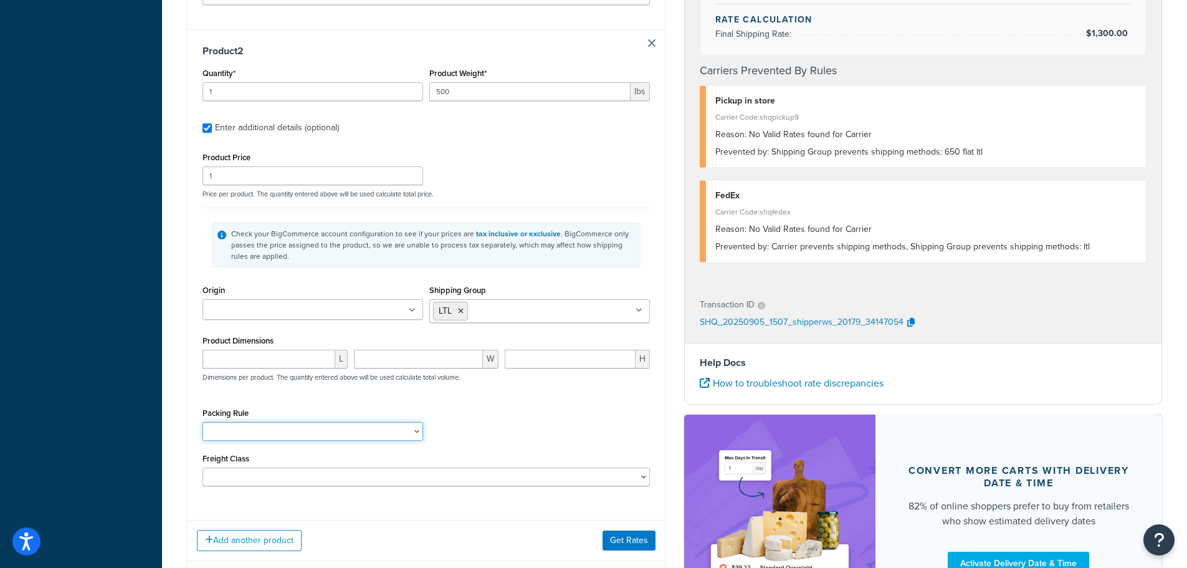
click at [326, 436] on select "Needs Own Box" at bounding box center [312, 431] width 221 height 19
select select "60054"
click at [202, 424] on select "Needs Own Box" at bounding box center [312, 431] width 221 height 19
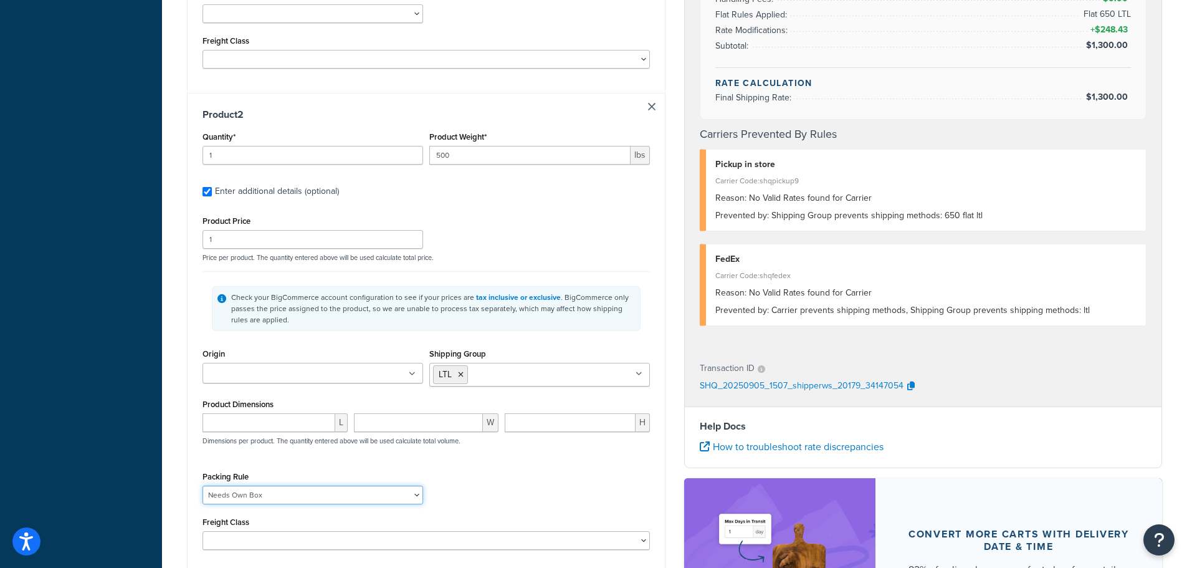
scroll to position [498, 0]
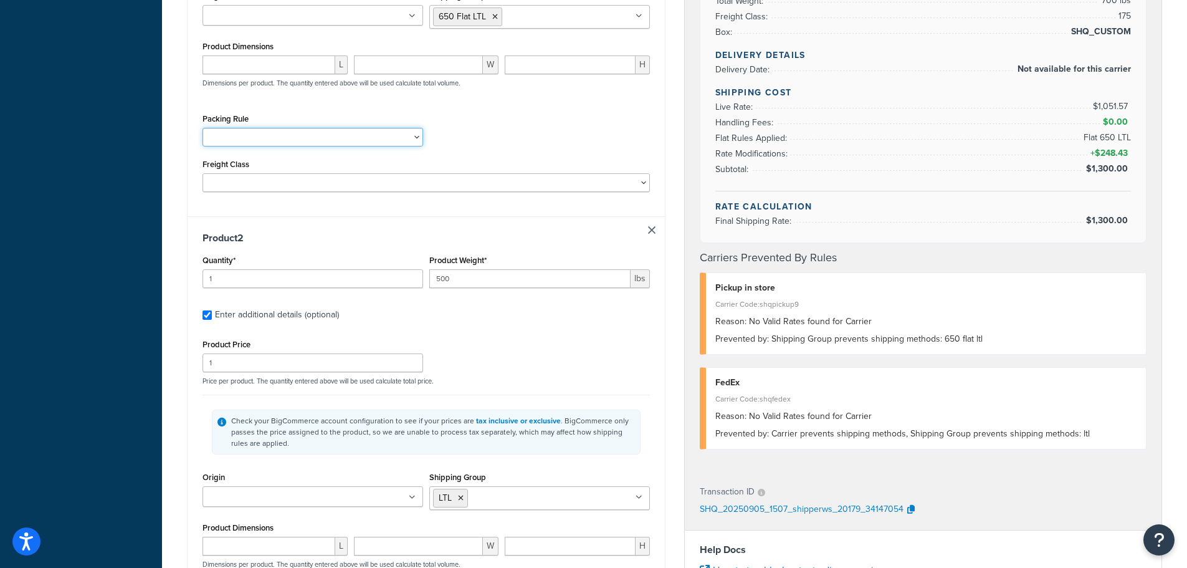
click at [292, 146] on select "Needs Own Box" at bounding box center [312, 137] width 221 height 19
select select "60054"
click at [202, 129] on select "Needs Own Box" at bounding box center [312, 137] width 221 height 19
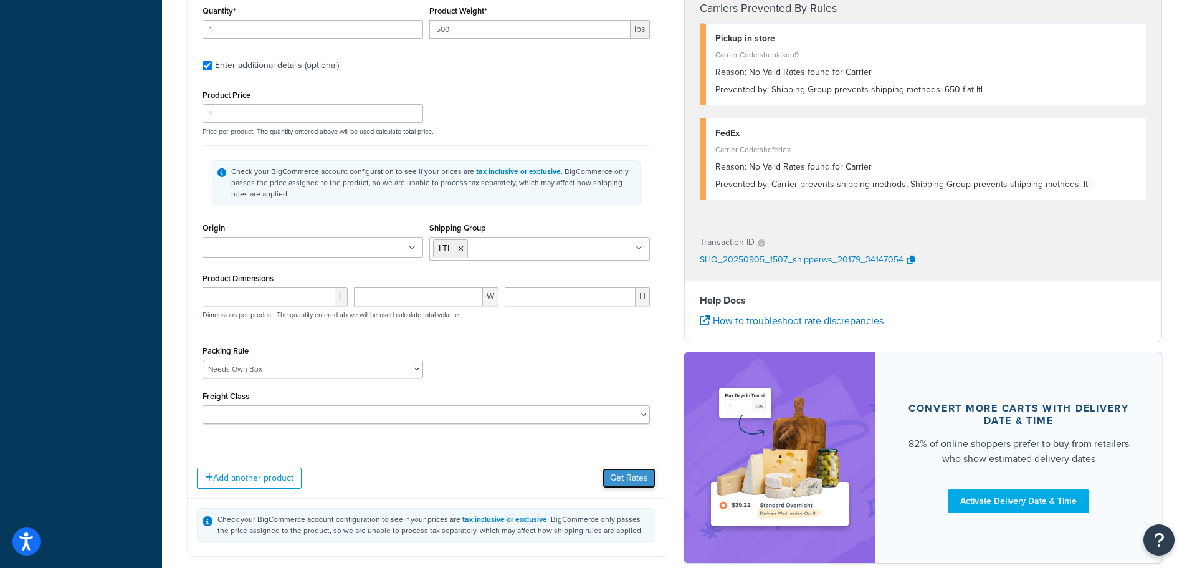
click at [626, 484] on button "Get Rates" at bounding box center [629, 478] width 53 height 20
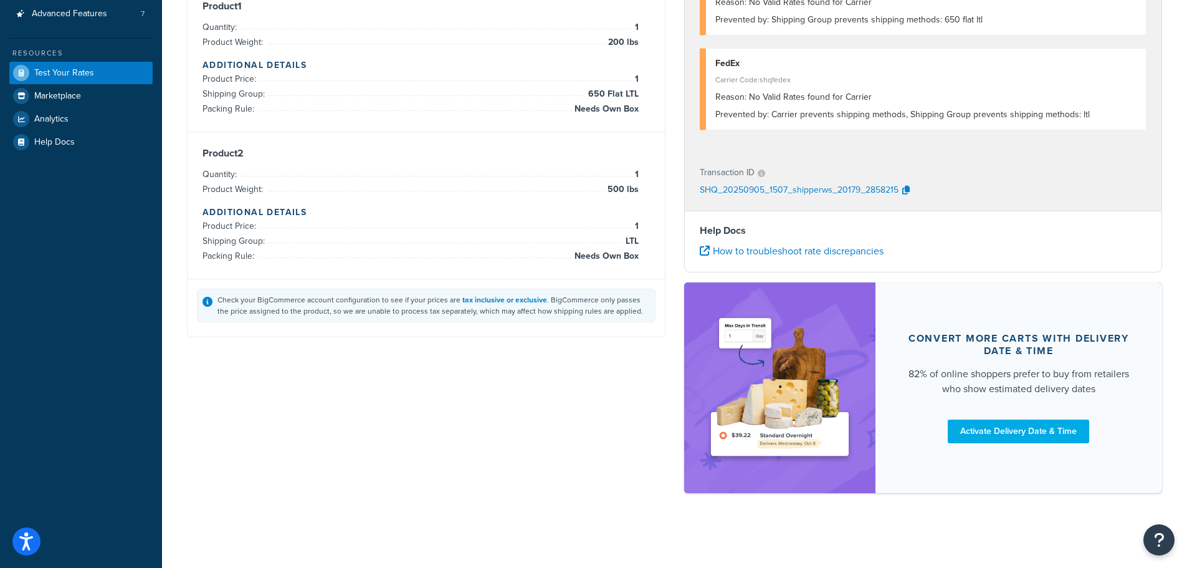
scroll to position [8, 0]
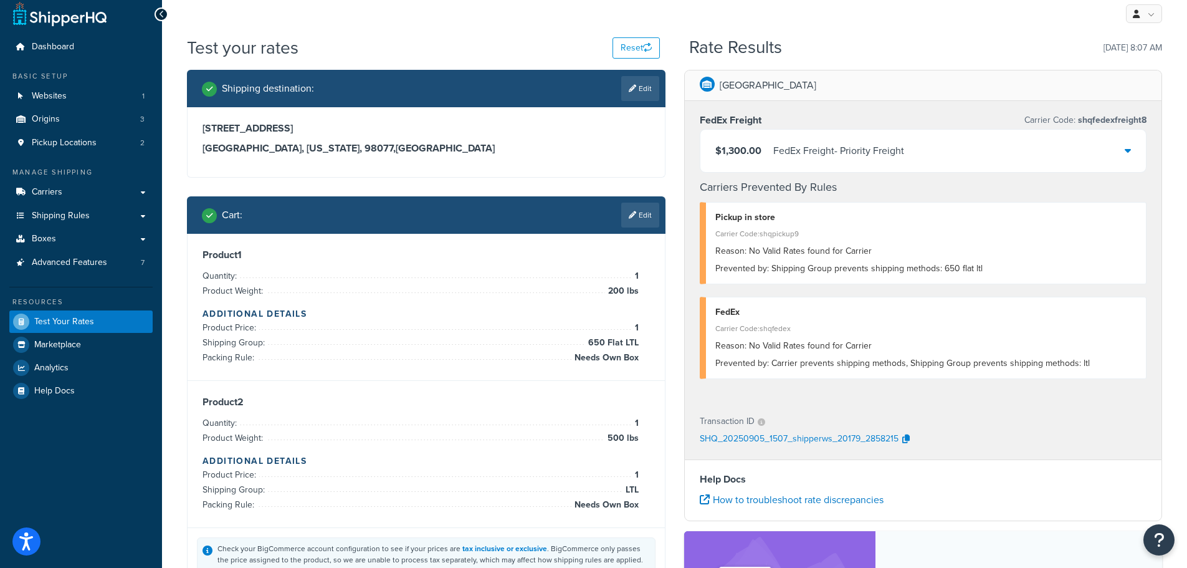
click at [1105, 156] on div "$1,300.00 FedEx Freight - Priority Freight" at bounding box center [923, 151] width 446 height 42
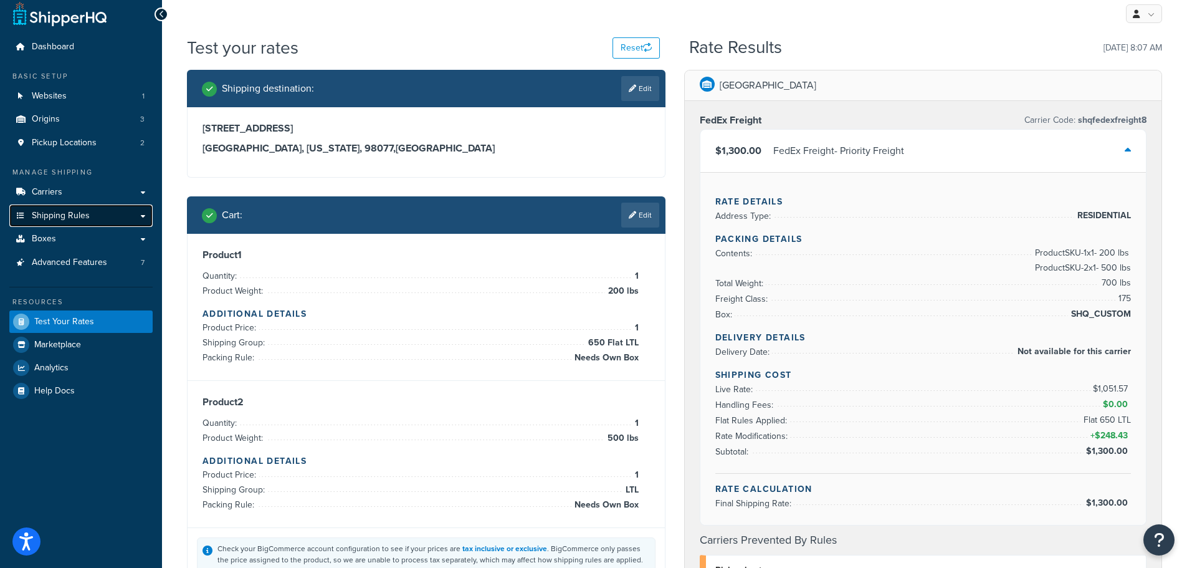
click at [146, 212] on link "Shipping Rules" at bounding box center [80, 215] width 143 height 23
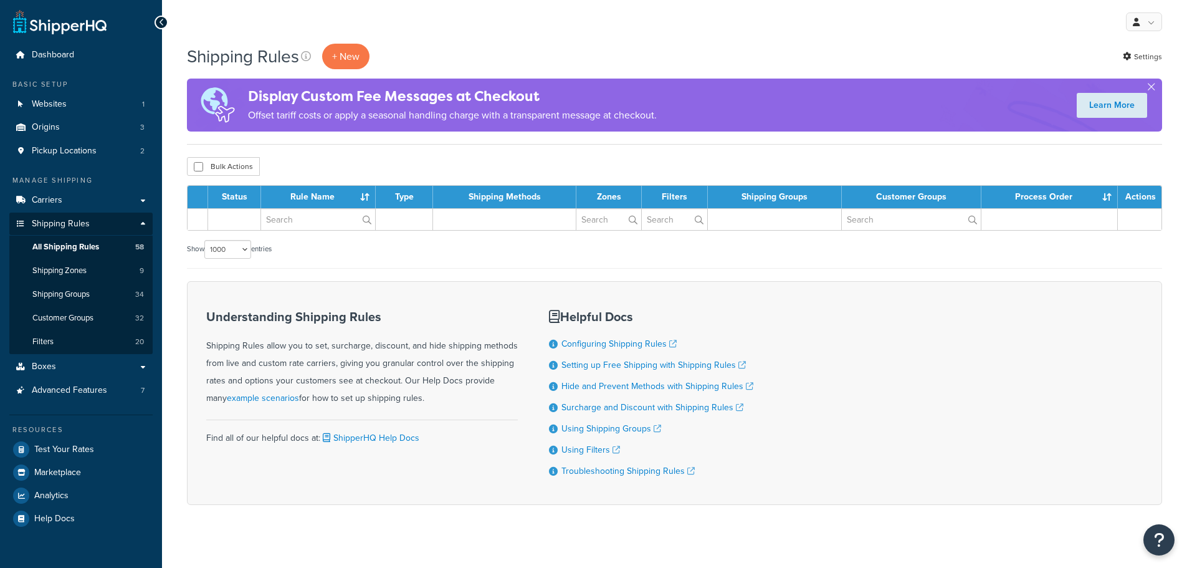
select select "1000"
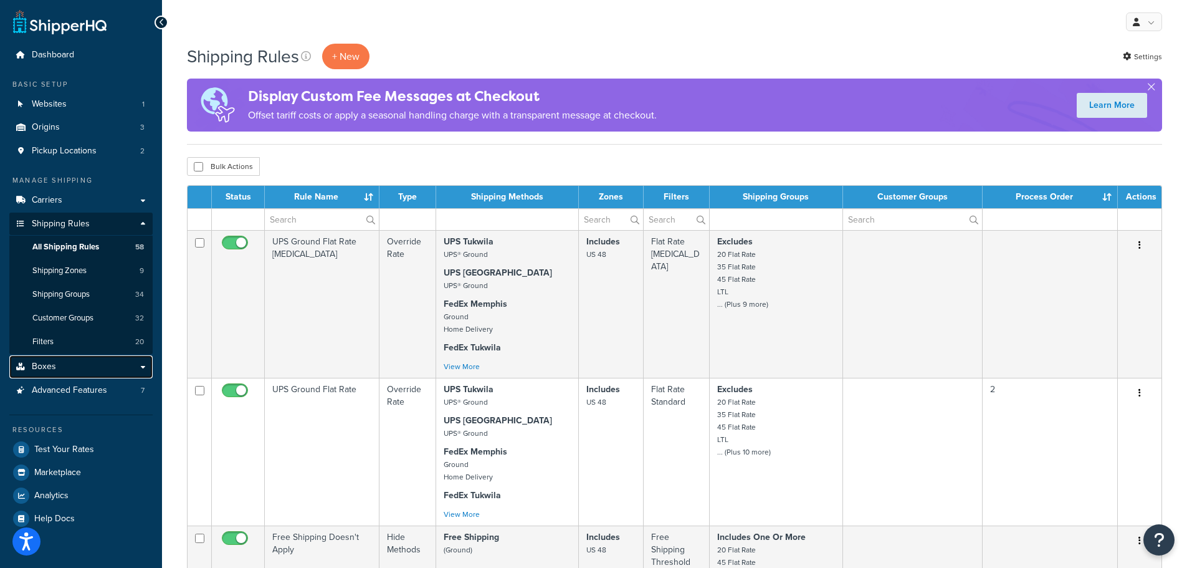
click at [139, 356] on link "Boxes" at bounding box center [80, 366] width 143 height 23
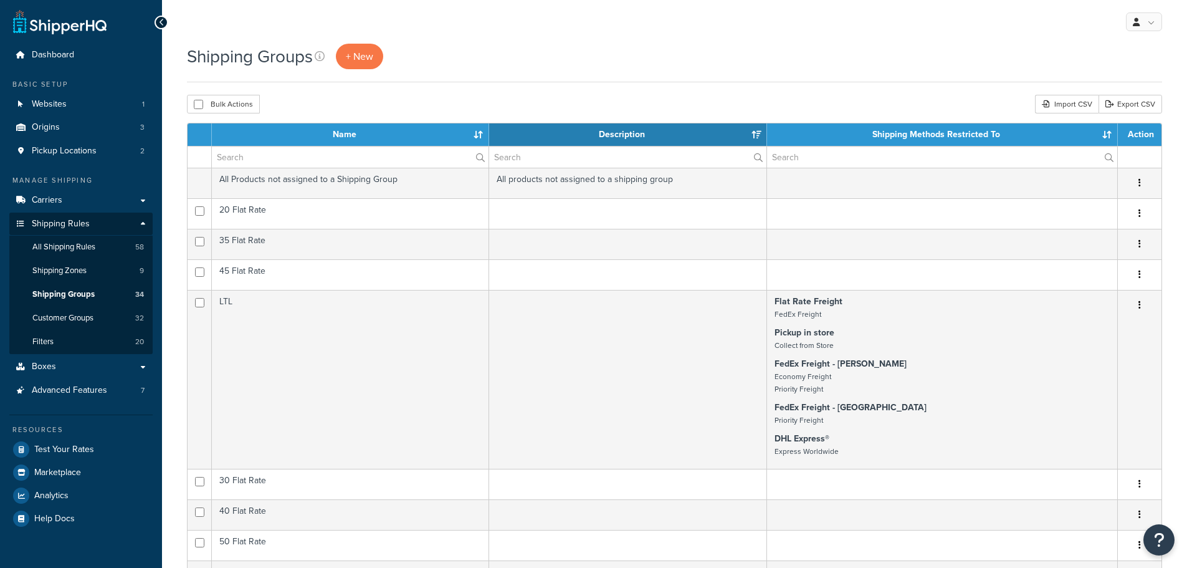
select select "15"
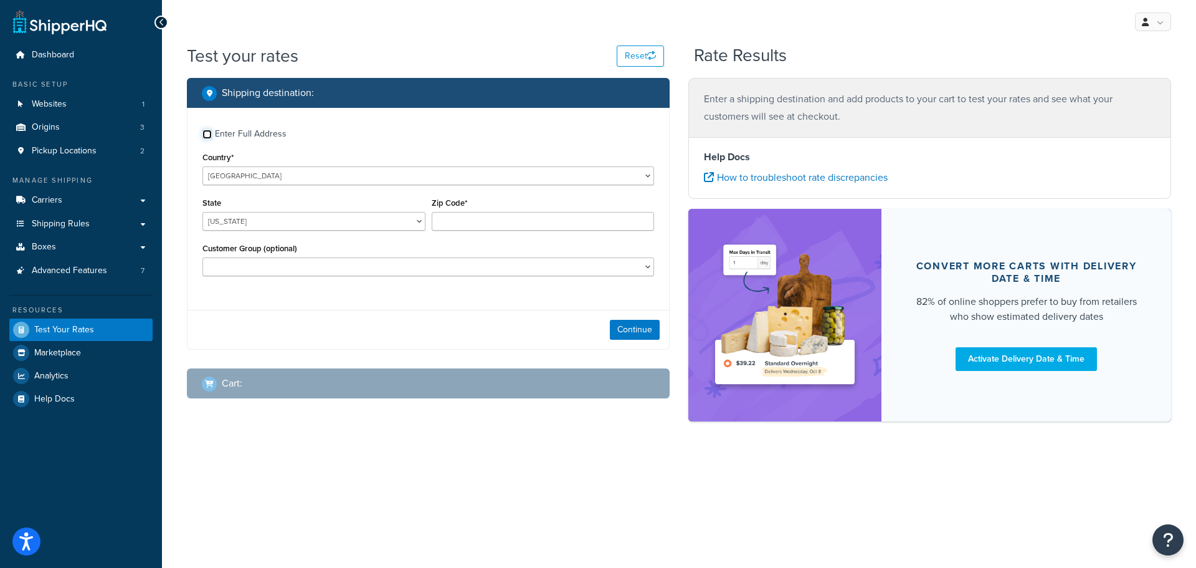
drag, startPoint x: 205, startPoint y: 134, endPoint x: 224, endPoint y: 144, distance: 21.2
click at [205, 134] on input "Enter Full Address" at bounding box center [206, 134] width 9 height 9
checkbox input "true"
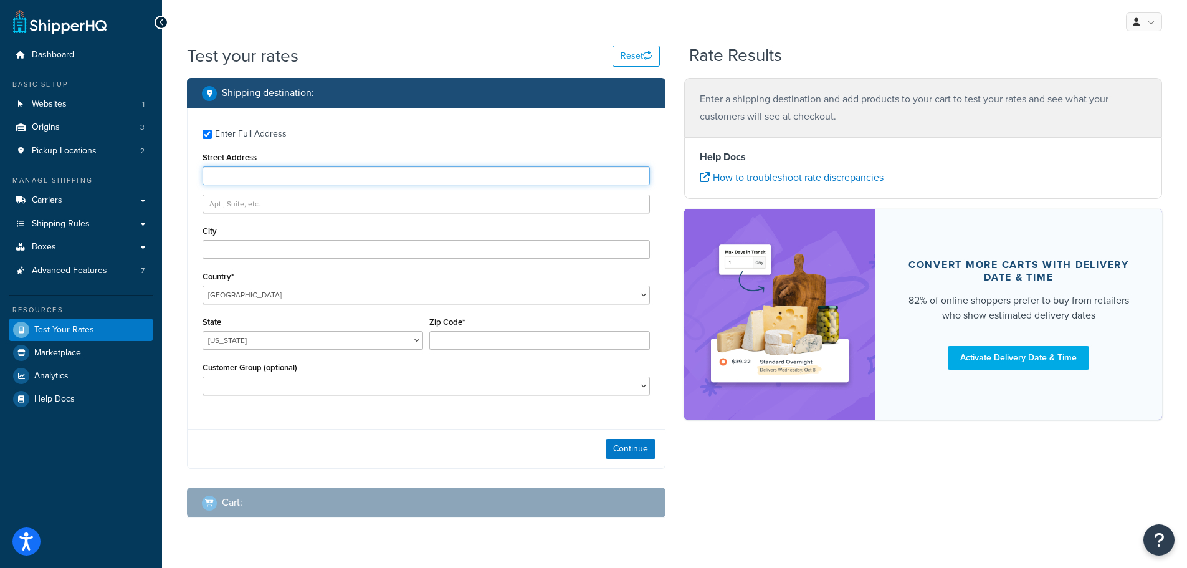
click at [289, 177] on input "Street Address" at bounding box center [425, 175] width 447 height 19
type input "16326 197th Ave NE"
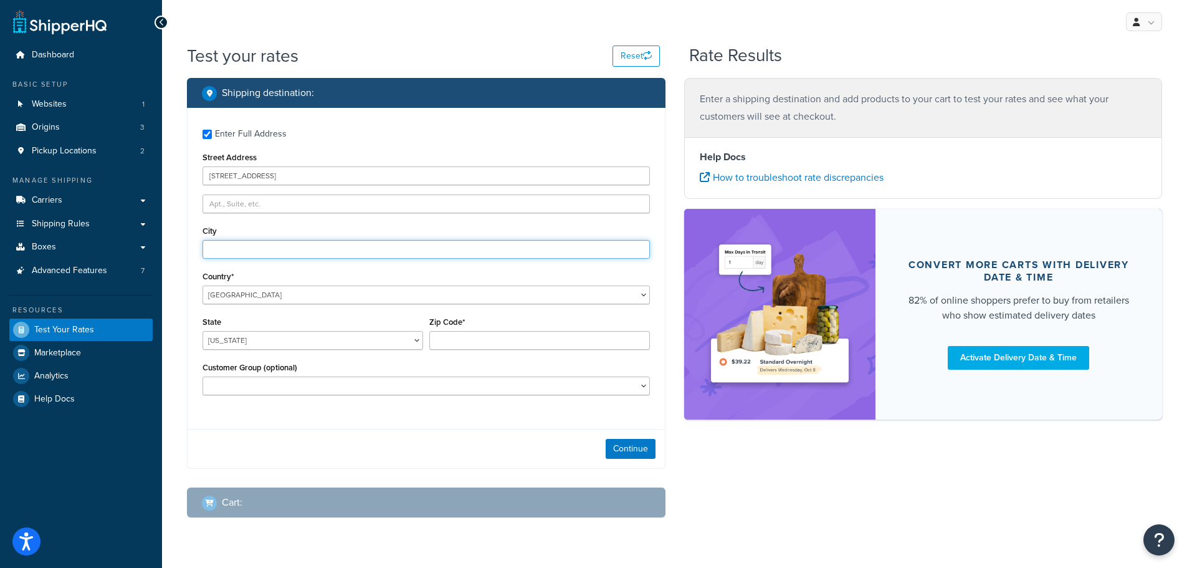
type input "Woodinville"
select select "WA"
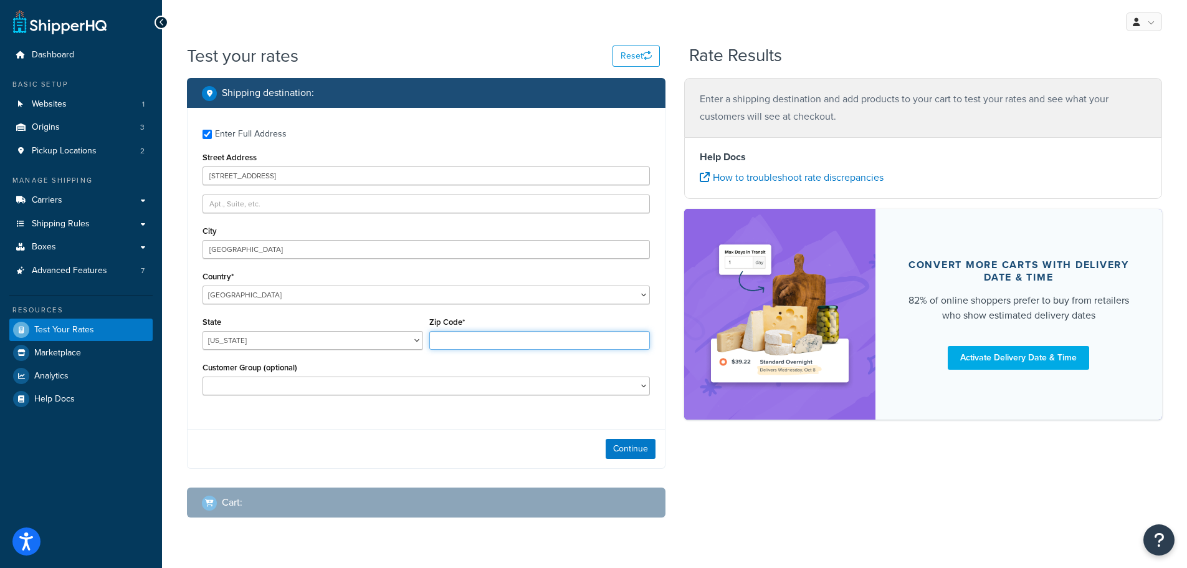
type input "98077"
click at [633, 445] on button "Continue" at bounding box center [631, 449] width 50 height 20
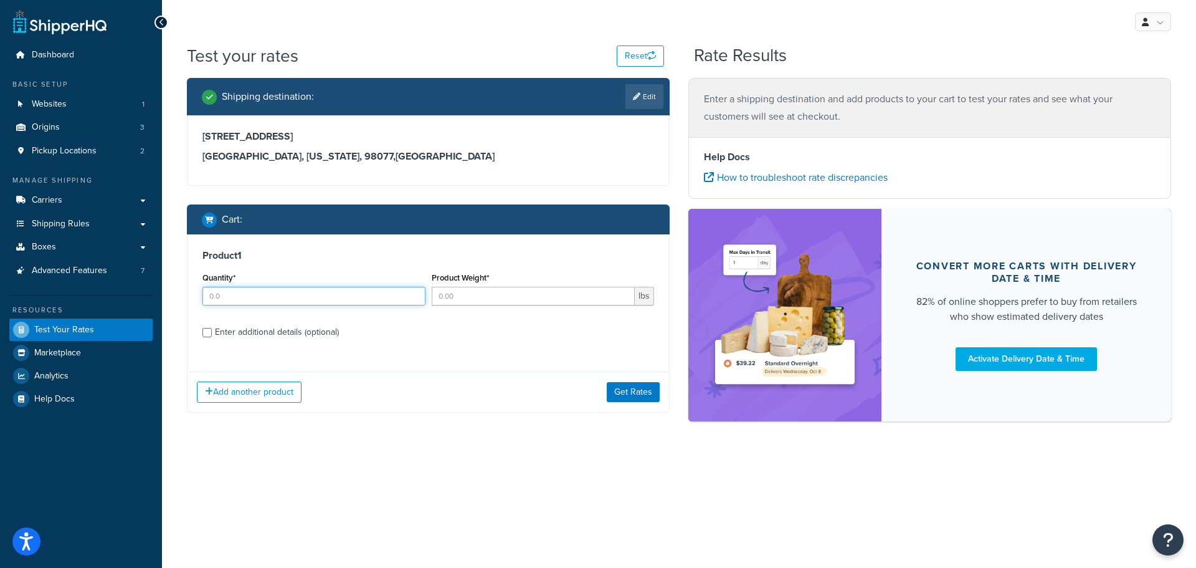
click at [267, 290] on input "Quantity*" at bounding box center [313, 296] width 223 height 19
type input "1"
type input "200"
click at [207, 336] on input "Enter additional details (optional)" at bounding box center [206, 332] width 9 height 9
checkbox input "true"
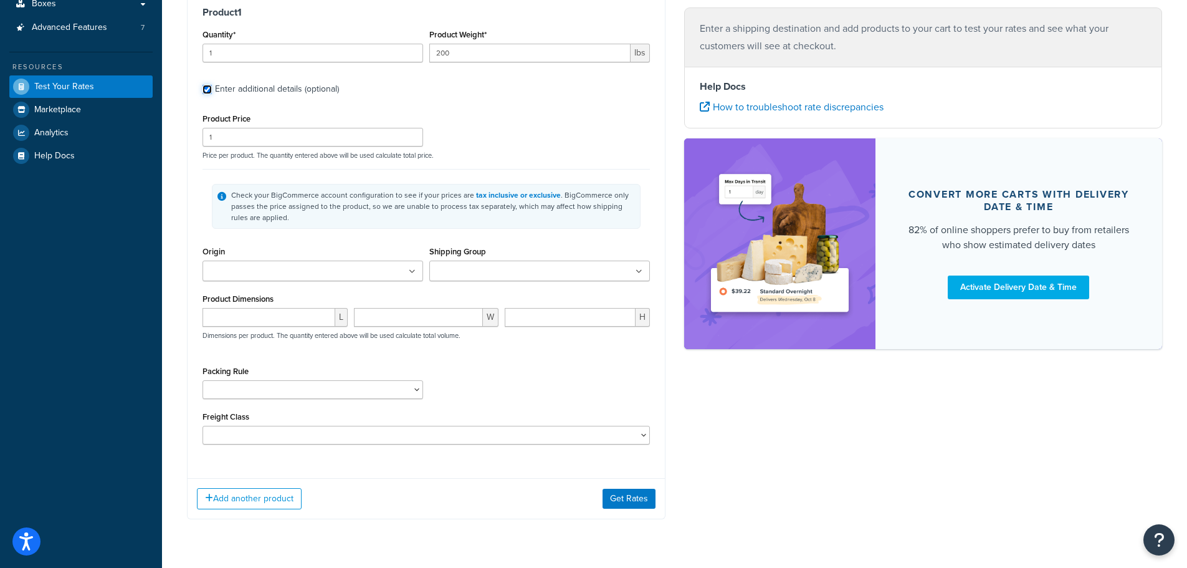
scroll to position [249, 0]
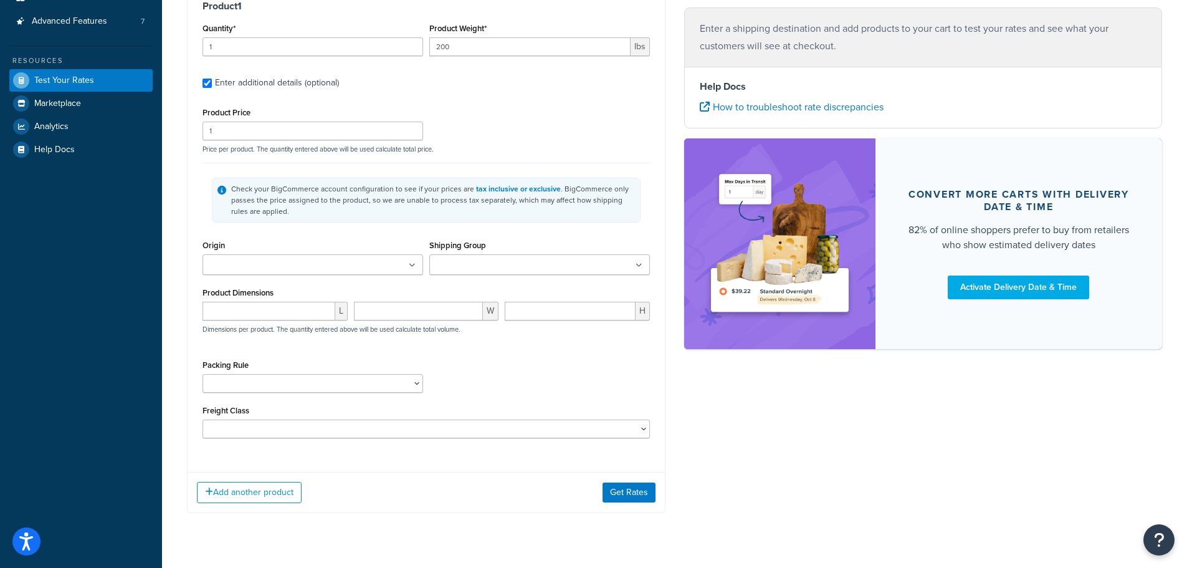
click at [472, 272] on input "Shipping Group" at bounding box center [488, 266] width 110 height 14
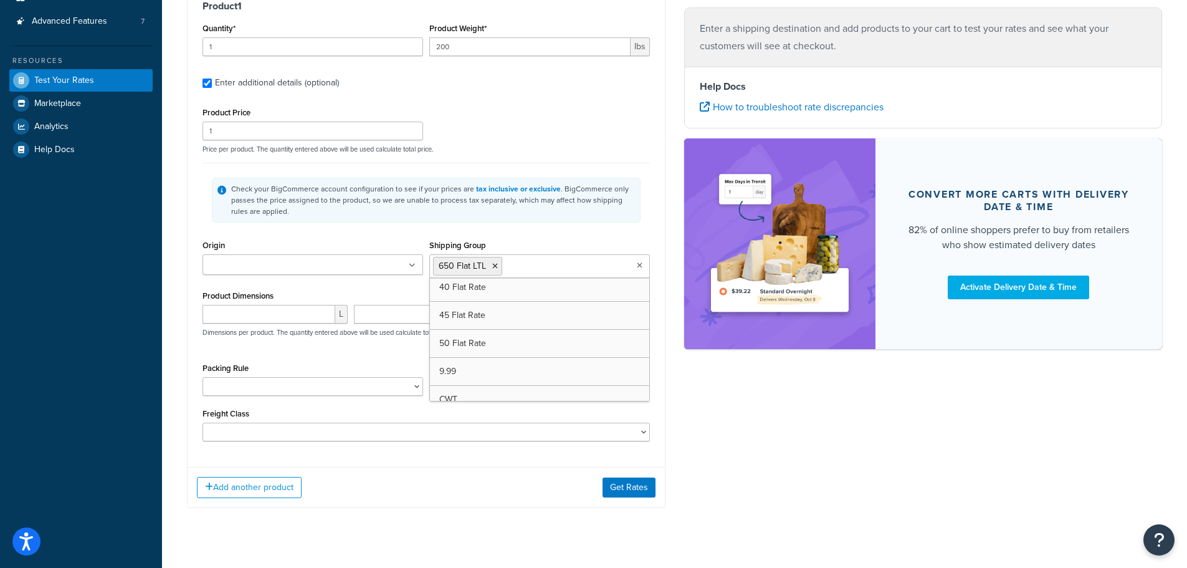
click at [881, 445] on div "Shipping destination : Edit 16326 197th Ave NE Woodinville, Washington, 98077 ,…" at bounding box center [675, 178] width 994 height 698
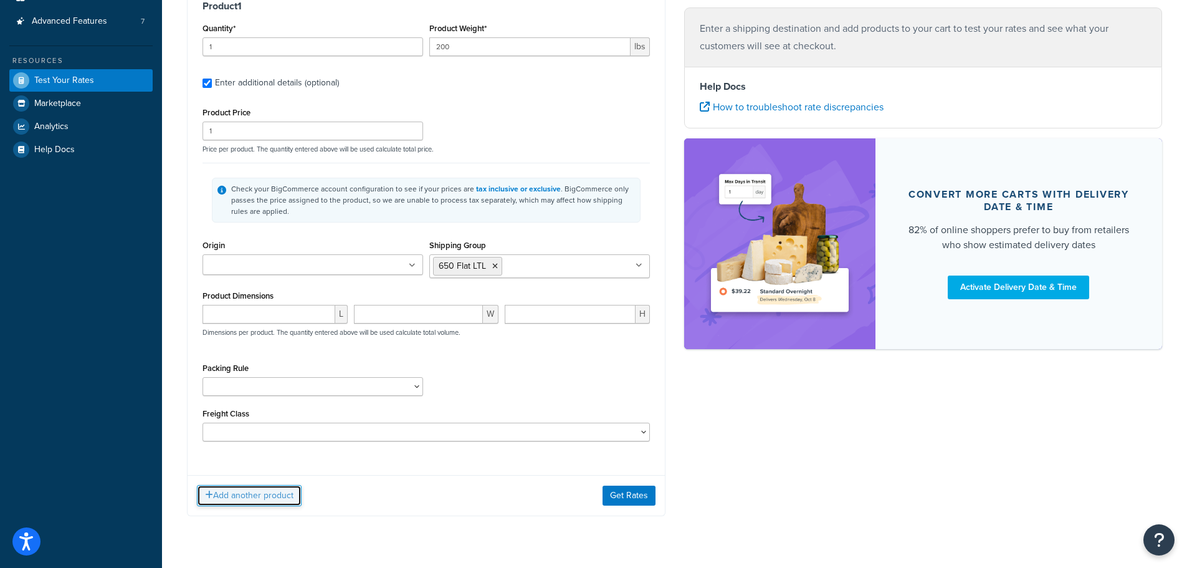
click at [228, 495] on button "Add another product" at bounding box center [249, 495] width 105 height 21
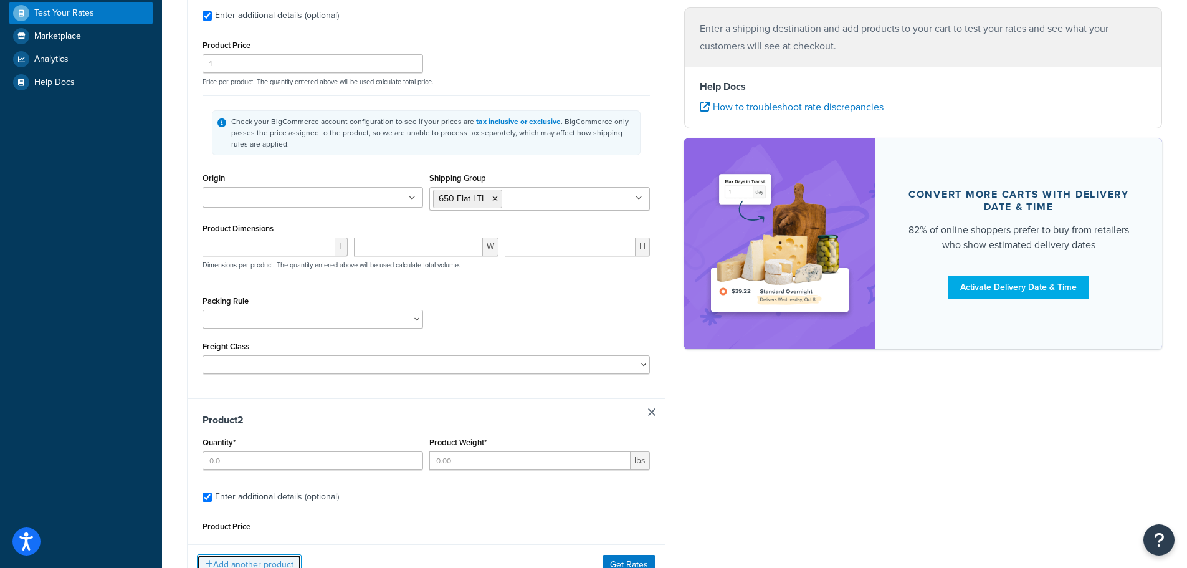
scroll to position [363, 0]
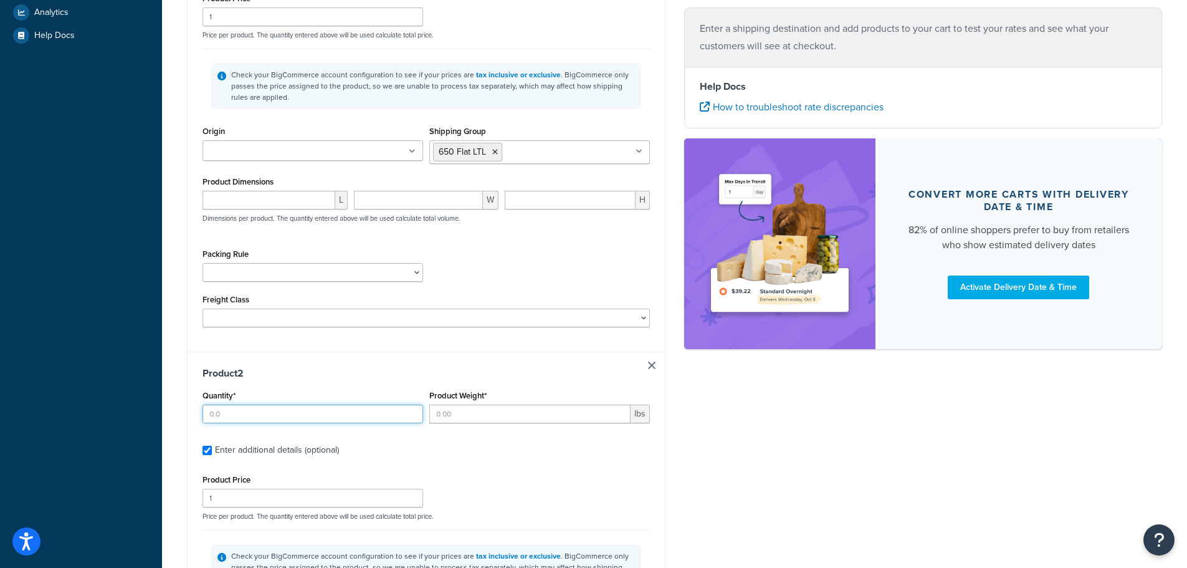
click at [303, 416] on input "Quantity*" at bounding box center [312, 413] width 221 height 19
type input "1"
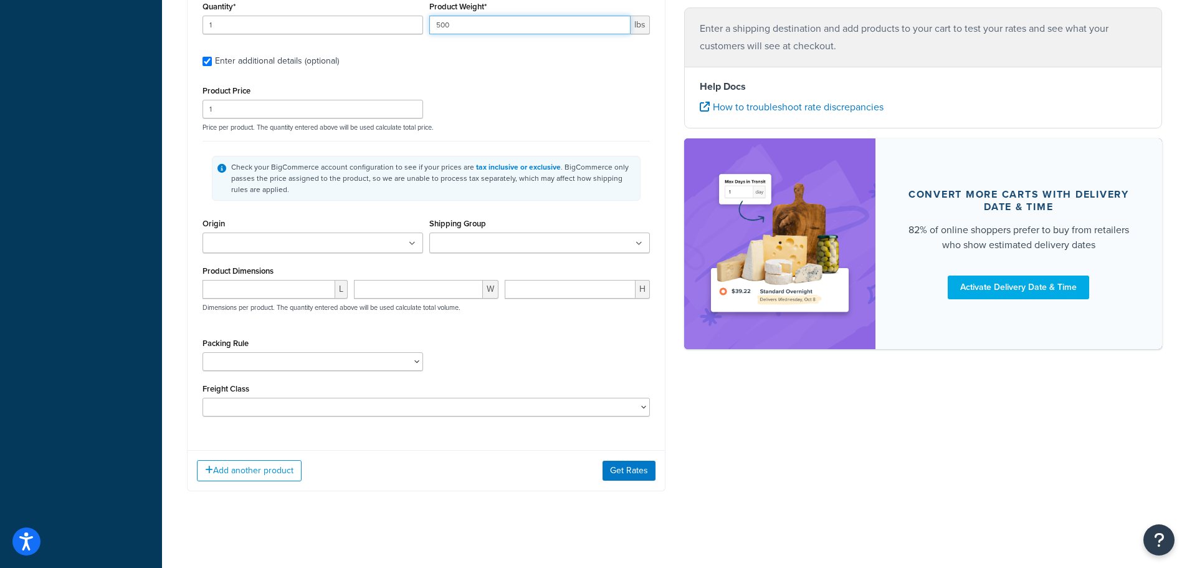
scroll to position [760, 0]
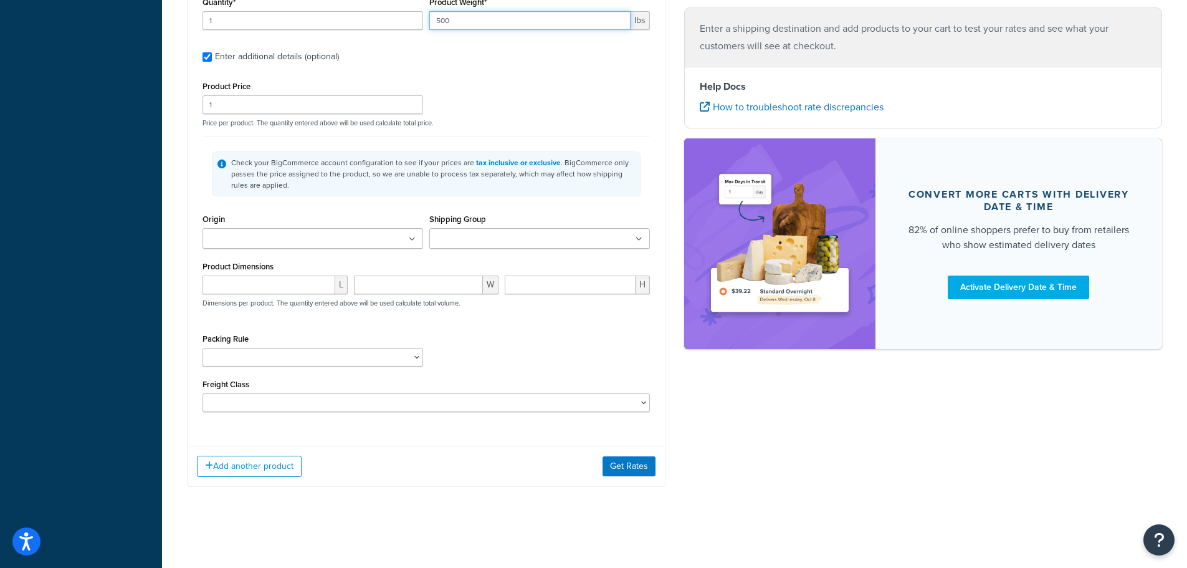
type input "500"
click at [502, 235] on input "Shipping Group" at bounding box center [488, 239] width 110 height 14
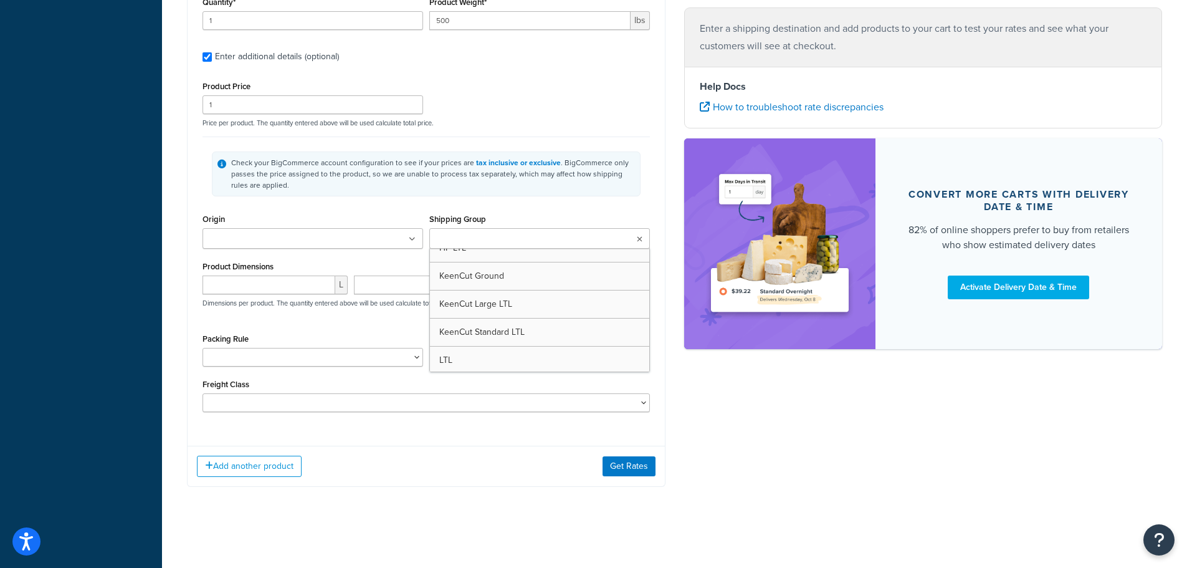
scroll to position [748, 0]
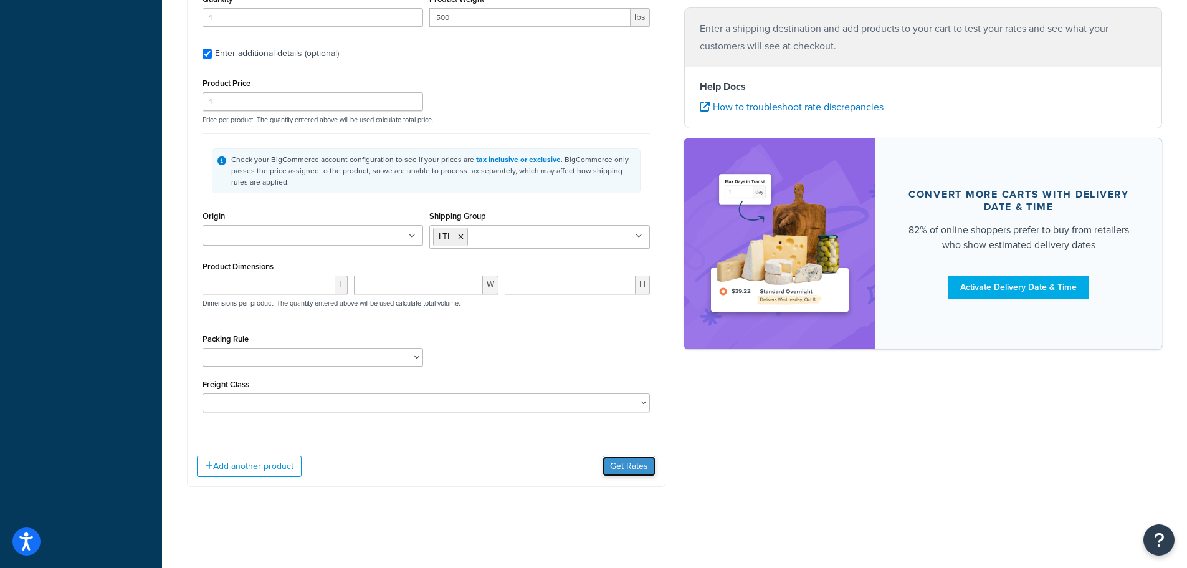
click at [639, 467] on button "Get Rates" at bounding box center [629, 466] width 53 height 20
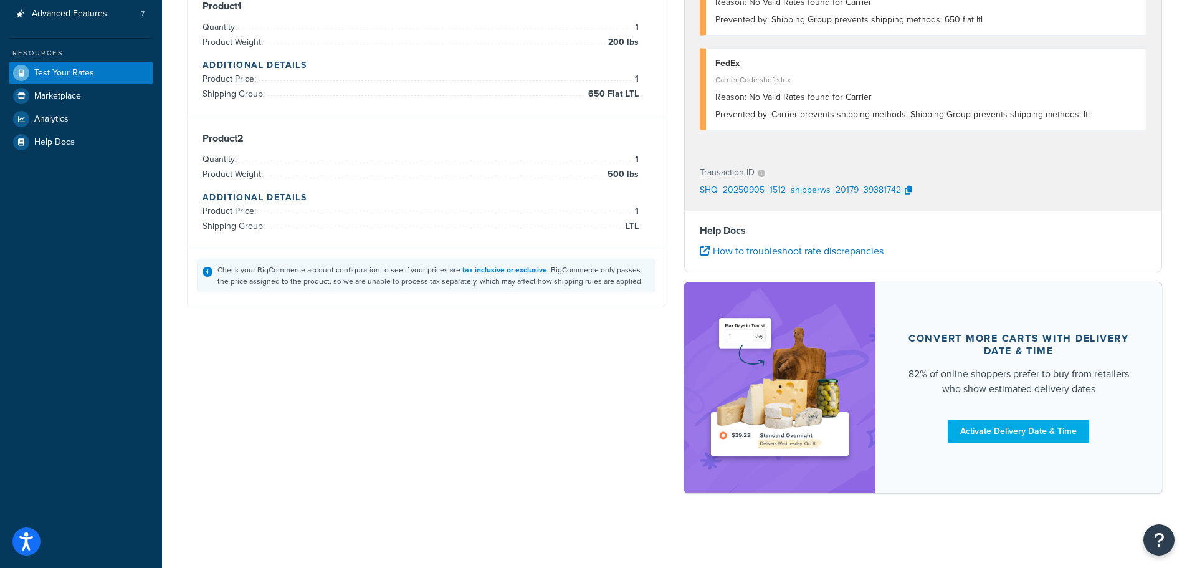
scroll to position [8, 0]
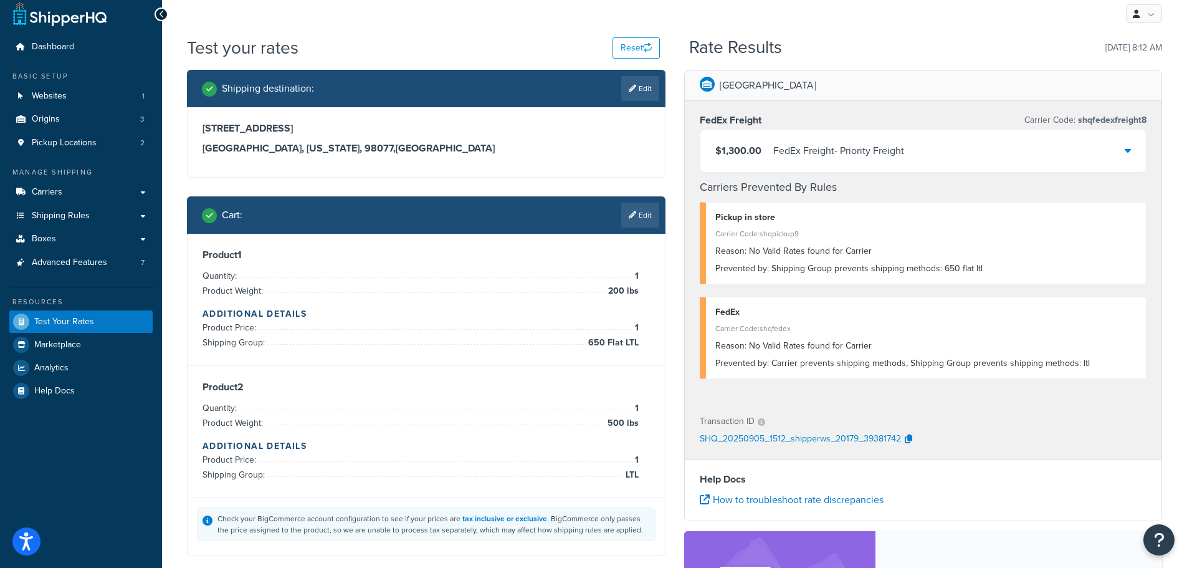
click at [1110, 149] on div "$1,300.00 FedEx Freight - Priority Freight" at bounding box center [923, 151] width 446 height 42
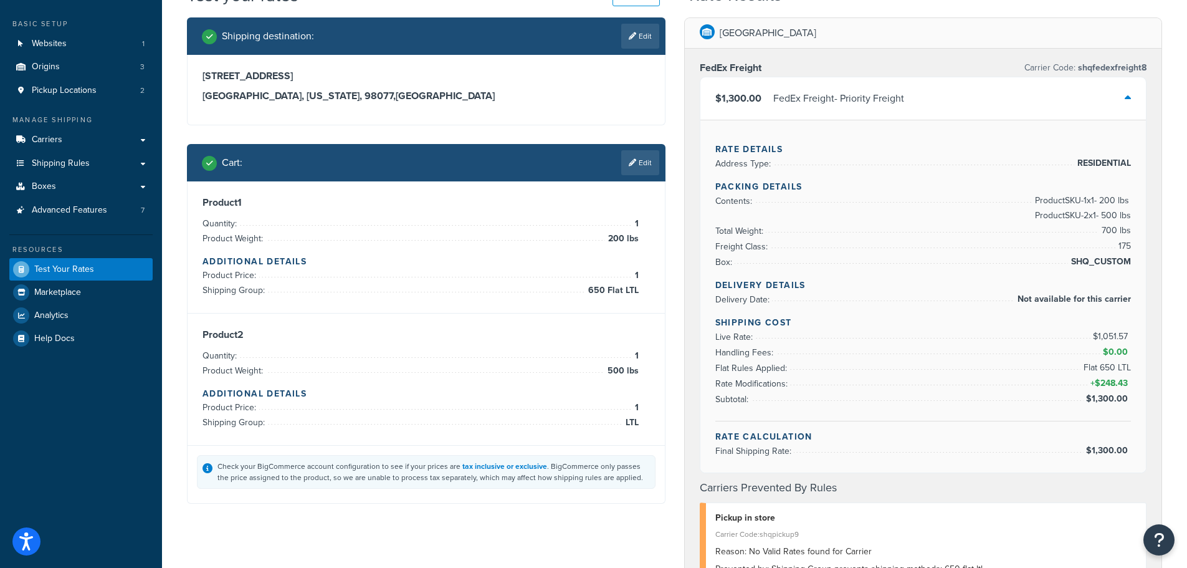
scroll to position [133, 0]
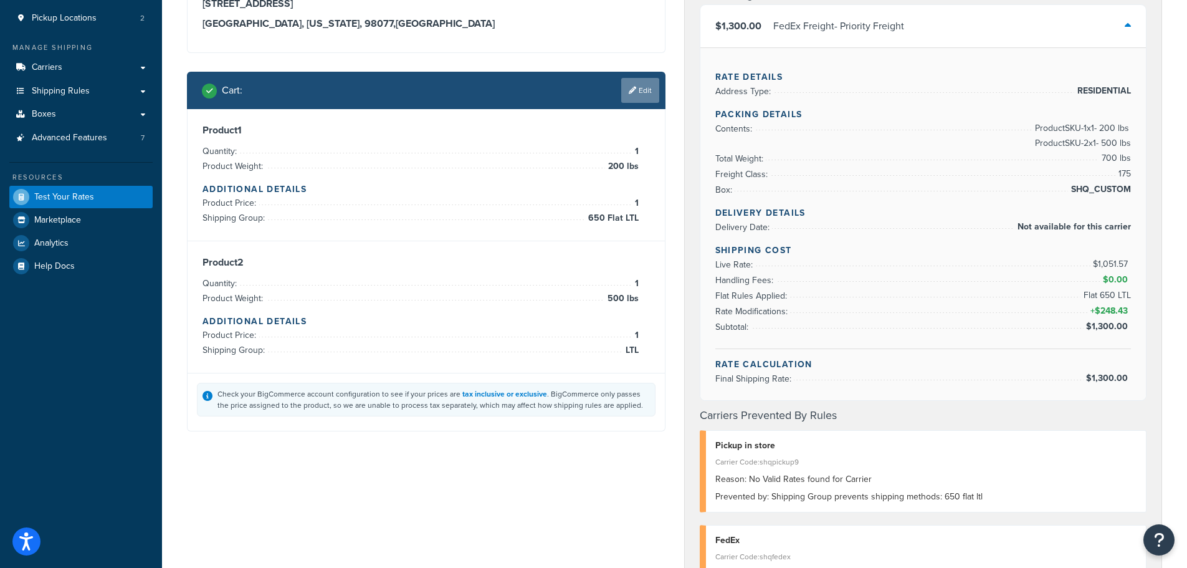
click at [637, 95] on link "Edit" at bounding box center [640, 90] width 38 height 25
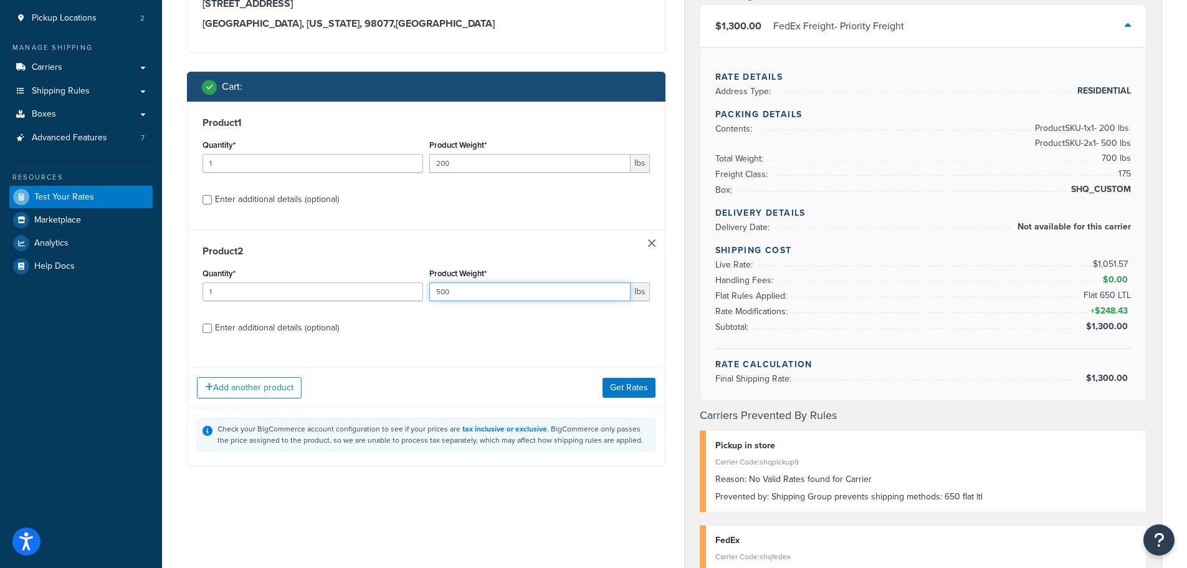
drag, startPoint x: 410, startPoint y: 284, endPoint x: 399, endPoint y: 282, distance: 11.5
click at [399, 282] on div "Quantity* 1 Product Weight* 500 lbs" at bounding box center [426, 287] width 454 height 45
type input "200"
click at [634, 391] on button "Get Rates" at bounding box center [629, 388] width 53 height 20
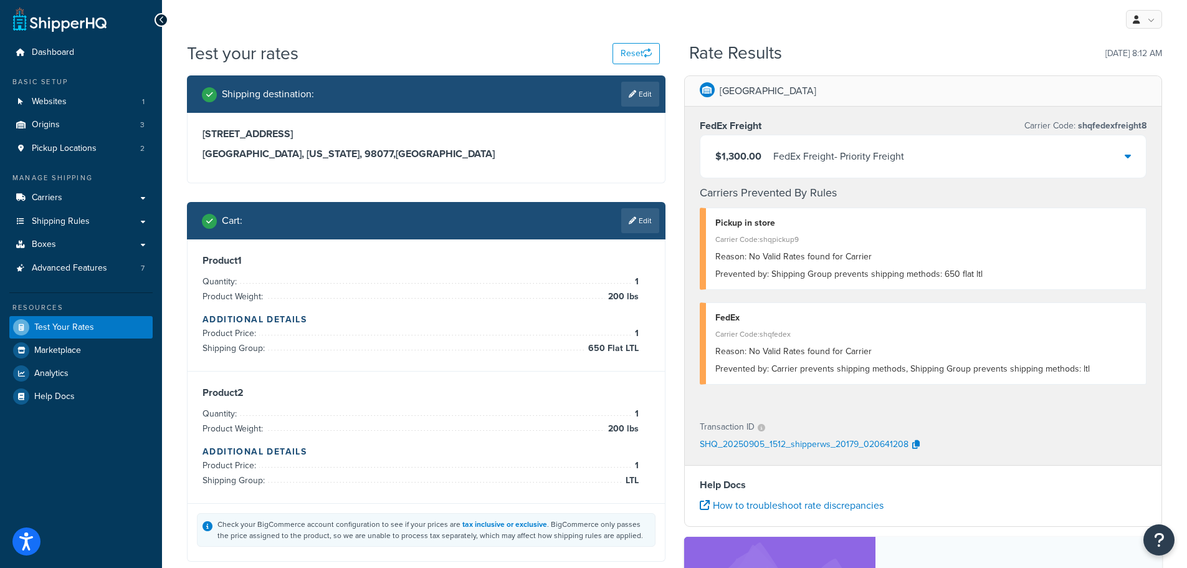
scroll to position [0, 0]
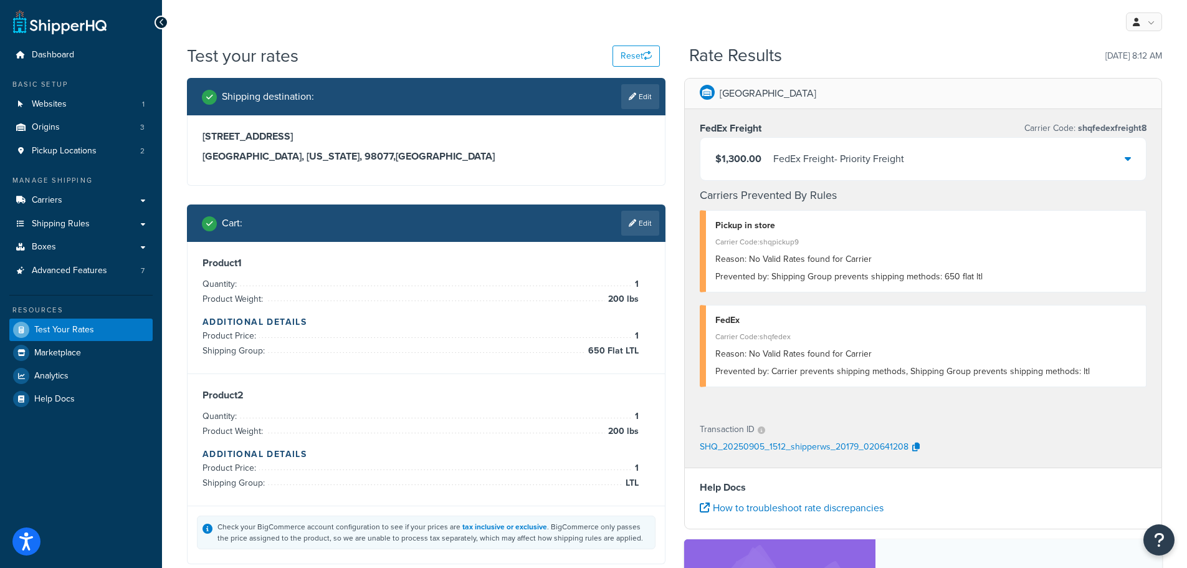
click at [1123, 160] on div "$1,300.00 FedEx Freight - Priority Freight" at bounding box center [923, 159] width 446 height 42
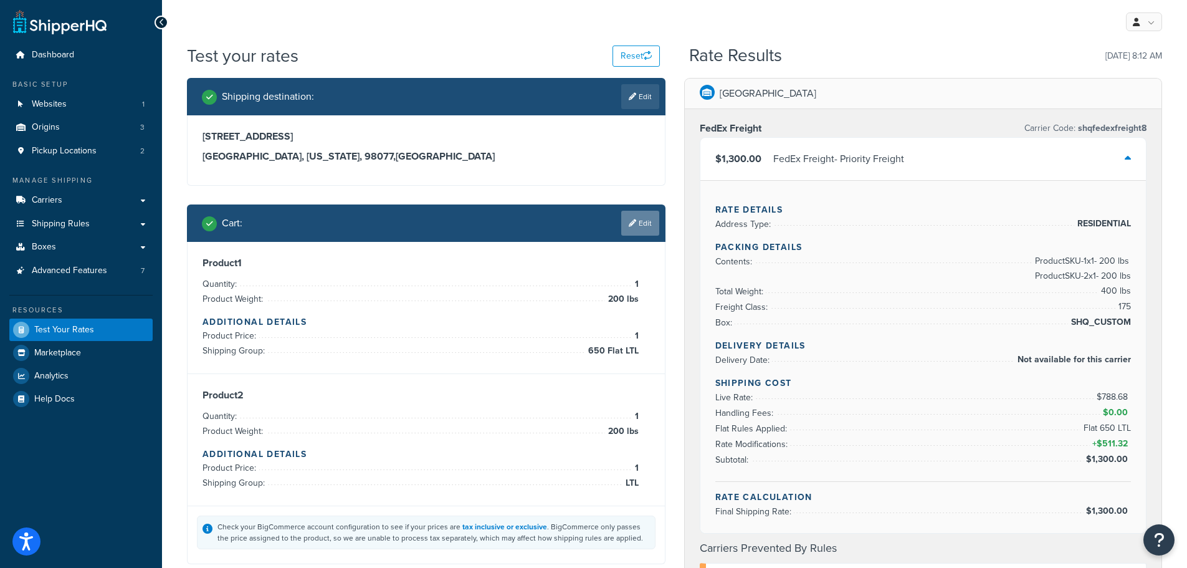
click at [644, 228] on link "Edit" at bounding box center [640, 223] width 38 height 25
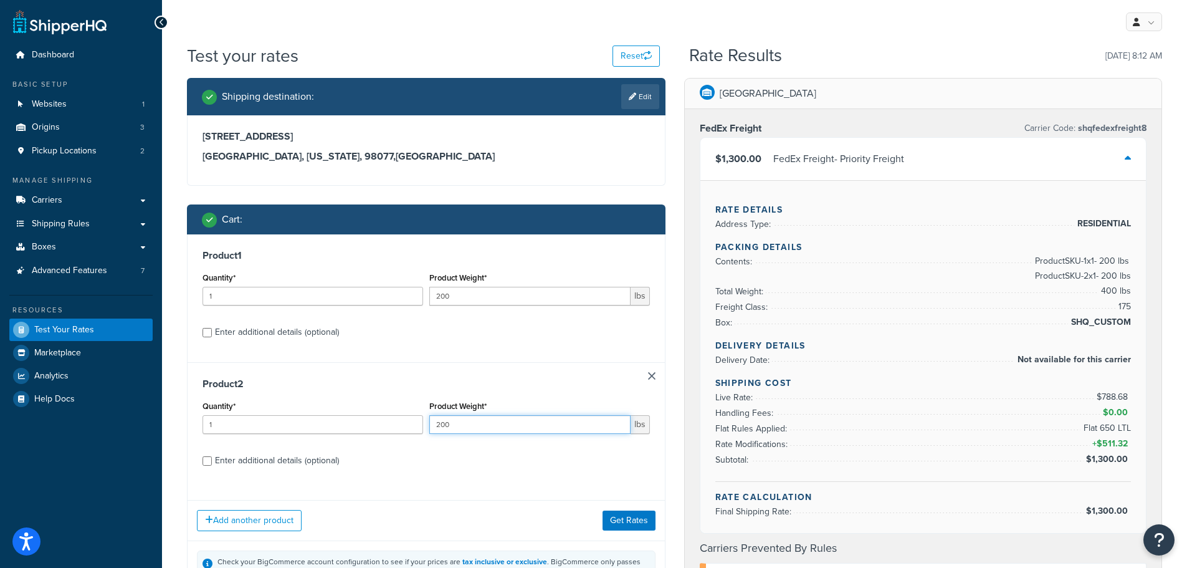
click at [512, 422] on input "200" at bounding box center [529, 424] width 201 height 19
type input "2"
type input "199"
click at [635, 522] on button "Get Rates" at bounding box center [629, 520] width 53 height 20
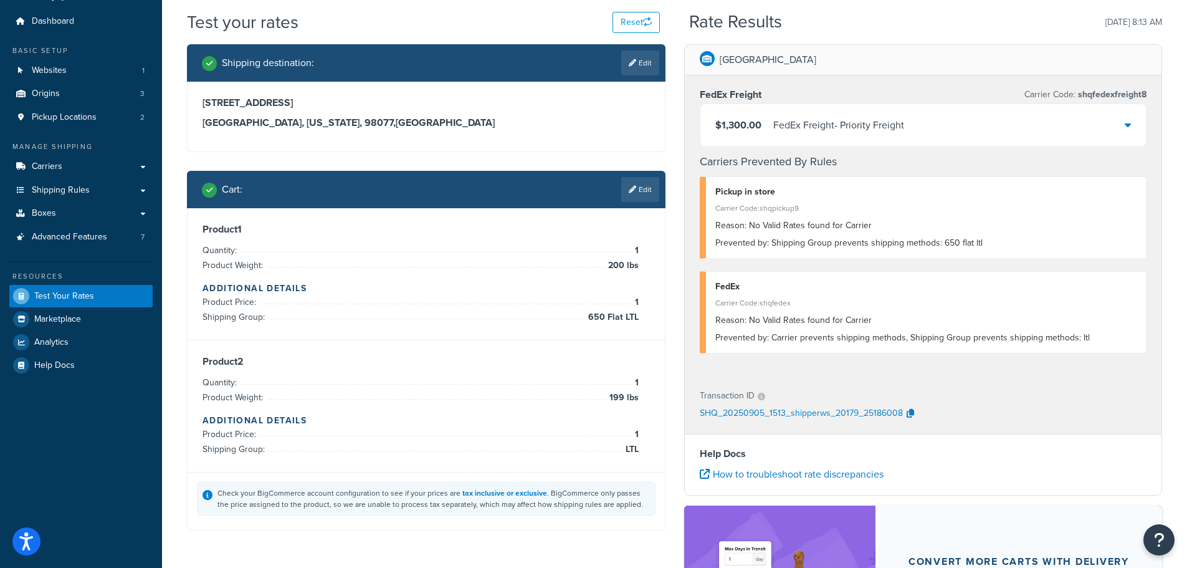
scroll to position [62, 0]
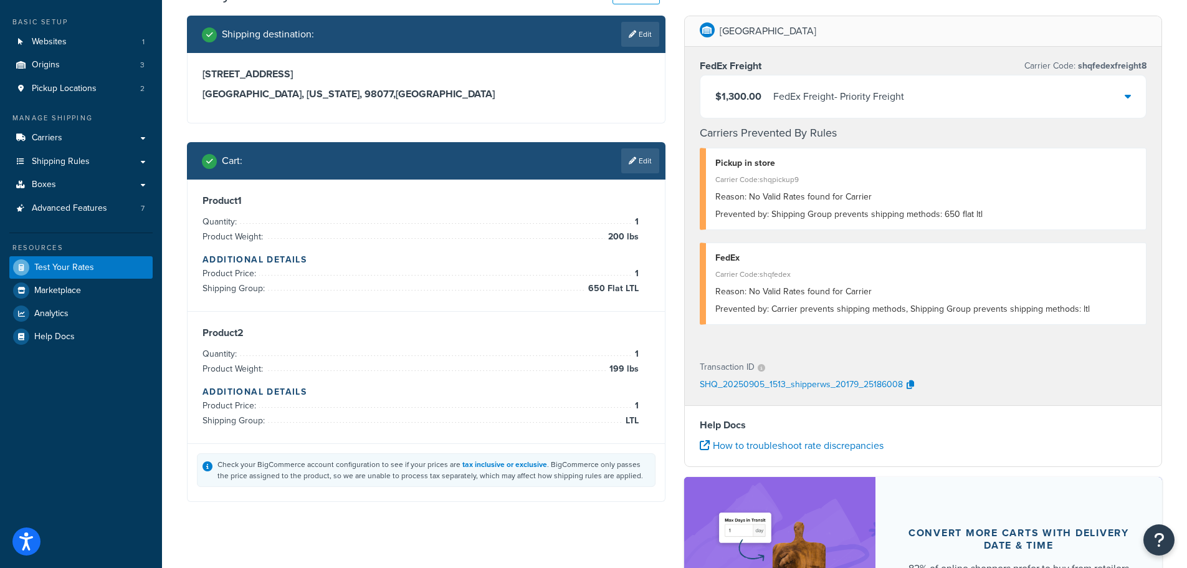
click at [976, 98] on div "$1,300.00 FedEx Freight - Priority Freight" at bounding box center [923, 96] width 446 height 42
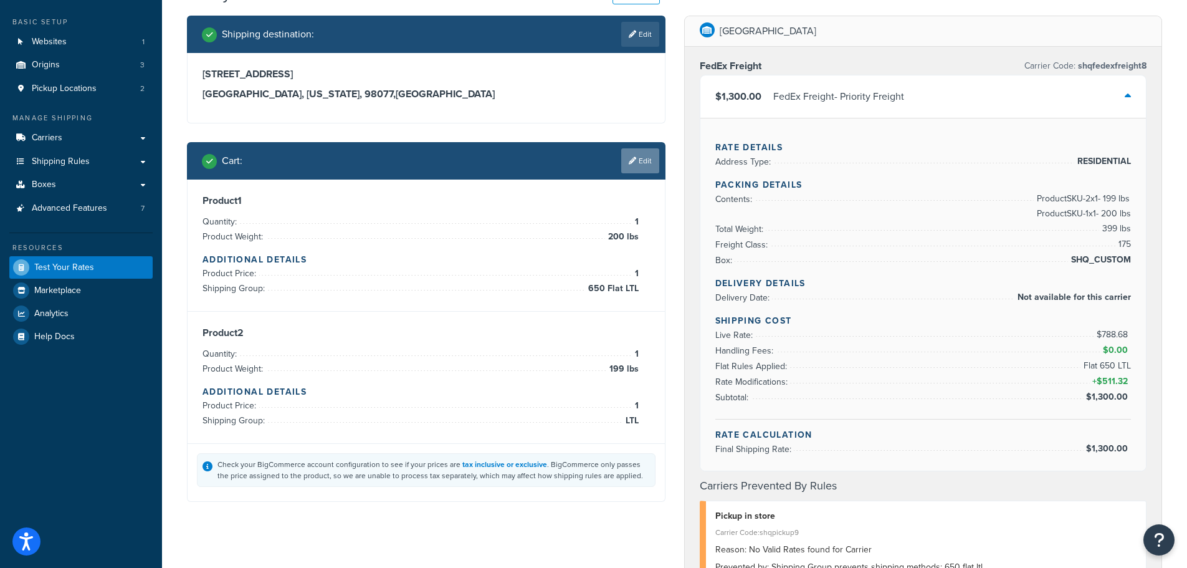
click at [650, 163] on link "Edit" at bounding box center [640, 160] width 38 height 25
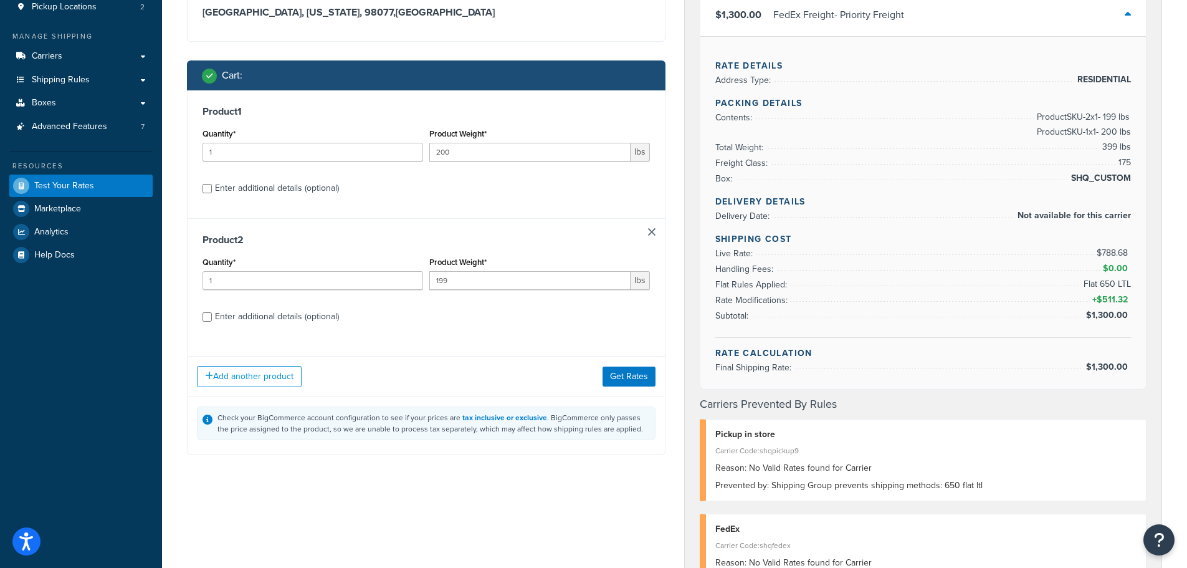
scroll to position [187, 0]
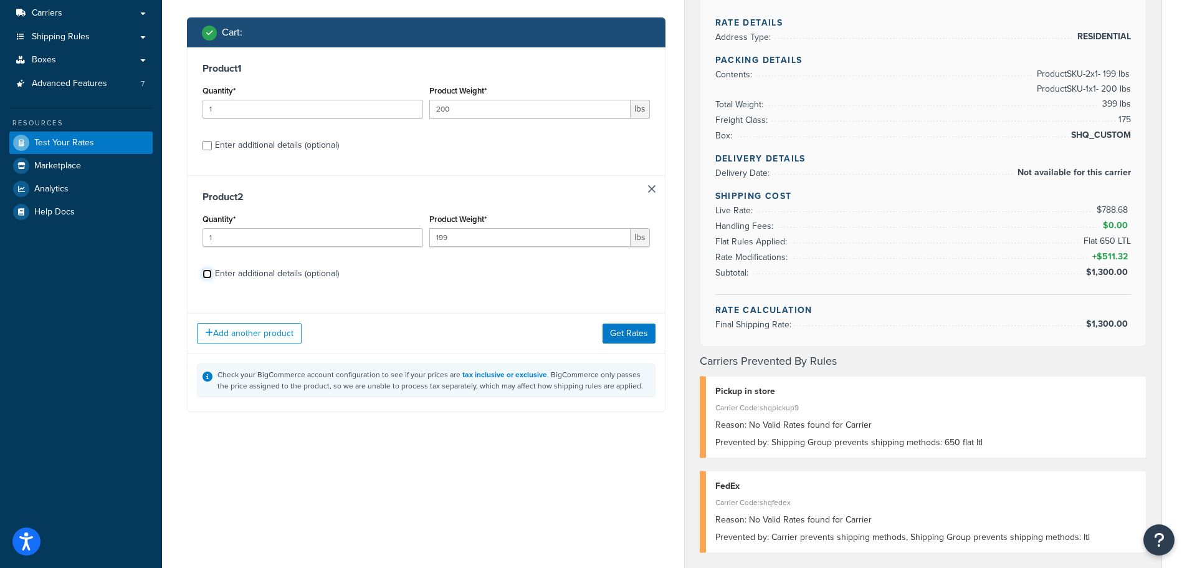
click at [202, 275] on input "Enter additional details (optional)" at bounding box center [206, 273] width 9 height 9
checkbox input "true"
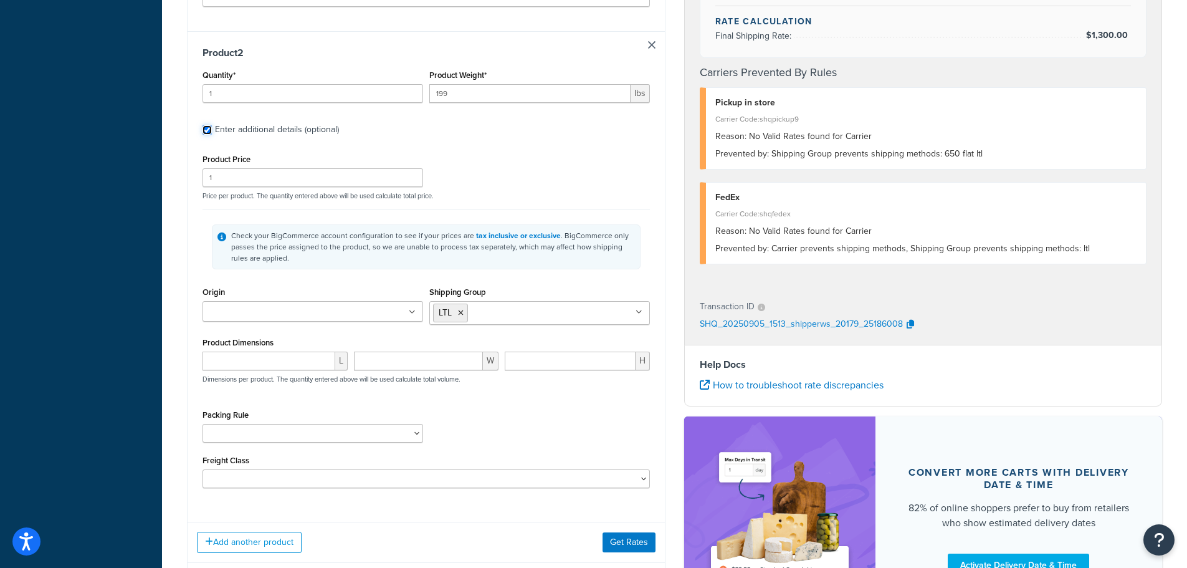
scroll to position [685, 0]
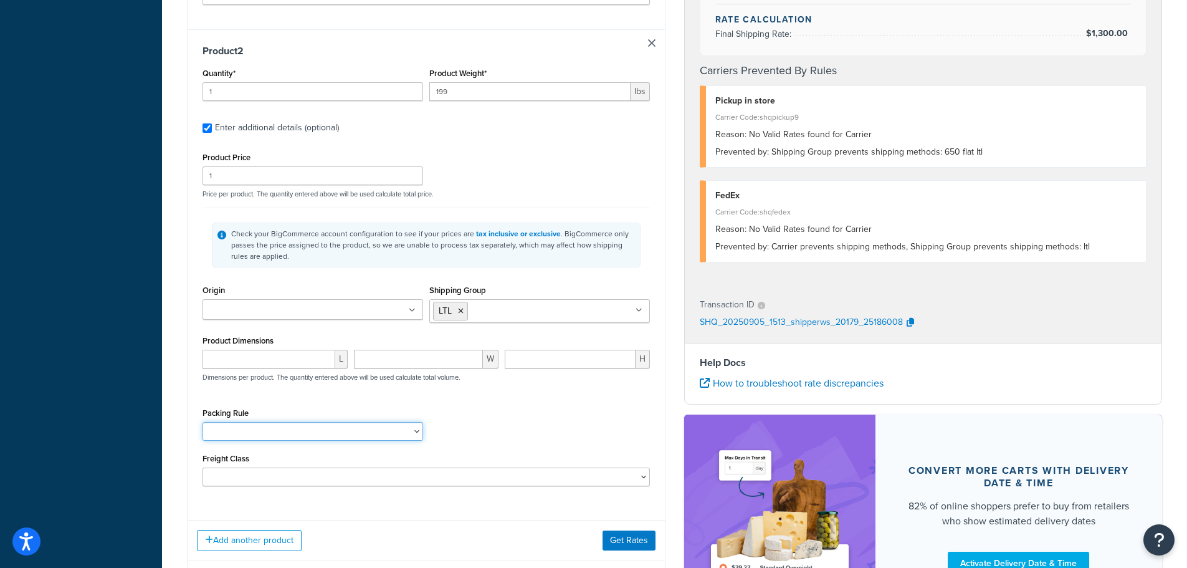
click at [312, 436] on select "Needs Own Box" at bounding box center [312, 431] width 221 height 19
select select "60054"
click at [202, 424] on select "Needs Own Box" at bounding box center [312, 431] width 221 height 19
click at [637, 544] on button "Get Rates" at bounding box center [629, 540] width 53 height 20
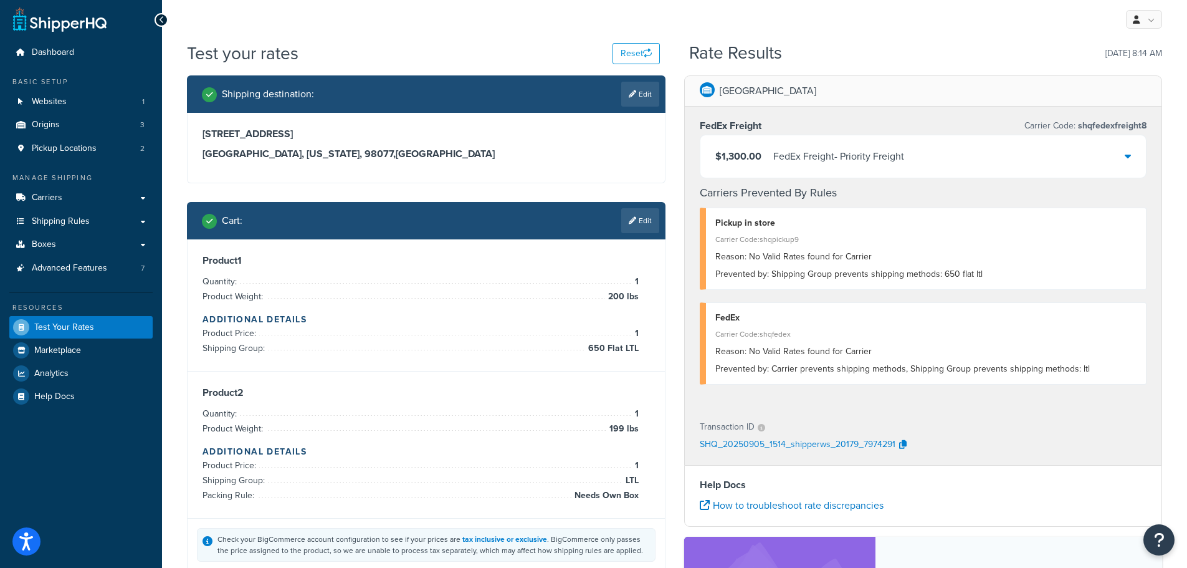
scroll to position [0, 0]
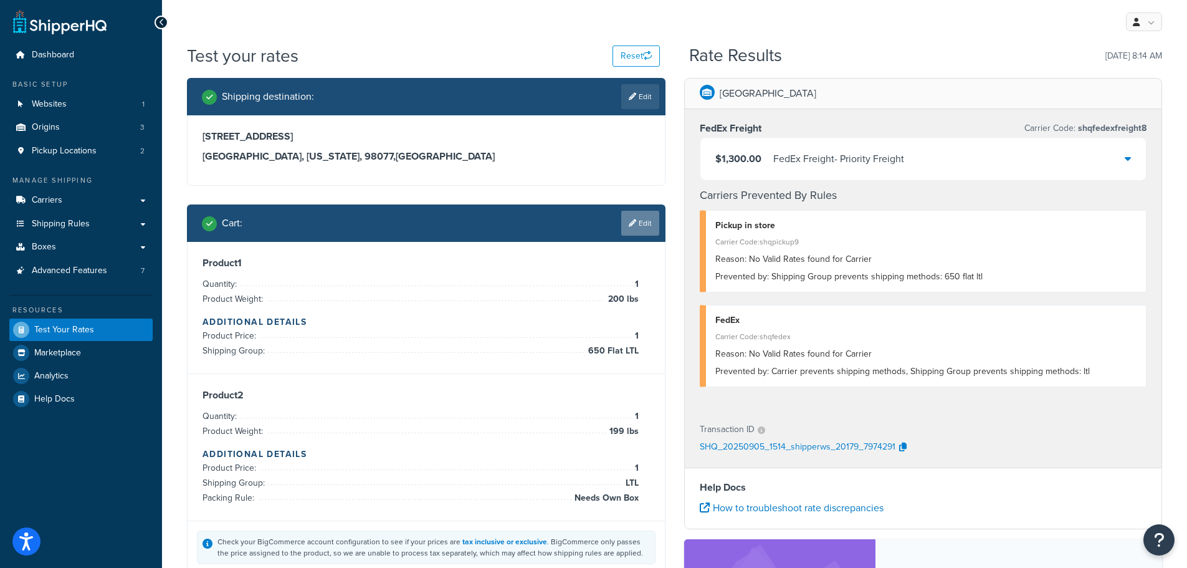
click at [641, 224] on link "Edit" at bounding box center [640, 223] width 38 height 25
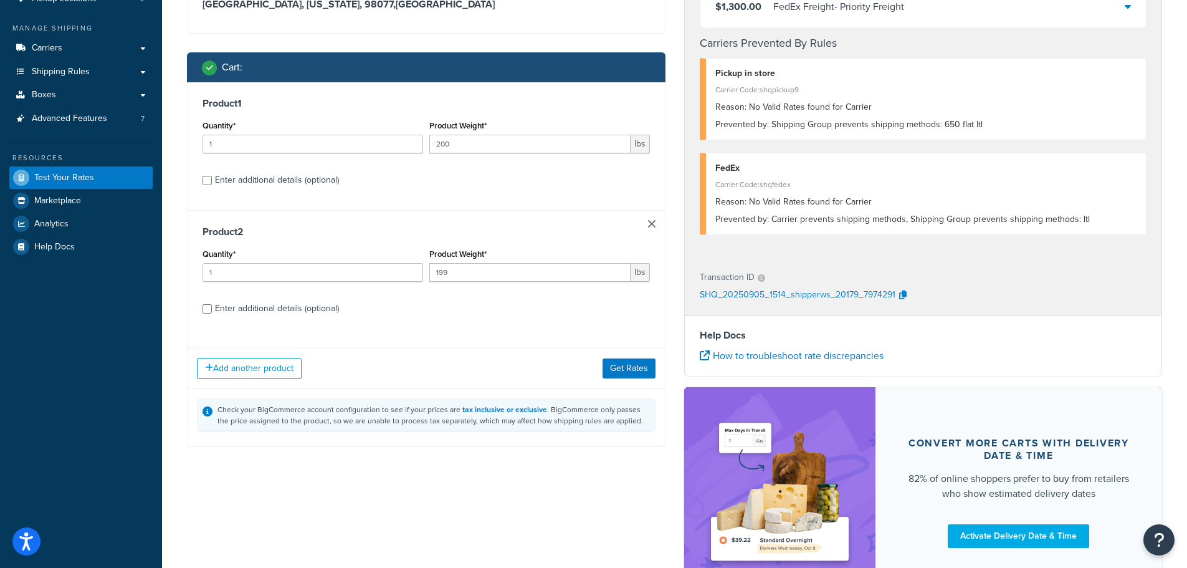
scroll to position [187, 0]
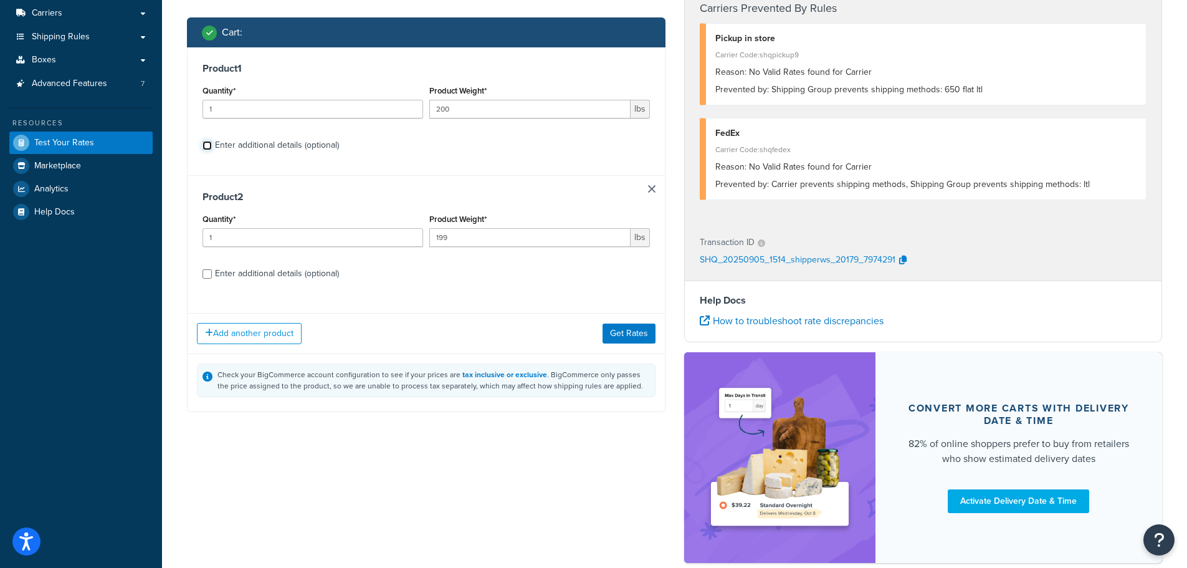
click at [209, 149] on input "Enter additional details (optional)" at bounding box center [206, 145] width 9 height 9
checkbox input "true"
select select "60054"
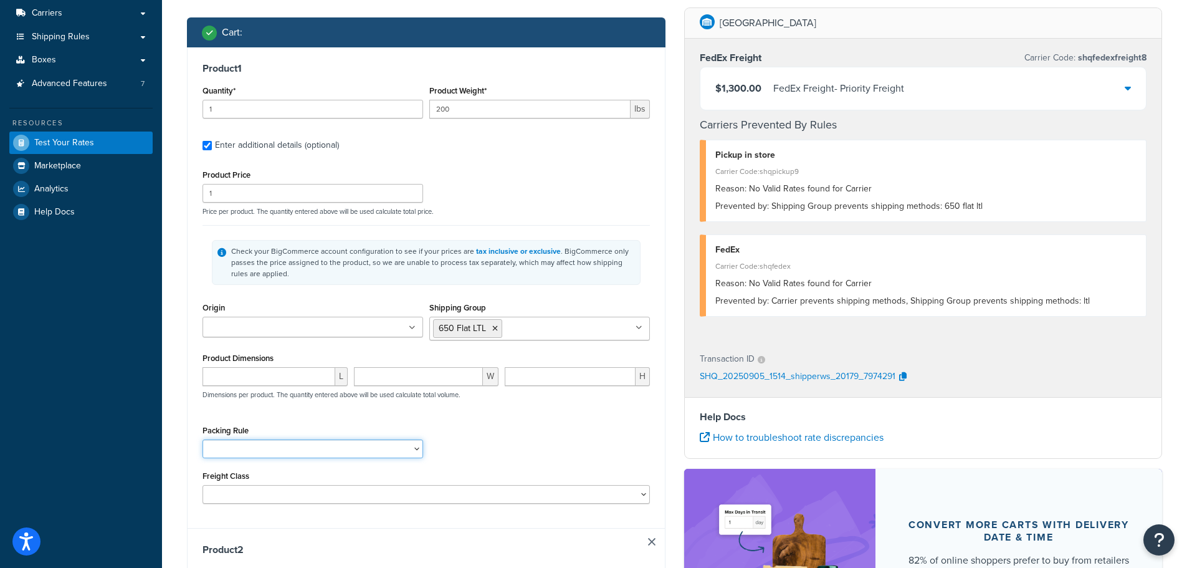
click at [334, 454] on select "Needs Own Box" at bounding box center [312, 448] width 221 height 19
select select "60054"
click at [202, 441] on select "Needs Own Box" at bounding box center [312, 448] width 221 height 19
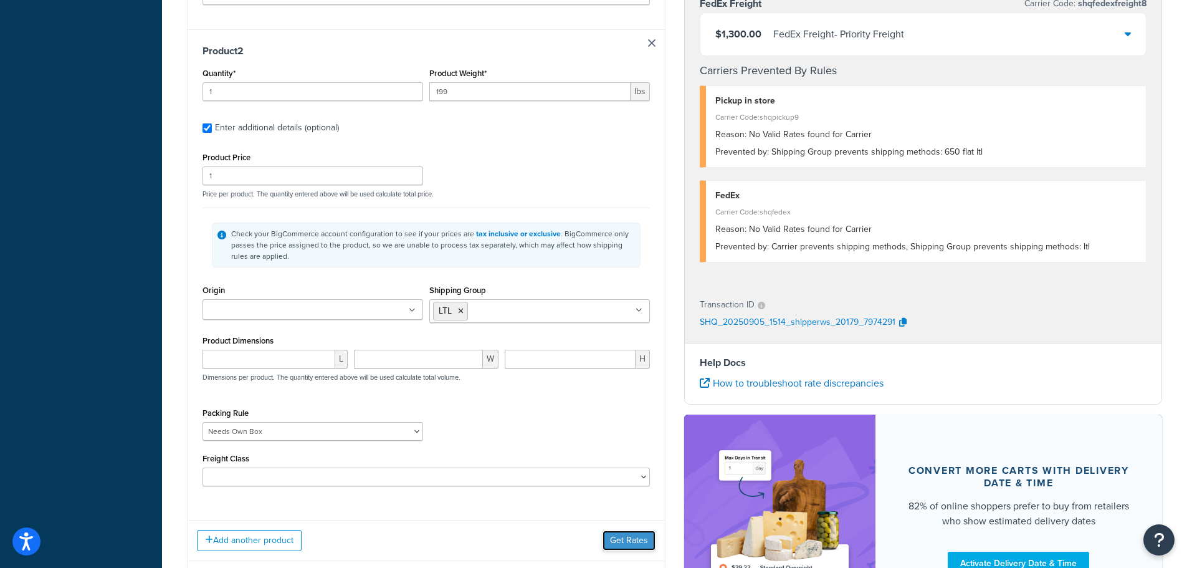
click at [626, 544] on button "Get Rates" at bounding box center [629, 540] width 53 height 20
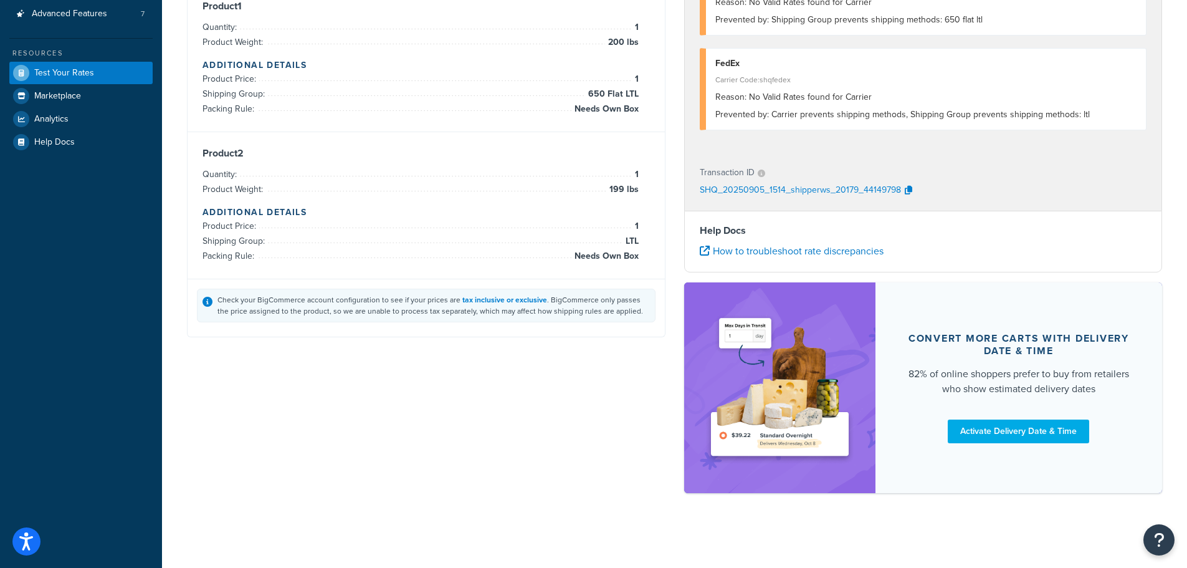
scroll to position [0, 0]
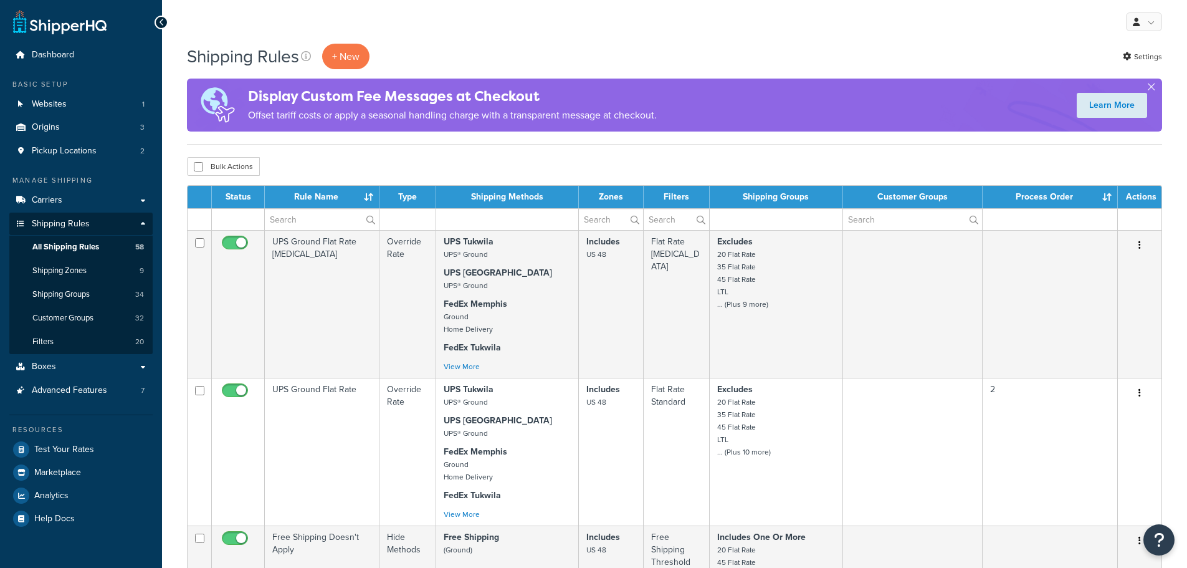
select select "1000"
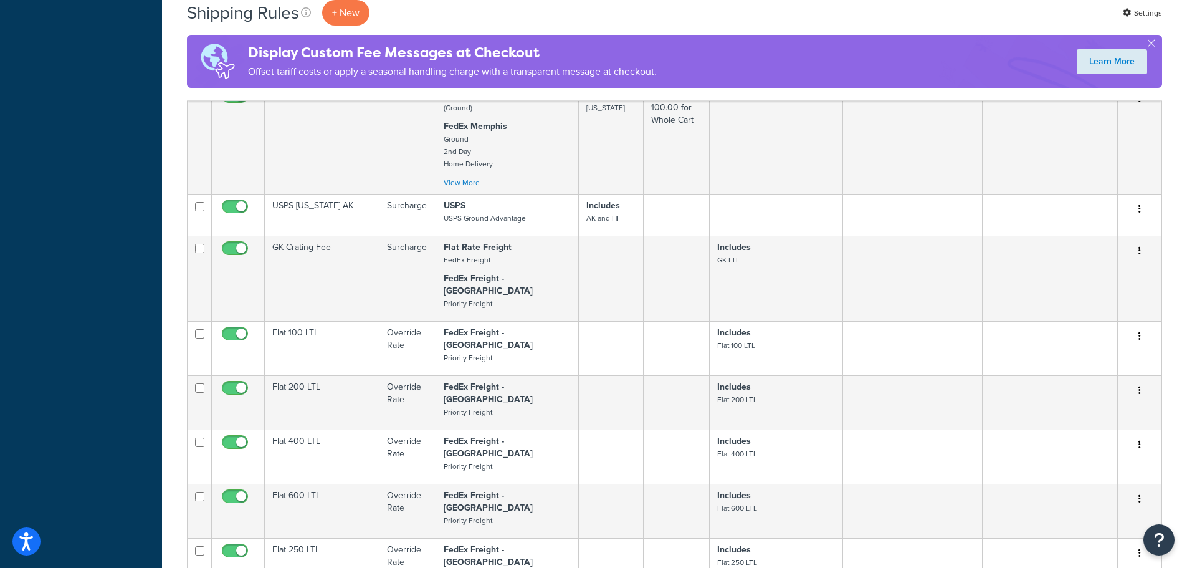
scroll to position [4860, 0]
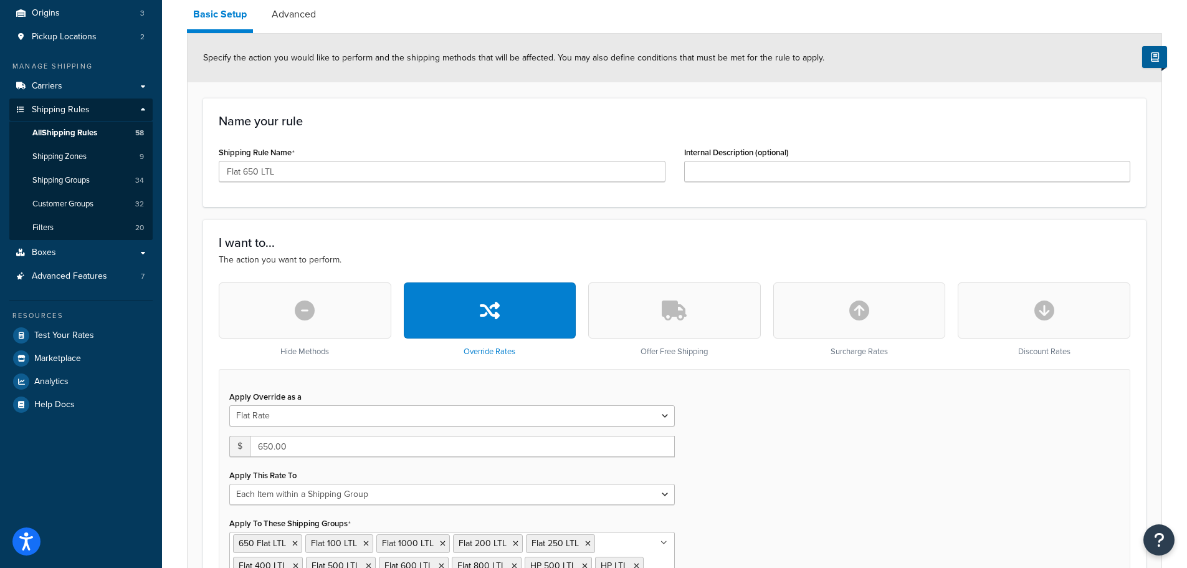
scroll to position [249, 0]
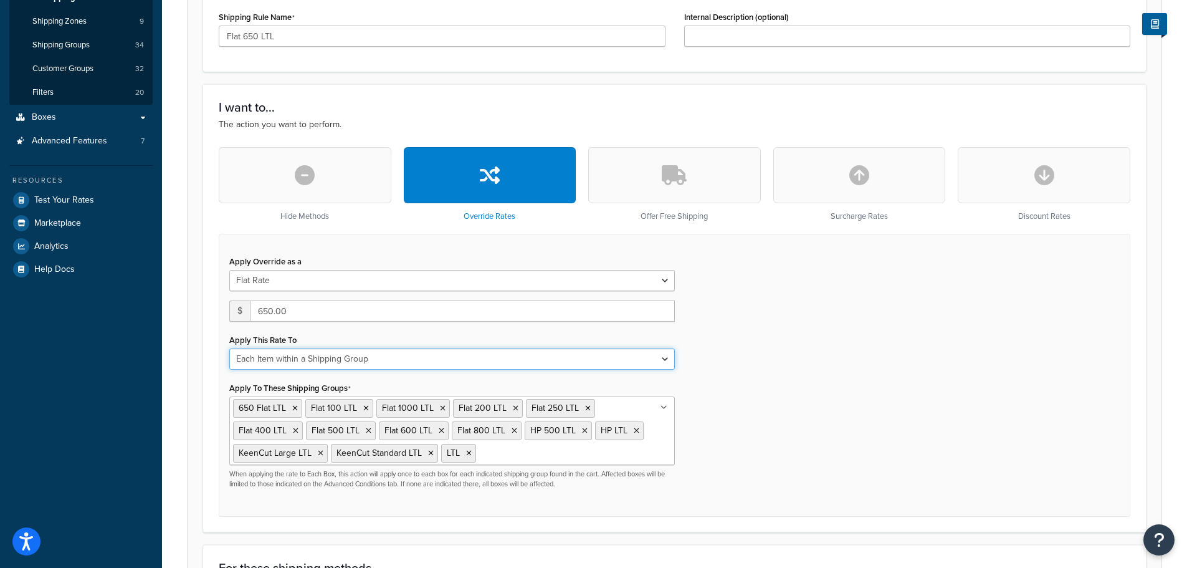
click at [465, 364] on select "Each Shipment in the Cart Each Shipping Group in the Cart Each Item within a Sh…" at bounding box center [451, 358] width 445 height 21
select select "BOX"
click at [229, 350] on select "Each Shipment in the Cart Each Shipping Group in the Cart Each Item within a Sh…" at bounding box center [451, 358] width 445 height 21
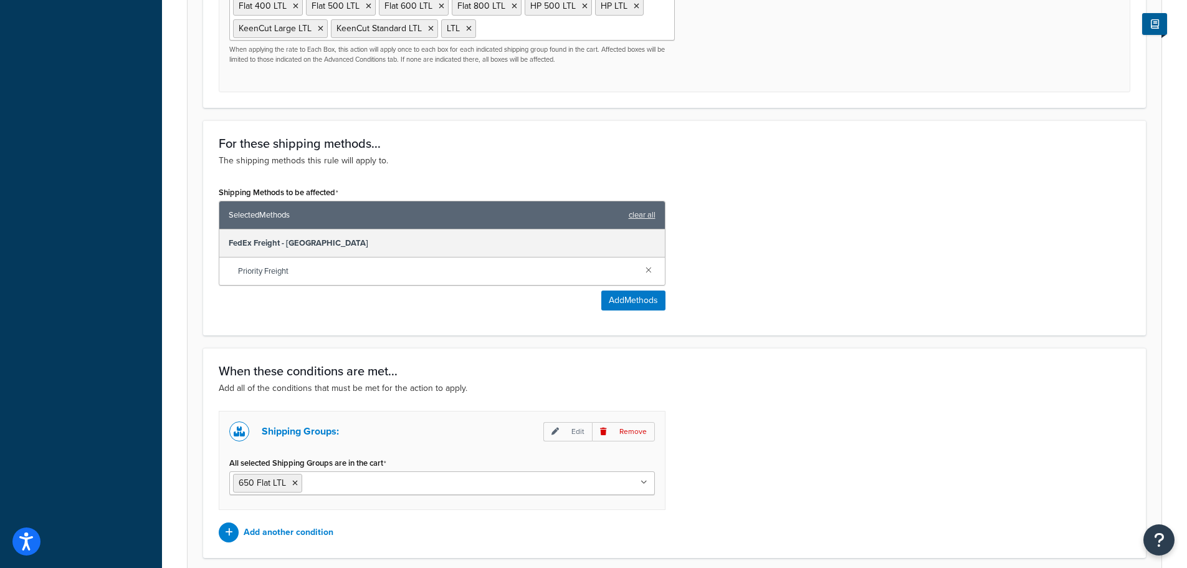
scroll to position [779, 0]
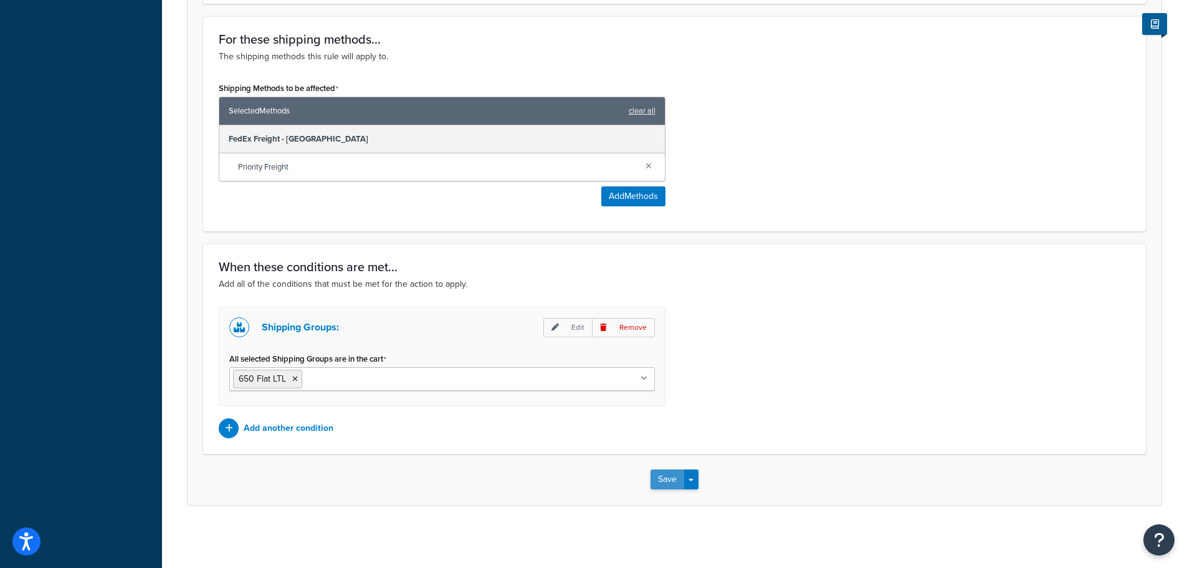
click at [669, 488] on button "Save" at bounding box center [667, 479] width 34 height 20
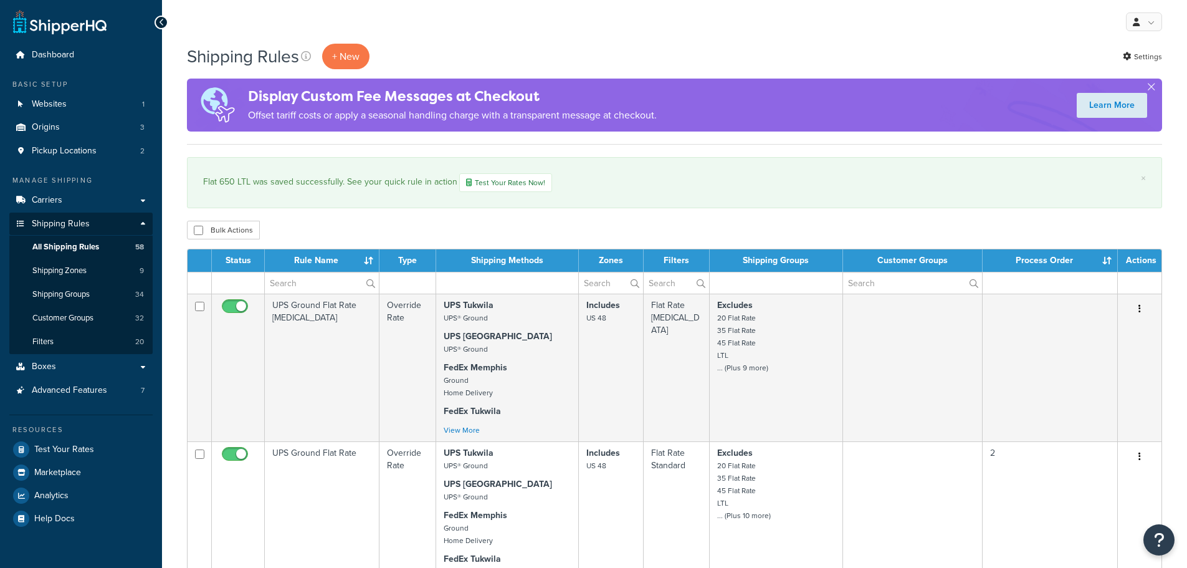
select select "1000"
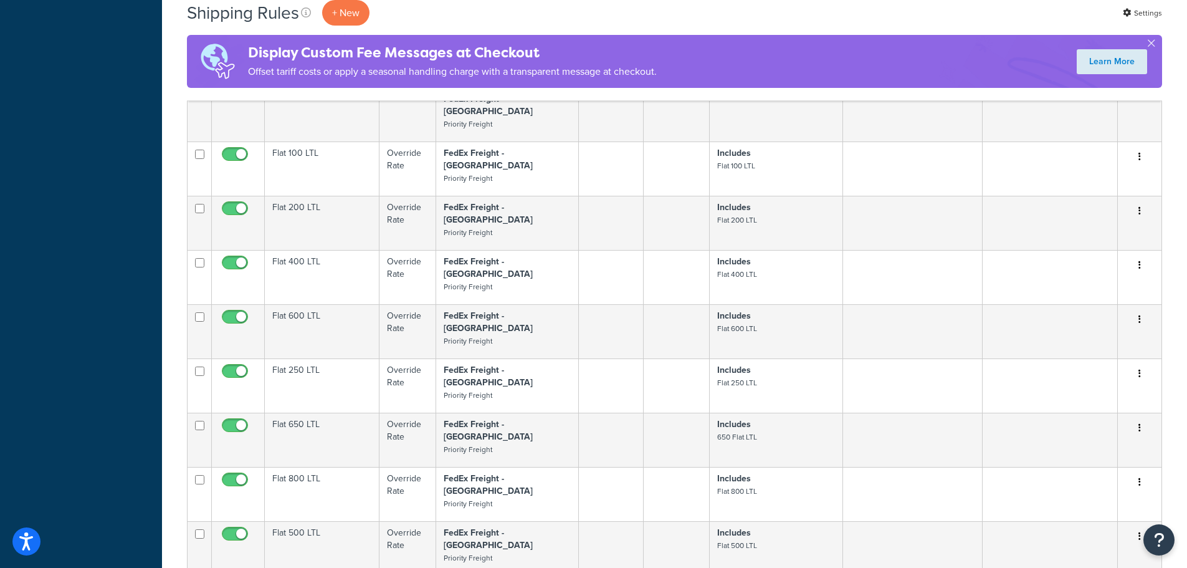
scroll to position [5014, 0]
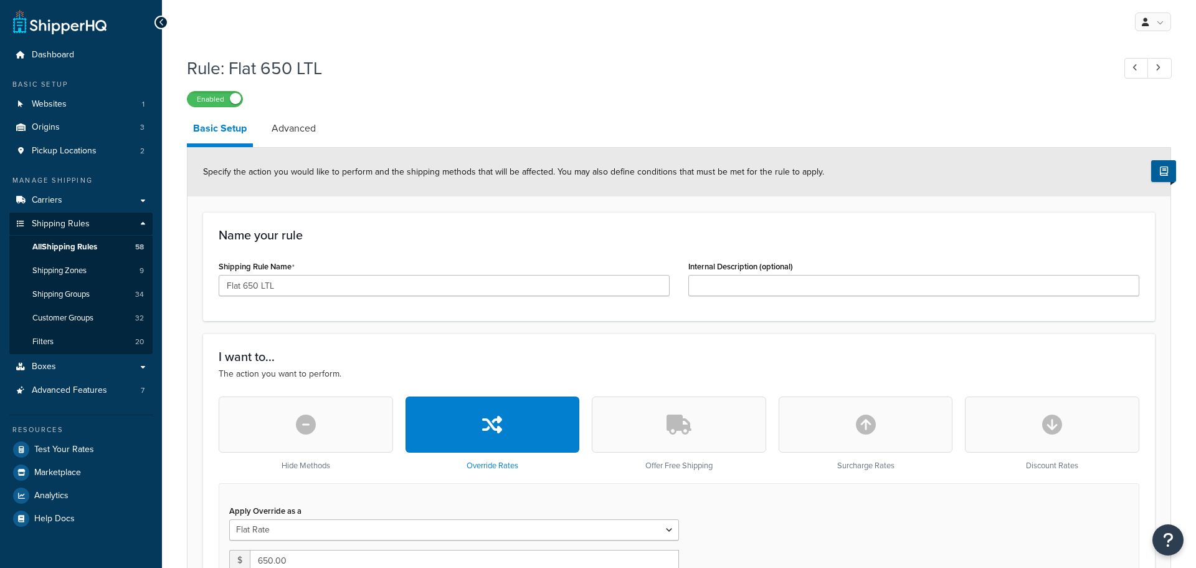
select select "BOX"
